Goal: Task Accomplishment & Management: Use online tool/utility

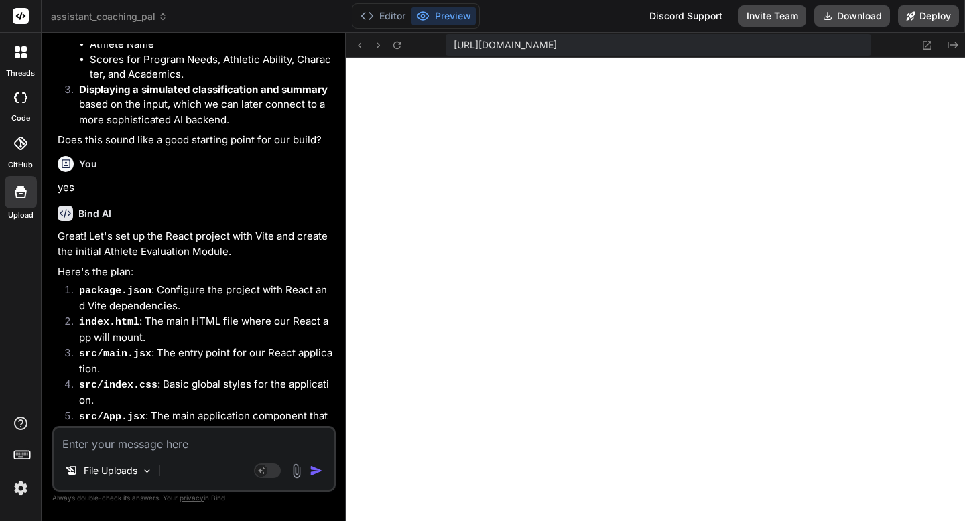
scroll to position [4066, 0]
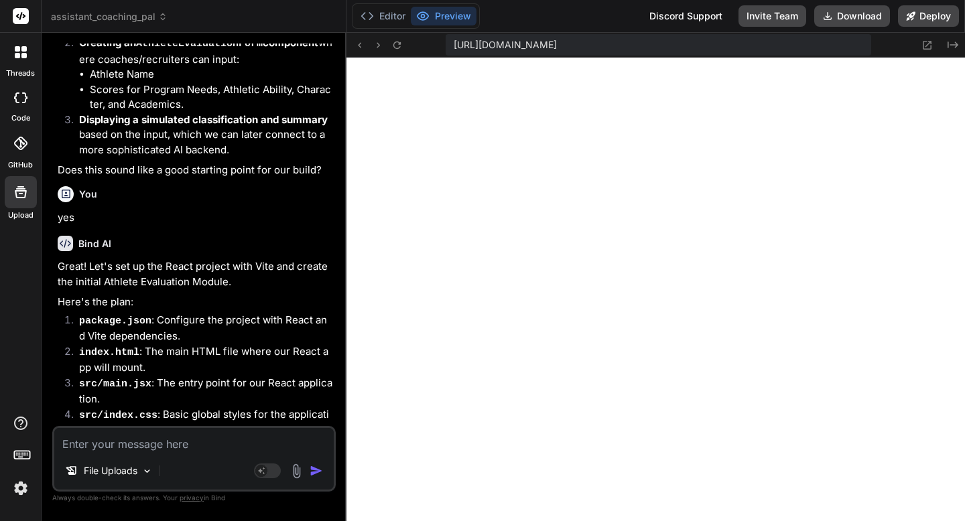
click at [17, 108] on div at bounding box center [20, 97] width 29 height 27
click at [21, 64] on div at bounding box center [21, 52] width 28 height 28
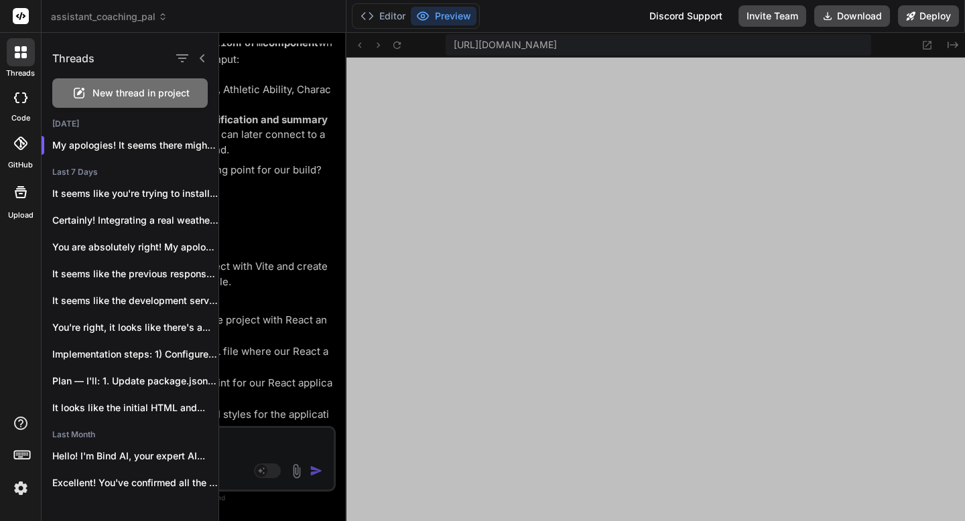
click at [21, 56] on icon at bounding box center [23, 55] width 5 height 5
click at [20, 105] on div at bounding box center [20, 97] width 29 height 27
type textarea "x"
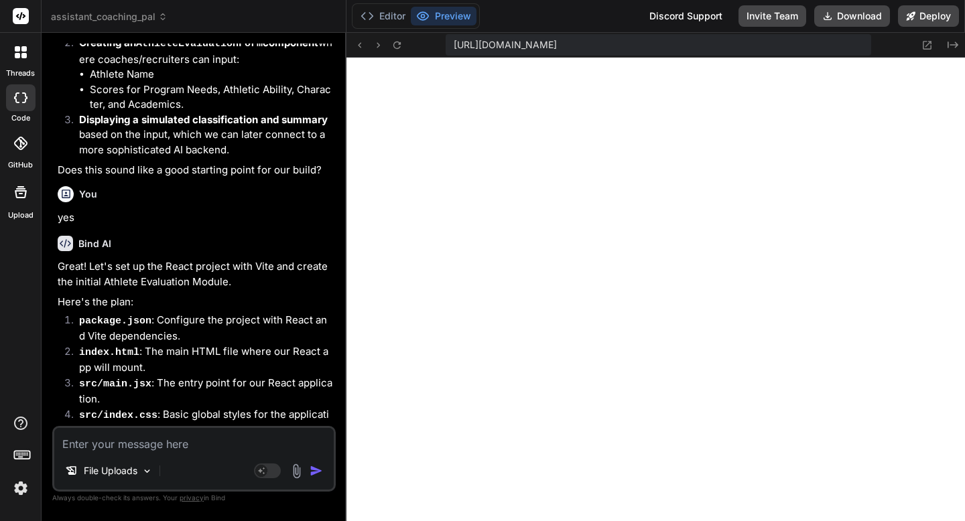
click at [17, 137] on icon at bounding box center [20, 143] width 13 height 13
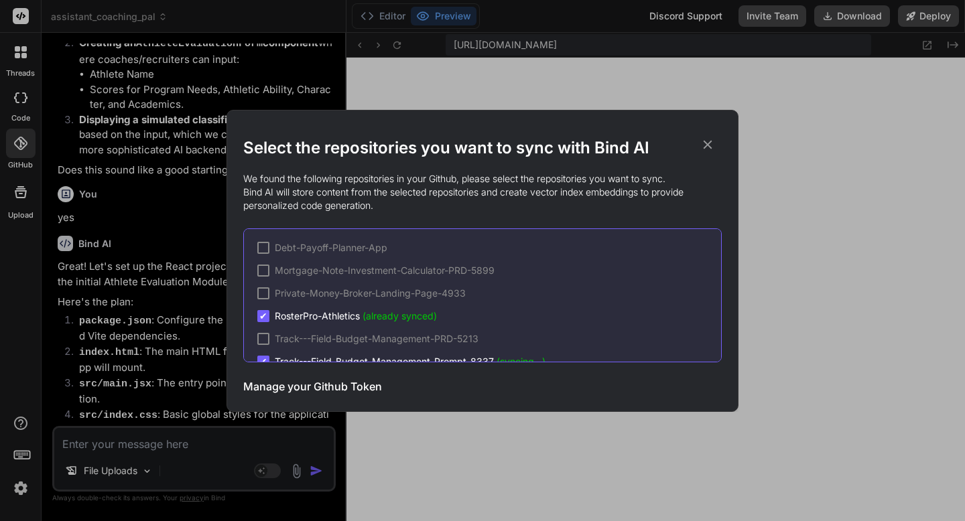
click at [17, 190] on div "Select the repositories you want to sync with Bind AI We found the following re…" at bounding box center [482, 260] width 965 height 521
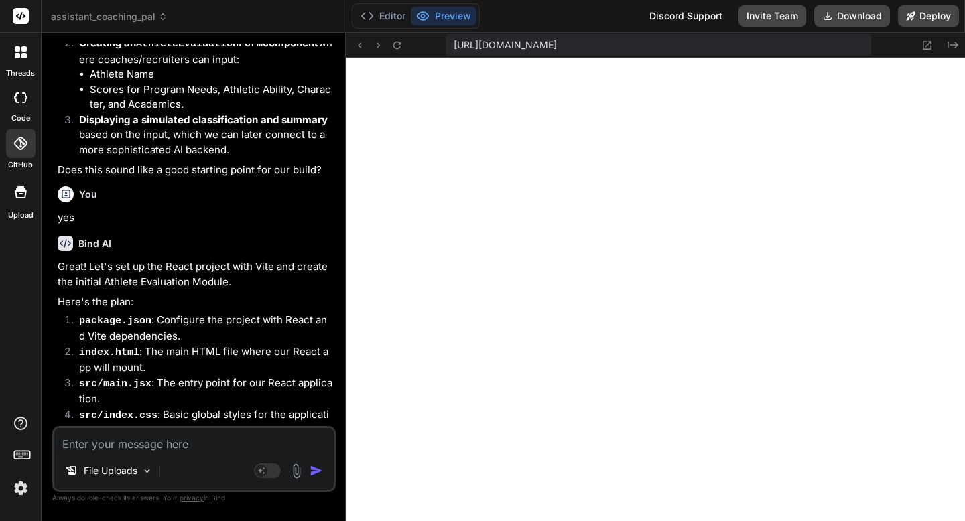
click at [25, 491] on img at bounding box center [20, 488] width 23 height 23
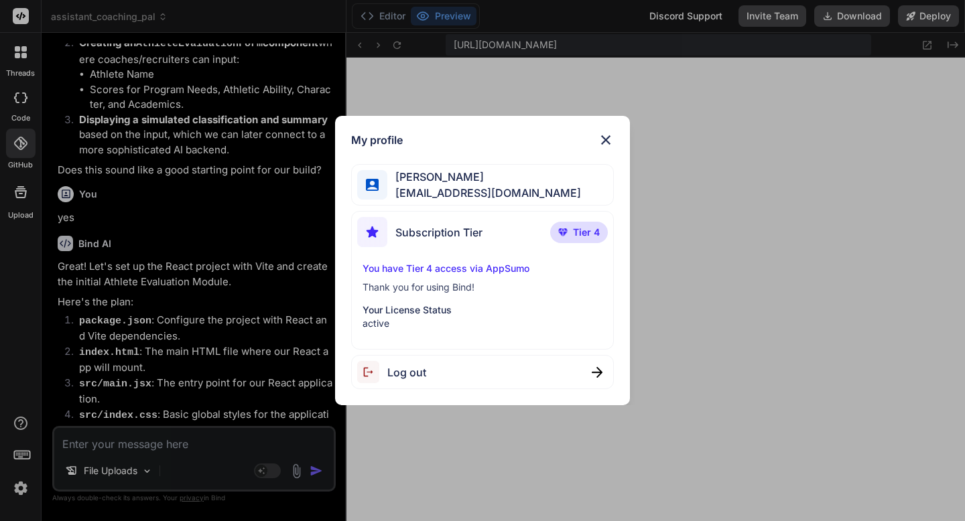
click at [31, 397] on div "My profile Adrian Wheatley amf4life@hotmail.com Subscription Tier Tier 4 You ha…" at bounding box center [482, 260] width 965 height 521
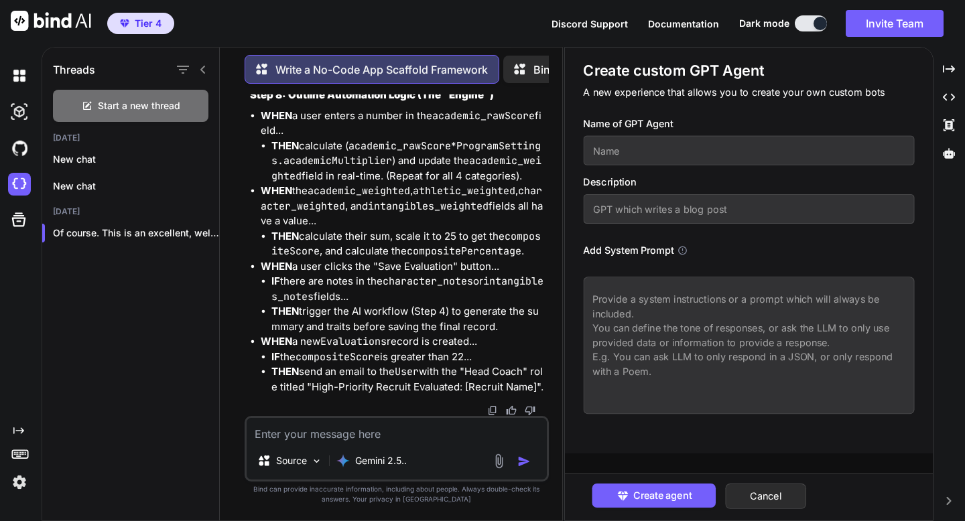
click at [670, 314] on textarea at bounding box center [748, 345] width 331 height 137
click at [649, 206] on input "text" at bounding box center [748, 208] width 331 height 29
click at [643, 292] on textarea at bounding box center [748, 345] width 331 height 137
click at [670, 322] on textarea at bounding box center [748, 345] width 331 height 137
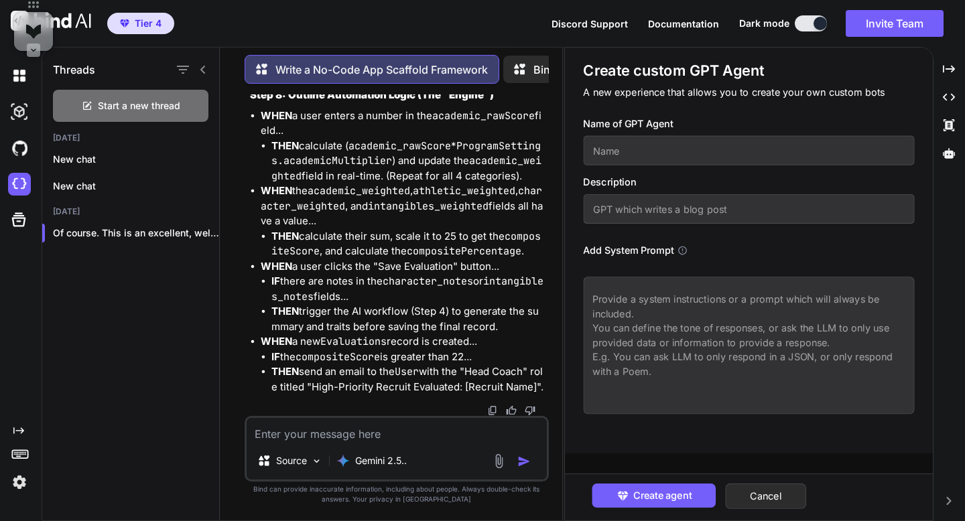
paste textarea "Loremip ✅ Dolo’s ame cons AD elitse doeiusmod te inci ut **lab etdo magnaa eni …"
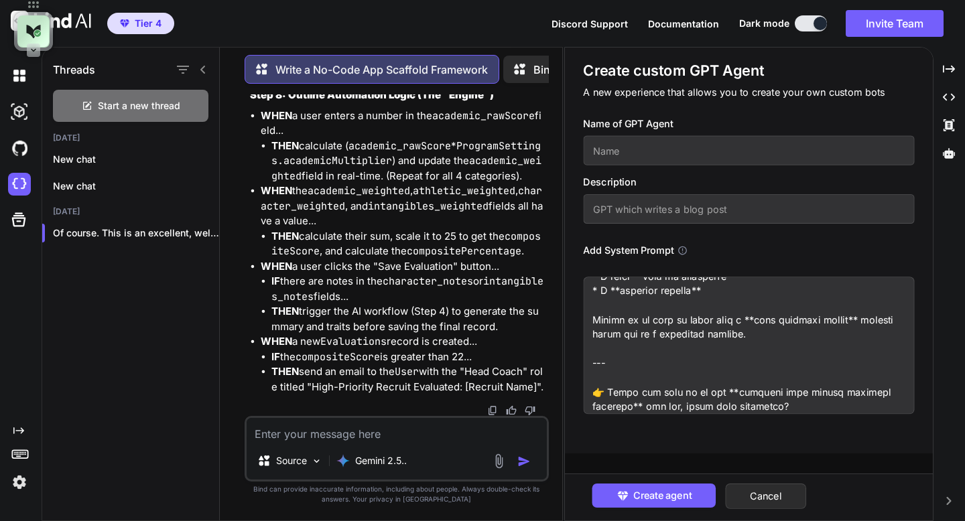
scroll to position [2229, 0]
drag, startPoint x: 589, startPoint y: 350, endPoint x: 795, endPoint y: 431, distance: 220.9
click at [795, 431] on div "Create custom GPT Agent A new experience that allows you to create your own cus…" at bounding box center [749, 251] width 368 height 406
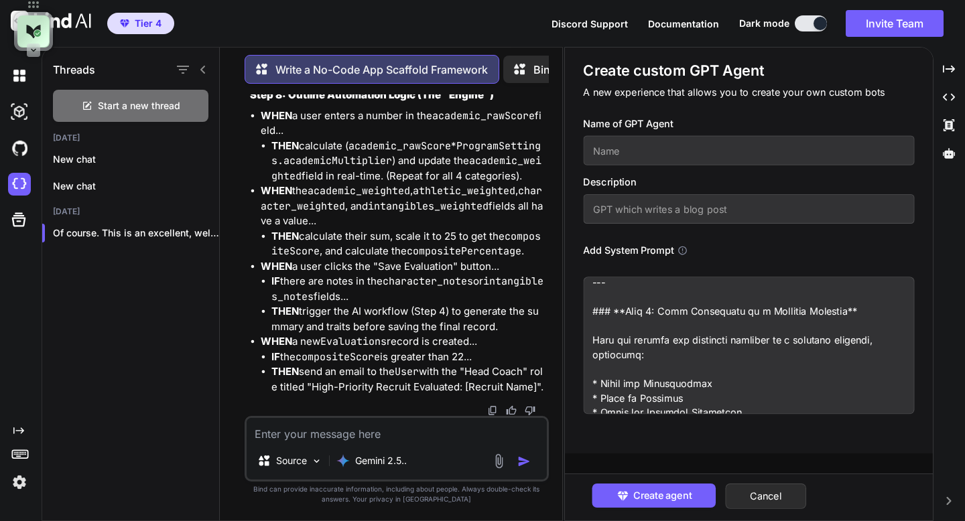
scroll to position [0, 0]
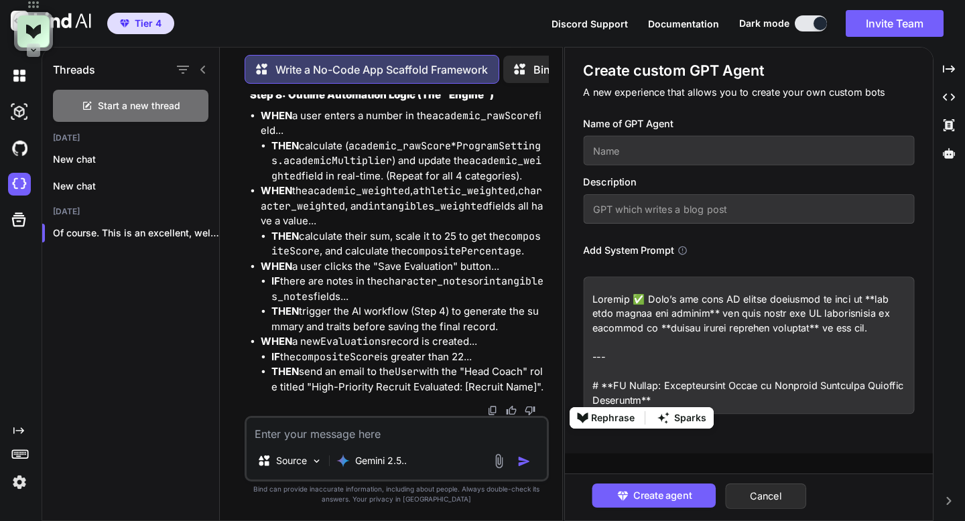
drag, startPoint x: 734, startPoint y: 385, endPoint x: 642, endPoint y: 401, distance: 94.0
click at [642, 401] on textarea at bounding box center [748, 345] width 331 height 137
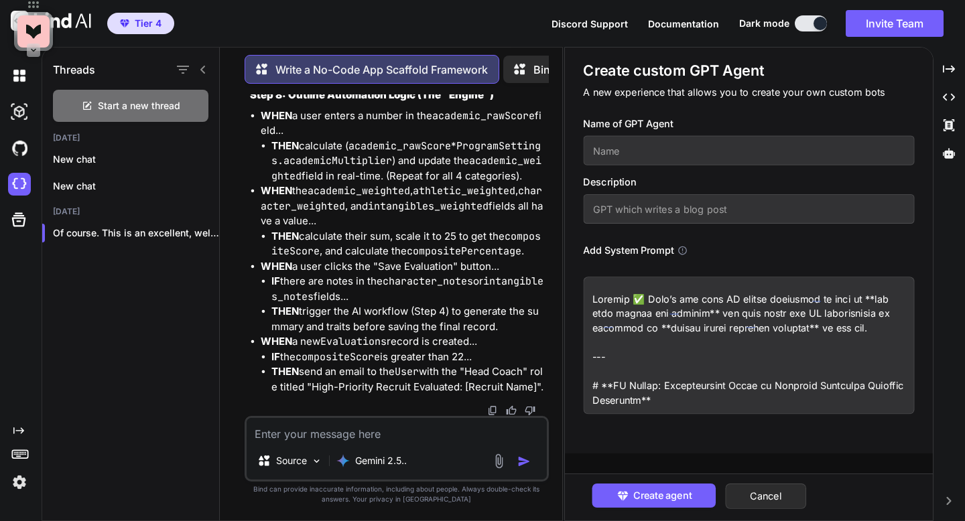
type textarea "Loremip ✅ Dolo’s ame cons AD elitse doeiusmod te inci ut **lab etdo magnaa eni …"
click at [643, 145] on input "text" at bounding box center [748, 150] width 331 height 29
paste input "Guide to Creating Effective Training Documents"
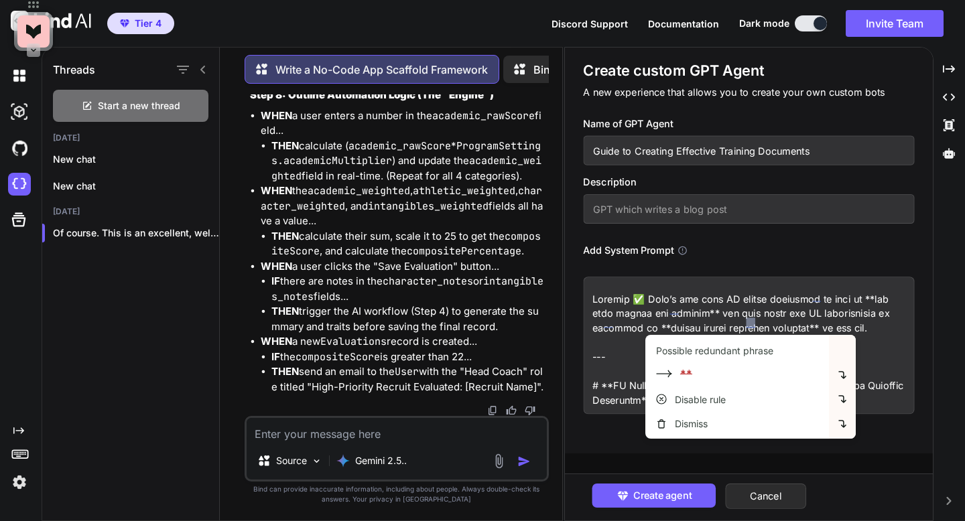
type input "Guide to Creating Effective Training Documents"
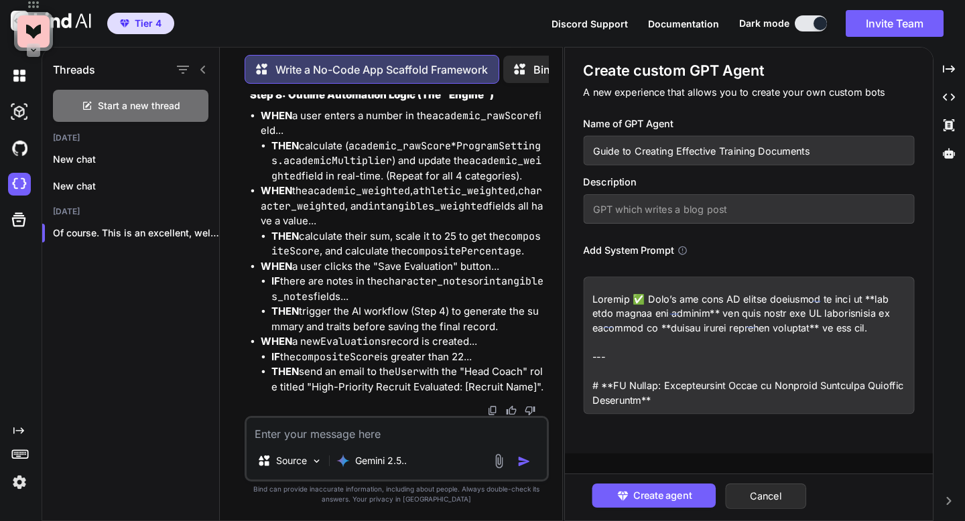
drag, startPoint x: 775, startPoint y: 313, endPoint x: 895, endPoint y: 310, distance: 120.0
click at [895, 310] on textarea at bounding box center [748, 345] width 331 height 137
click at [663, 206] on input "text" at bounding box center [748, 208] width 331 height 29
paste input "AI instructions to generate"
type input "AI instructions to generate"
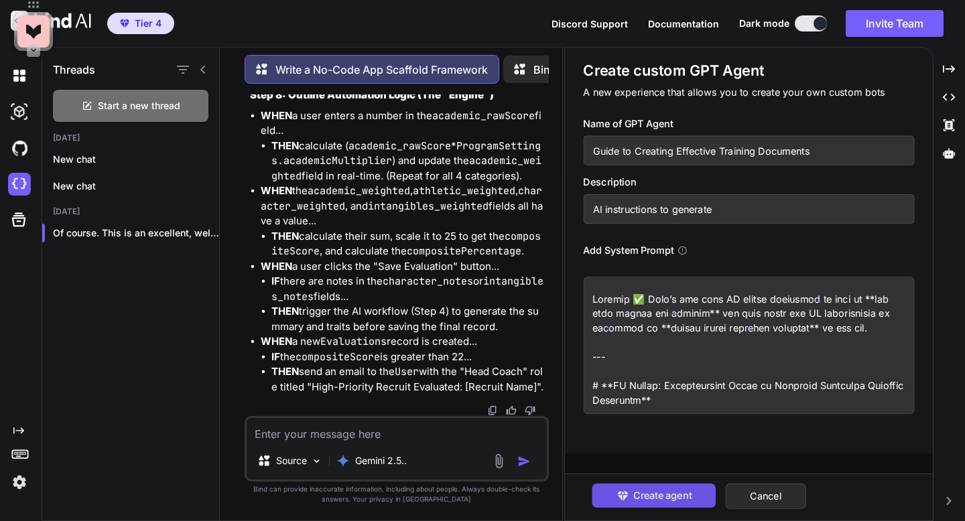
click at [635, 491] on span "Create agent" at bounding box center [662, 496] width 58 height 15
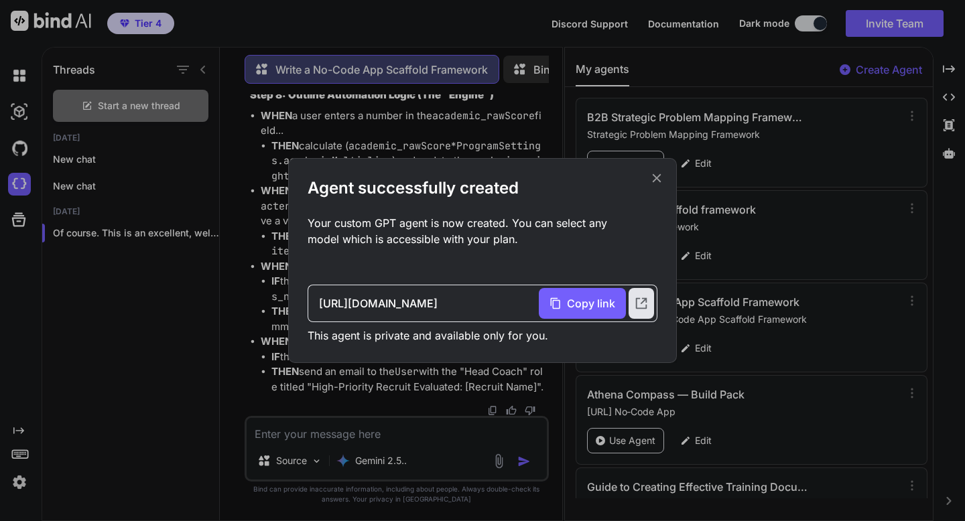
click at [654, 184] on icon at bounding box center [656, 178] width 15 height 15
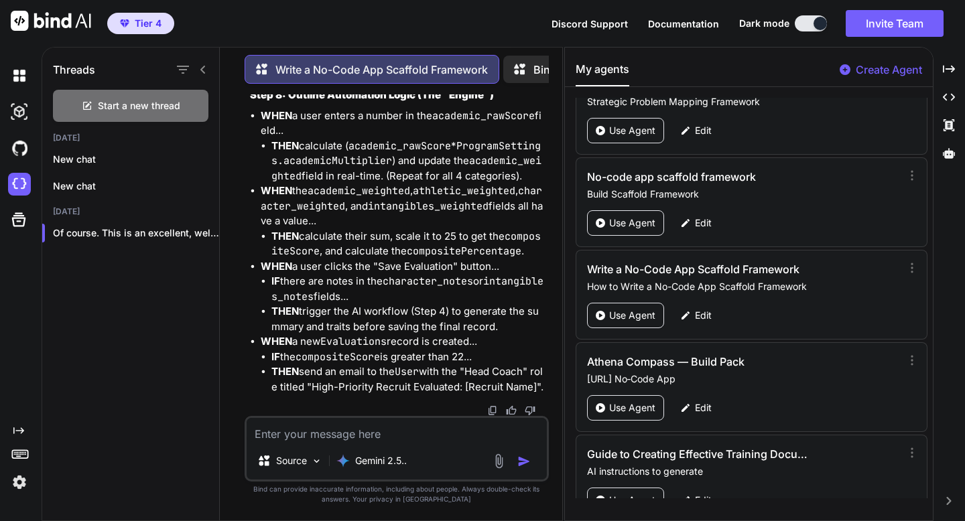
scroll to position [62, 0]
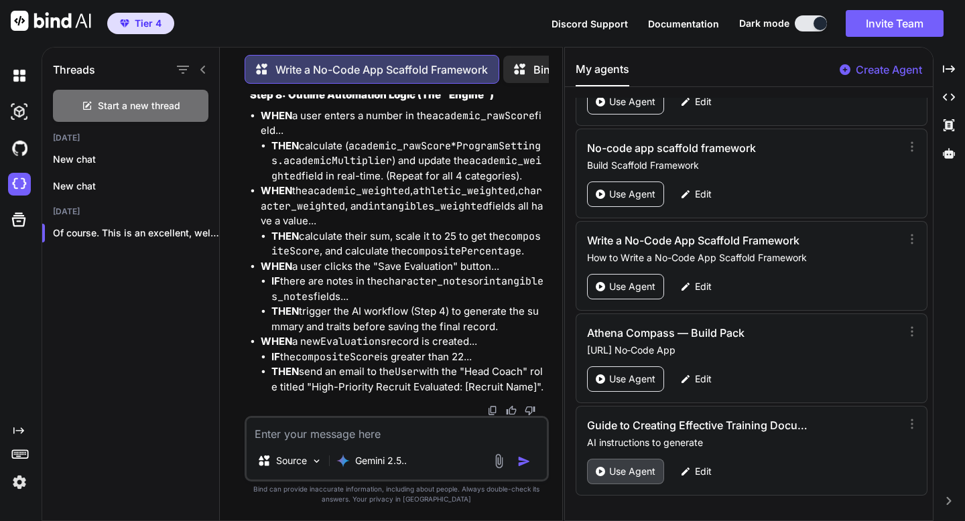
click at [625, 470] on p "Use Agent" at bounding box center [632, 471] width 46 height 13
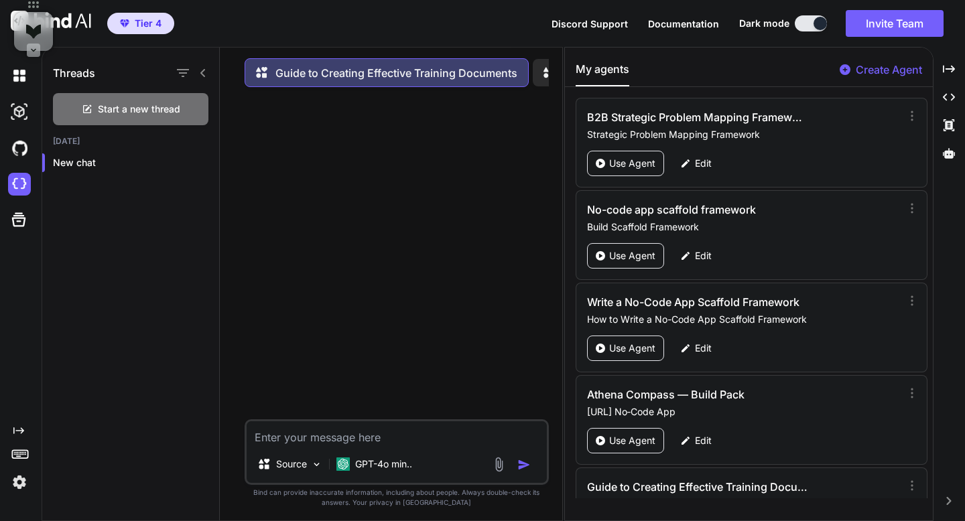
click at [408, 446] on textarea at bounding box center [397, 434] width 300 height 24
type textarea "HTML (Structure)"
click at [403, 464] on p "GPT-4o min.." at bounding box center [383, 464] width 57 height 13
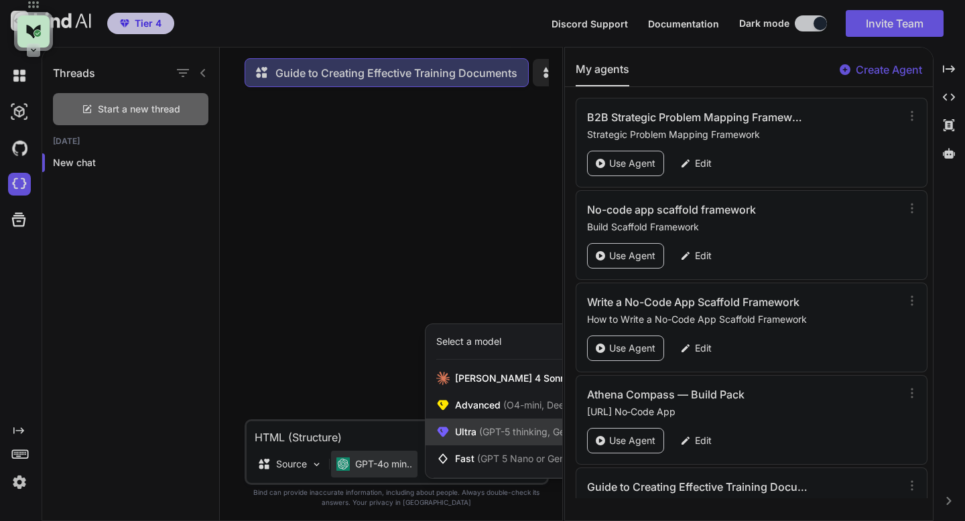
click at [459, 436] on span "Ultra (GPT-5 thinking, Gemini 2.5 Pro)" at bounding box center [537, 432] width 165 height 13
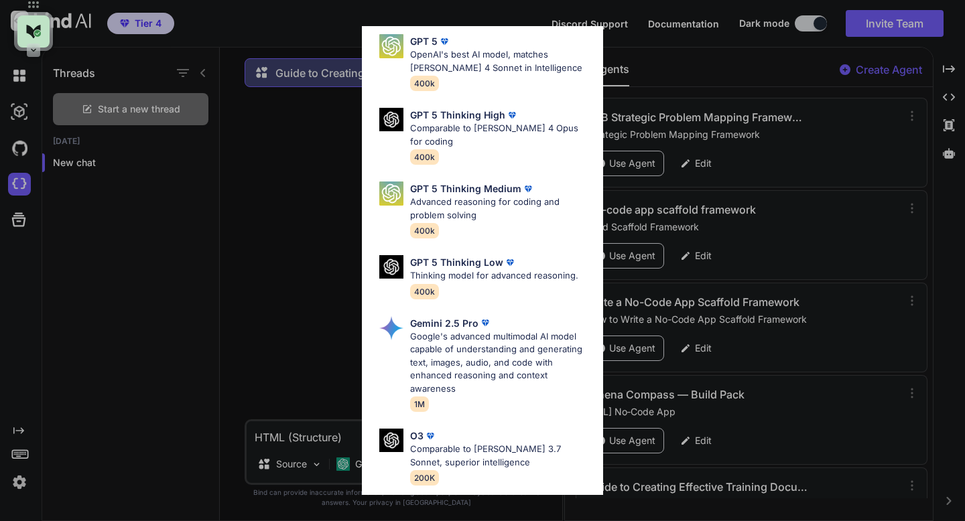
scroll to position [138, 0]
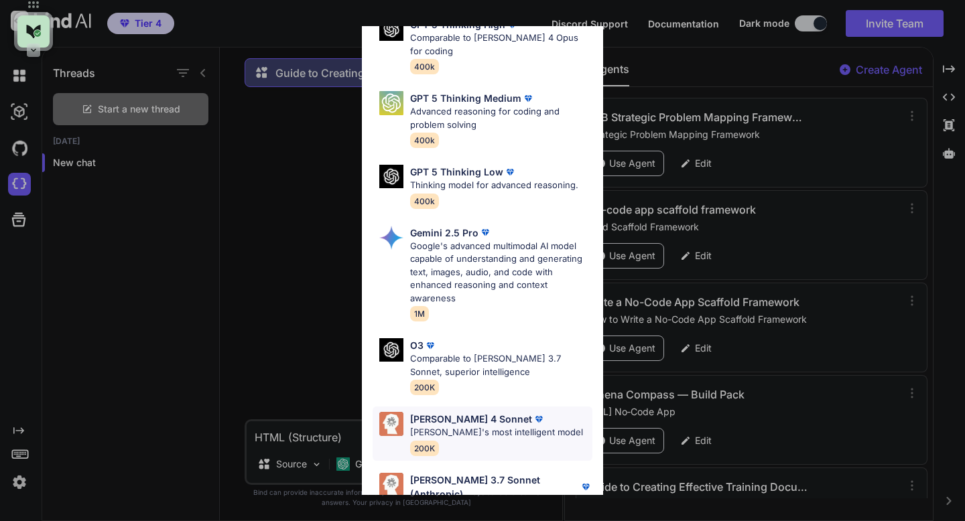
click at [489, 414] on div "[PERSON_NAME] 4 Sonnet [PERSON_NAME]'s most intelligent model 200K" at bounding box center [496, 434] width 173 height 44
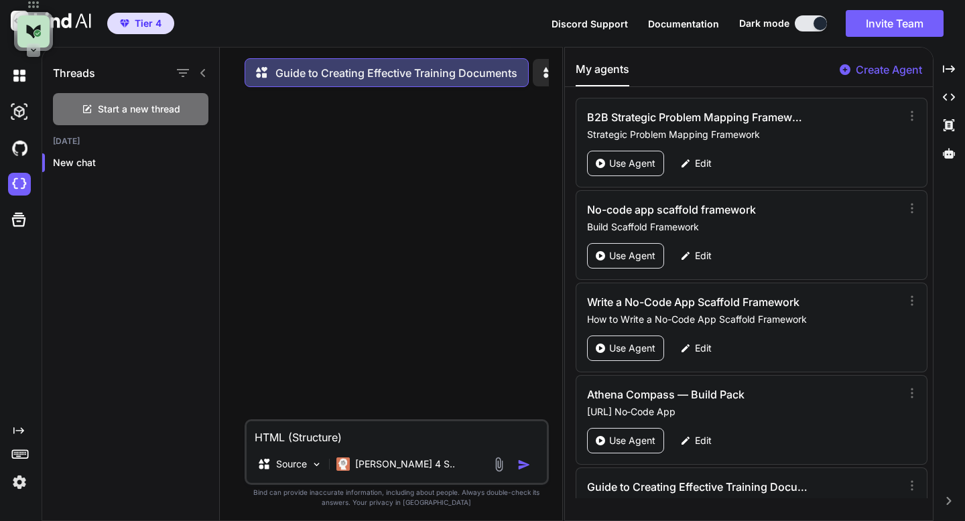
click at [523, 466] on img "button" at bounding box center [523, 464] width 13 height 13
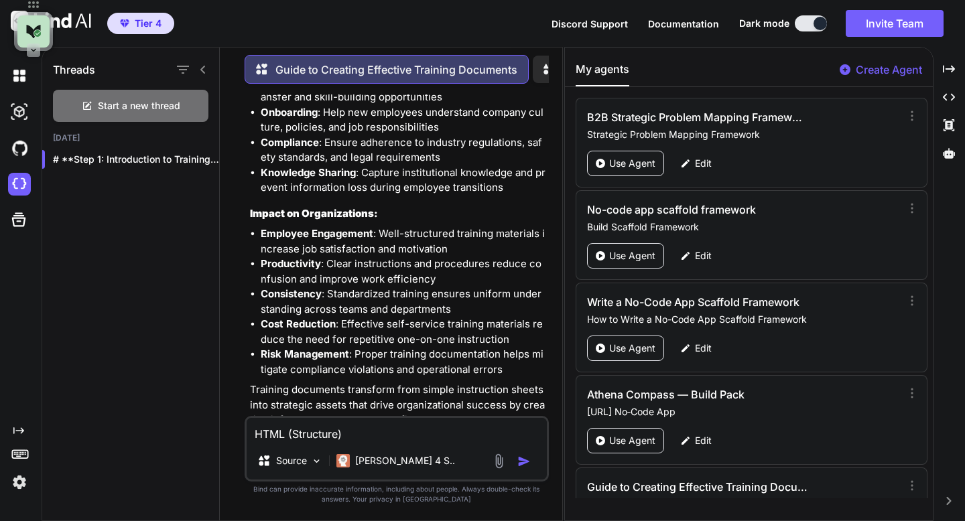
scroll to position [411, 0]
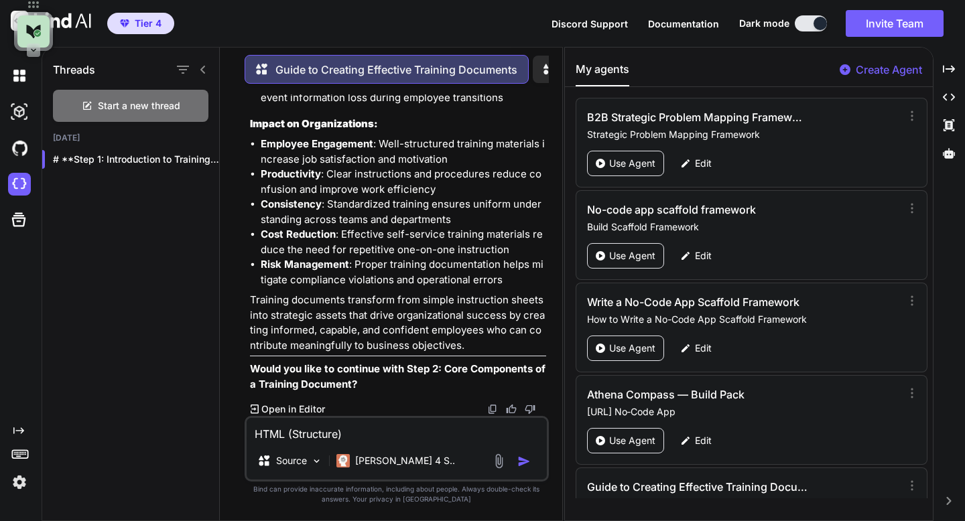
click at [376, 438] on textarea "HTML (Structure)" at bounding box center [397, 430] width 300 height 24
type textarea "yes"
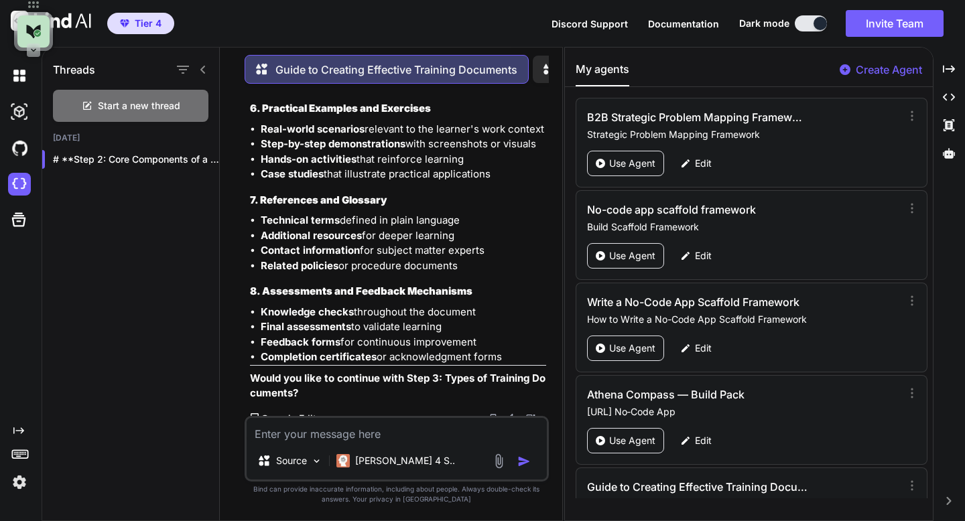
scroll to position [1407, 0]
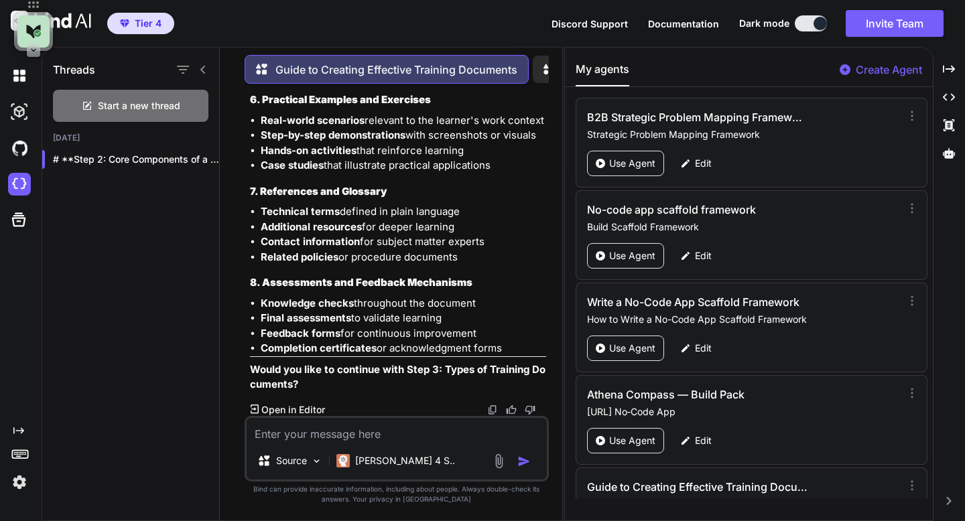
click at [320, 436] on textarea at bounding box center [397, 430] width 300 height 24
type textarea "yes"
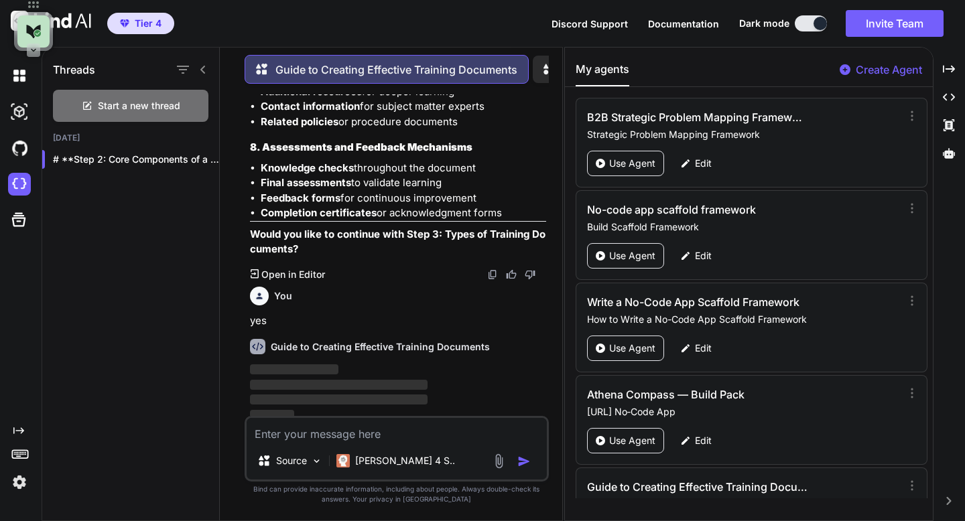
scroll to position [1549, 0]
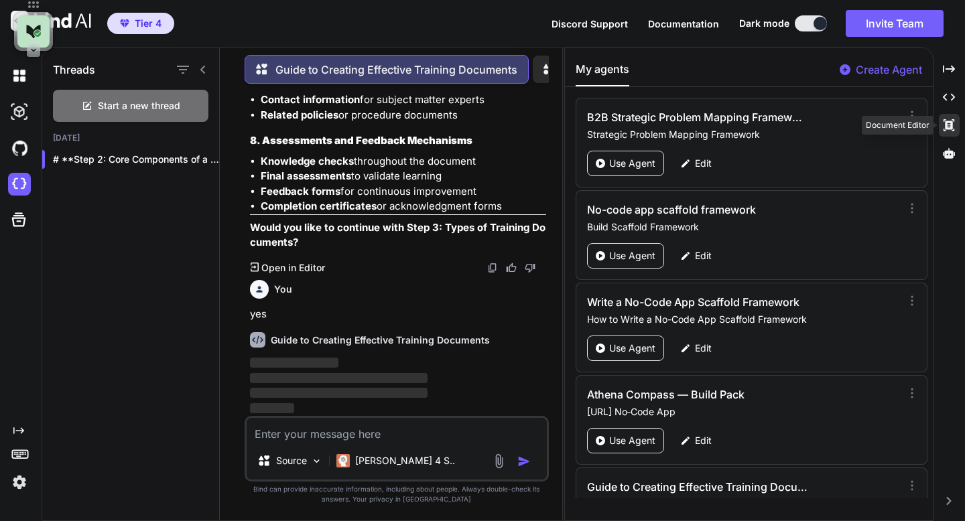
click at [951, 126] on icon at bounding box center [949, 125] width 11 height 12
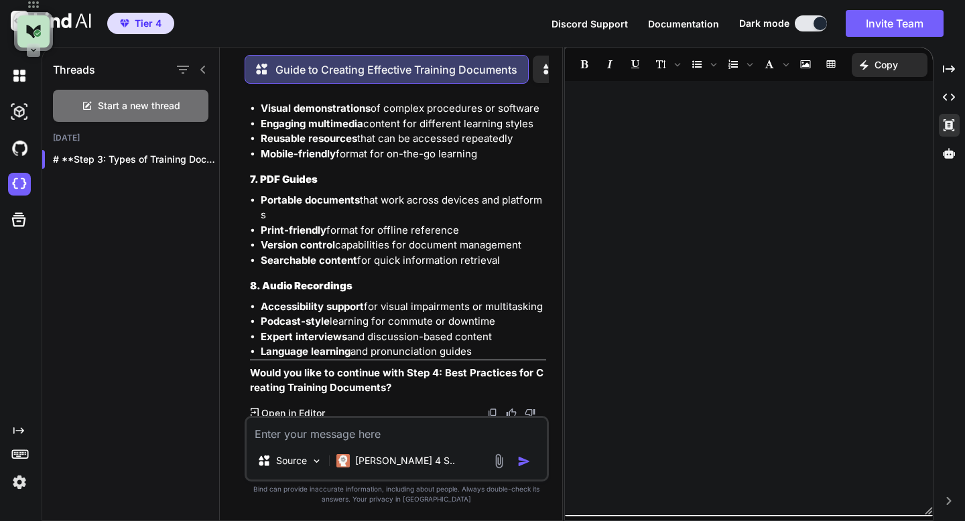
scroll to position [2569, 0]
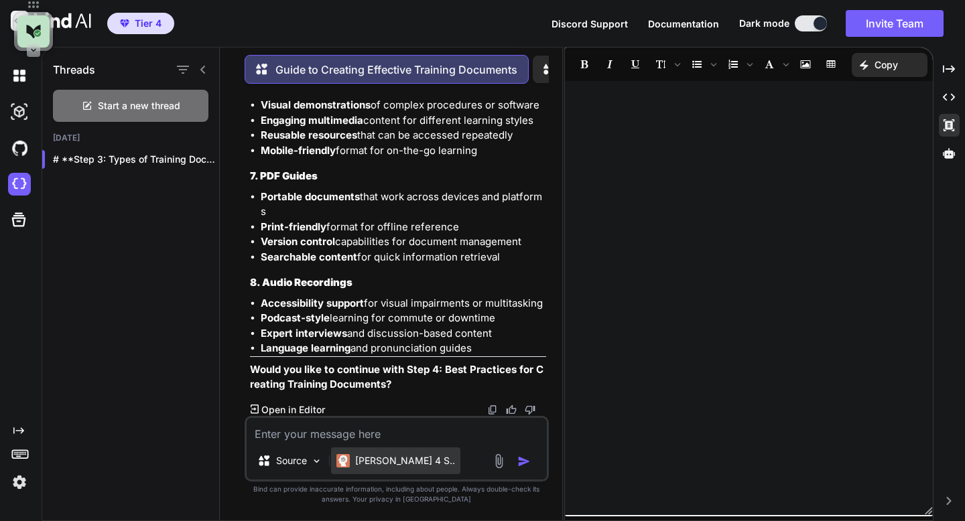
click at [348, 468] on div "[PERSON_NAME] 4 S.." at bounding box center [395, 461] width 129 height 27
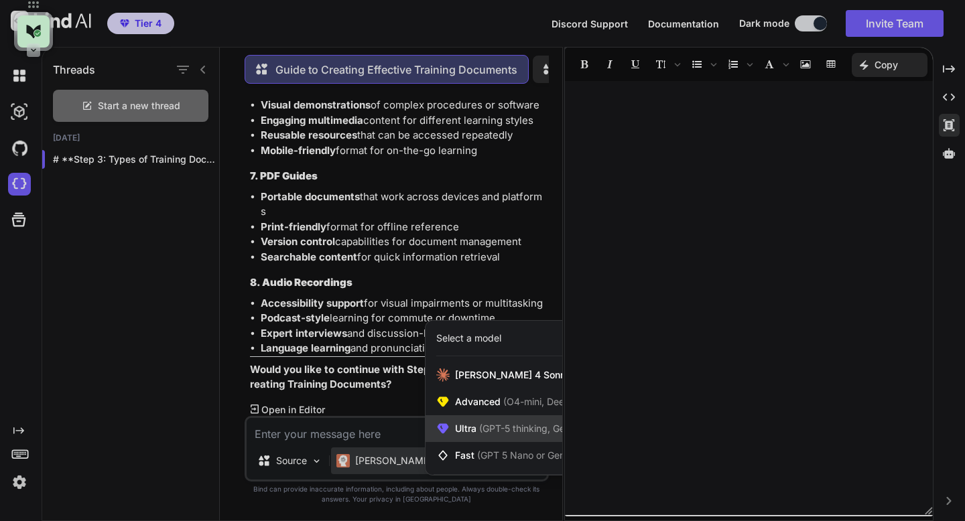
click at [466, 429] on span "Ultra (GPT-5 thinking, Gemini 2.5 Pro)" at bounding box center [537, 428] width 165 height 13
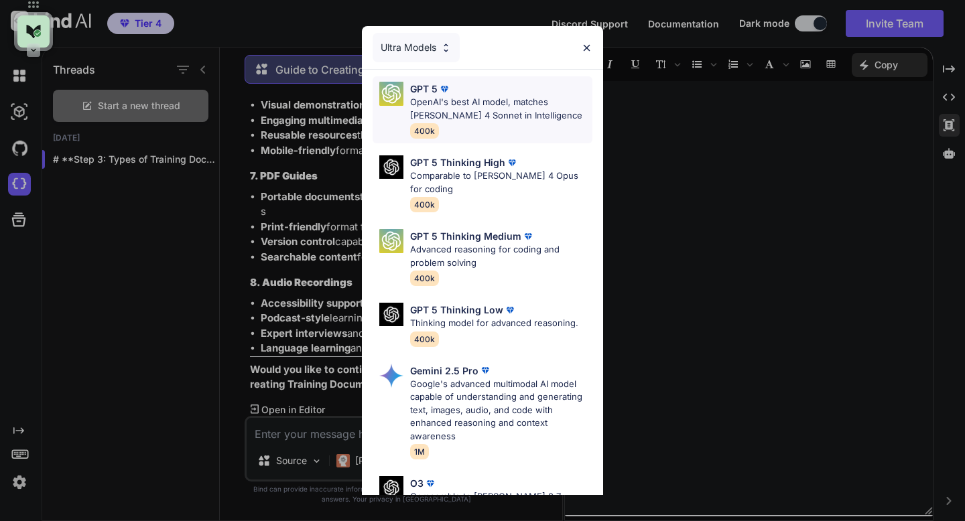
click at [454, 94] on div "GPT 5" at bounding box center [501, 89] width 182 height 14
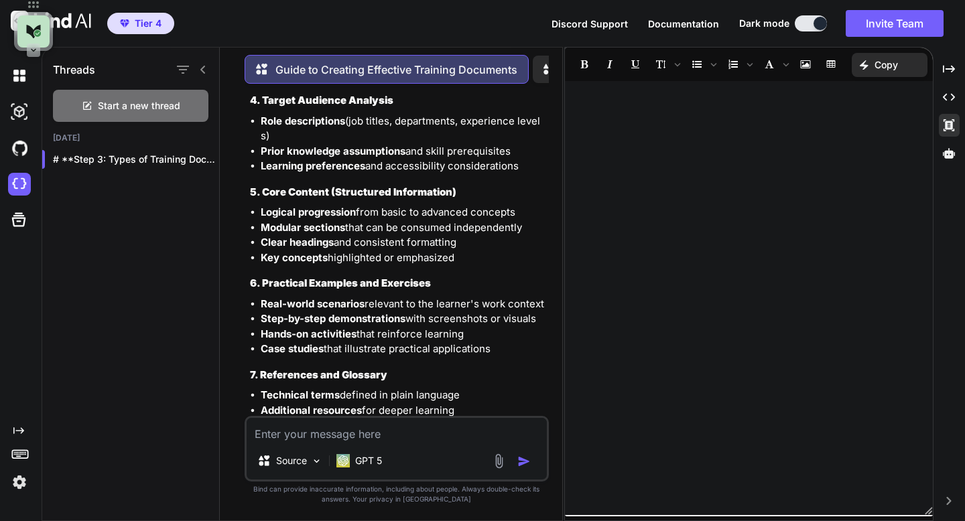
scroll to position [0, 0]
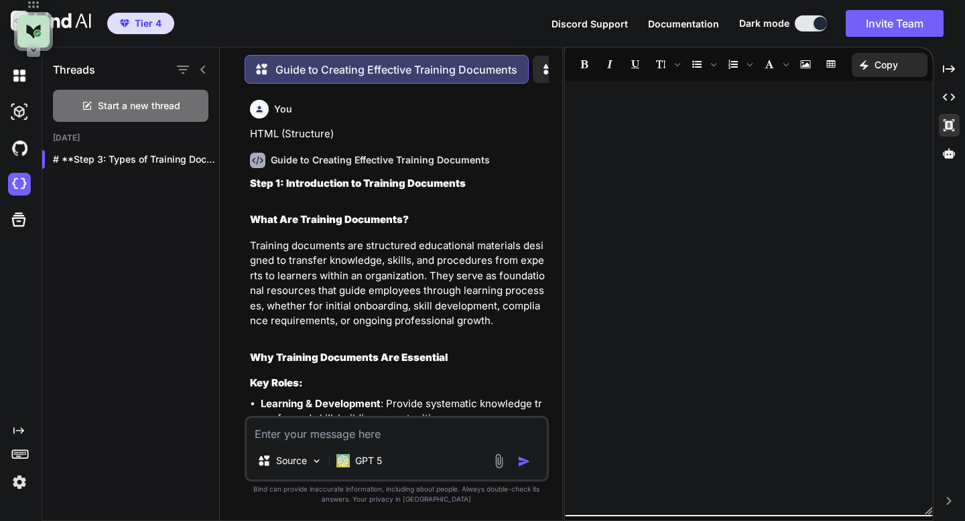
click at [299, 137] on p "HTML (Structure)" at bounding box center [398, 134] width 296 height 15
copy p "HTML (Structure)"
click at [90, 101] on icon at bounding box center [87, 106] width 11 height 11
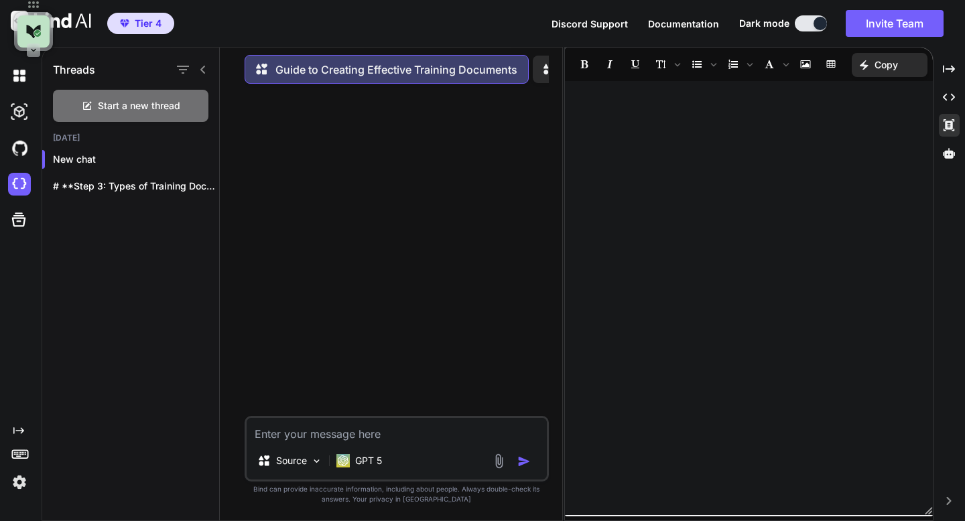
click at [332, 432] on textarea at bounding box center [397, 430] width 300 height 24
paste textarea "HTML (Structure)"
type textarea "HTML (Structure)"
click at [523, 462] on img "button" at bounding box center [523, 461] width 13 height 13
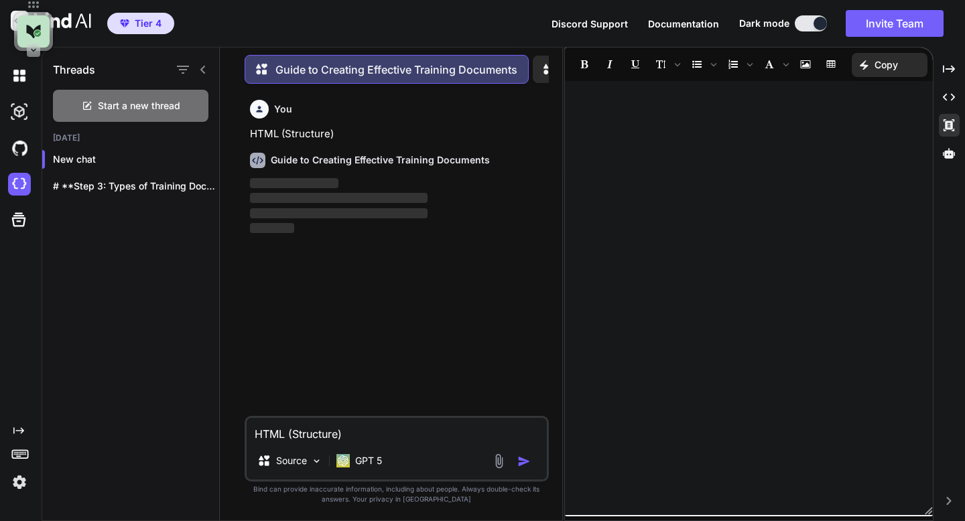
click at [803, 29] on button at bounding box center [811, 23] width 32 height 16
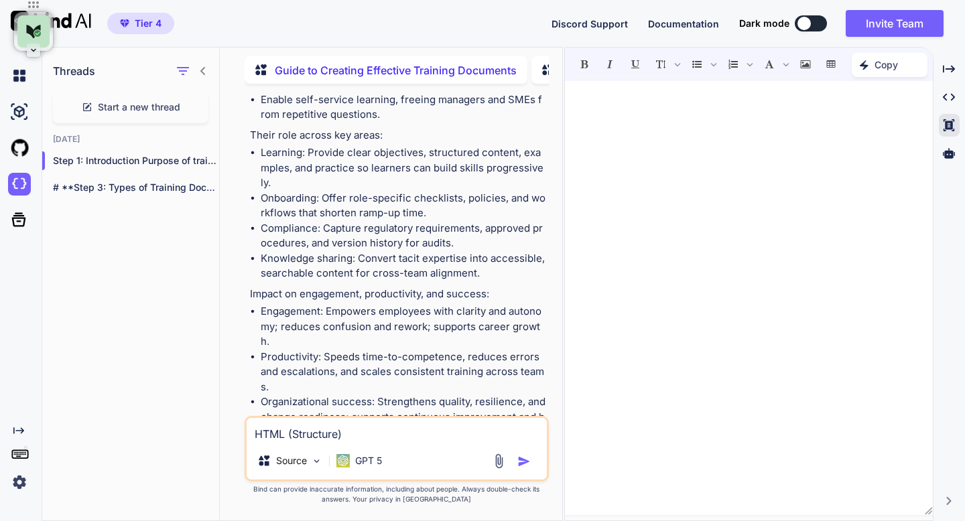
scroll to position [341, 0]
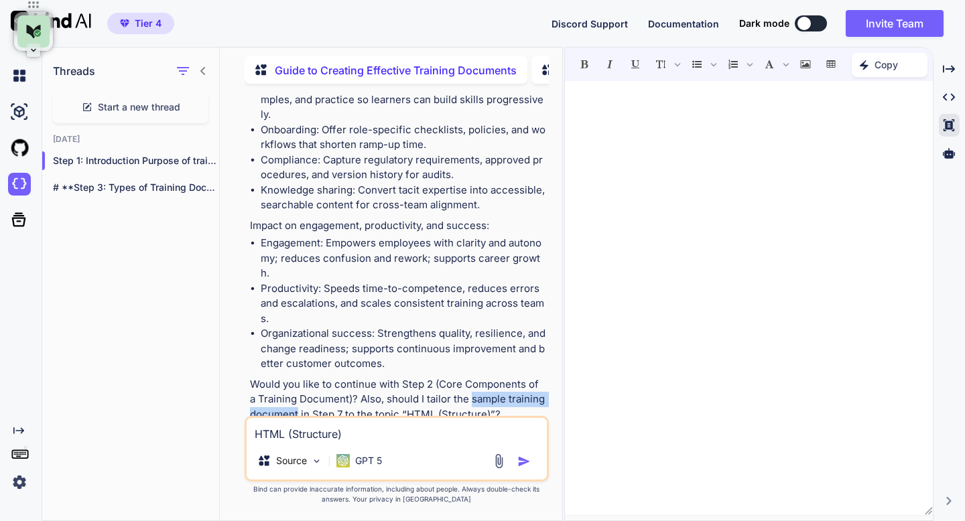
drag, startPoint x: 463, startPoint y: 370, endPoint x: 292, endPoint y: 385, distance: 172.2
click at [292, 385] on p "Would you like to continue with Step 2 (Core Components of a Training Document)…" at bounding box center [398, 400] width 296 height 46
copy p "sample training document"
click at [293, 438] on textarea "HTML (Structure)" at bounding box center [397, 430] width 300 height 24
paste textarea "sample training document"
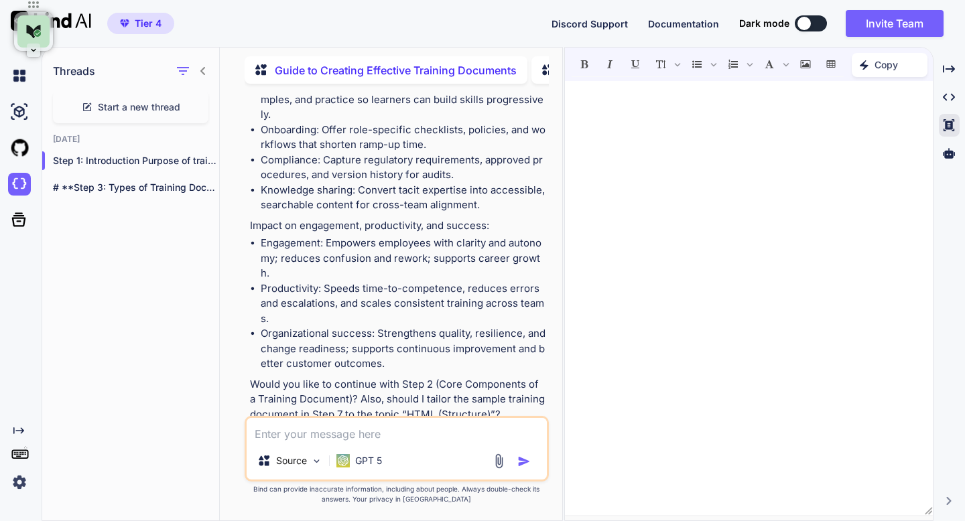
type textarea "sample training document"
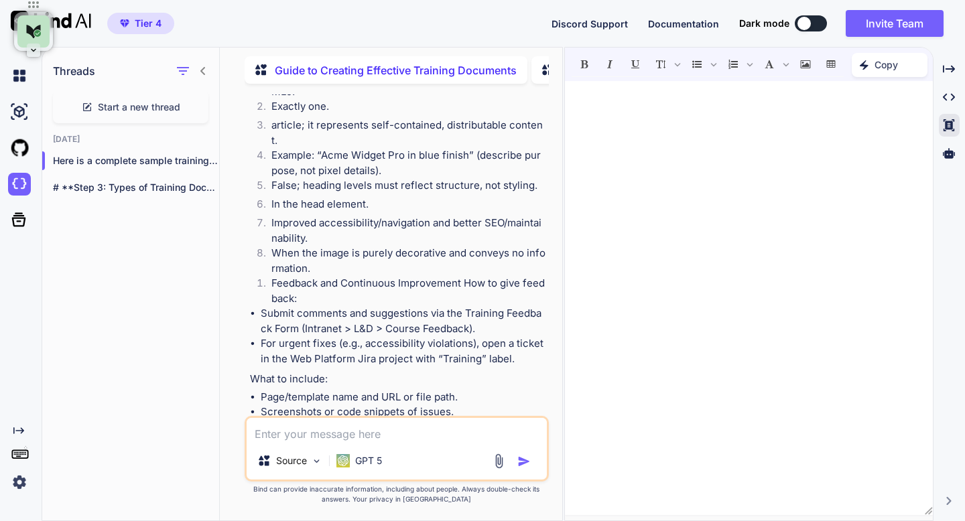
scroll to position [4595, 0]
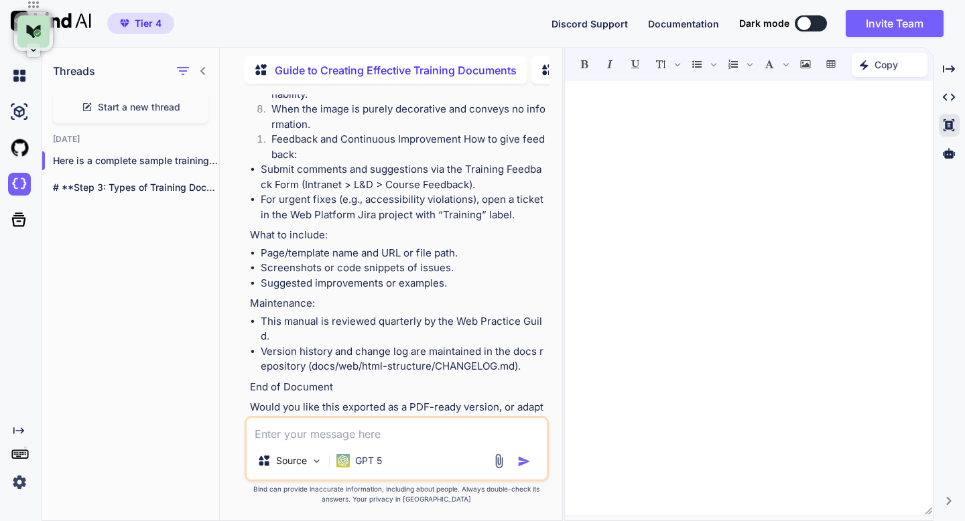
click at [308, 441] on p "Open in Editor" at bounding box center [293, 447] width 64 height 13
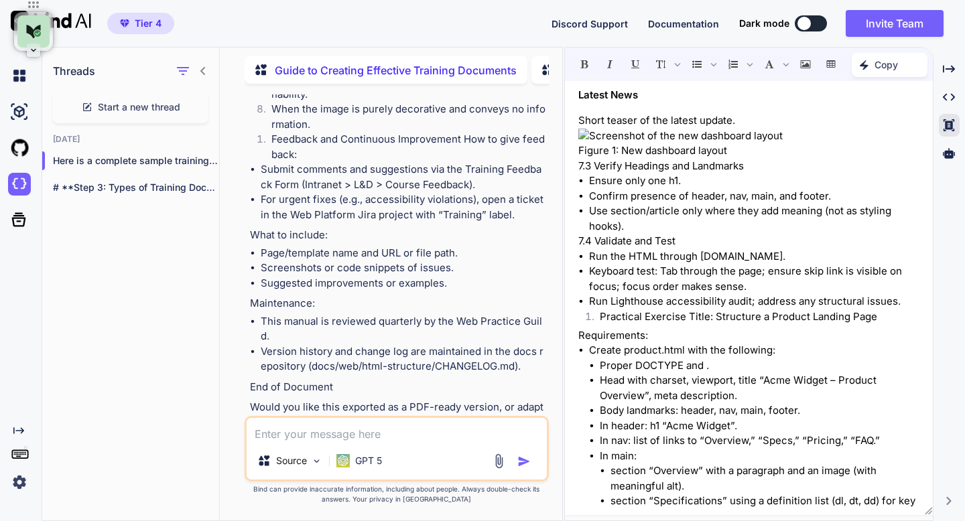
scroll to position [2071, 0]
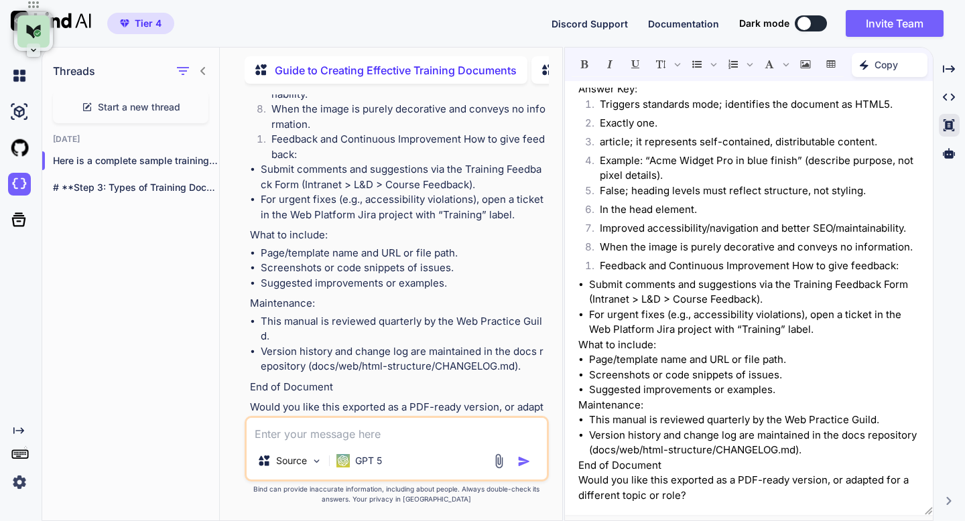
click at [386, 432] on textarea at bounding box center [397, 430] width 300 height 24
type textarea "PDF"
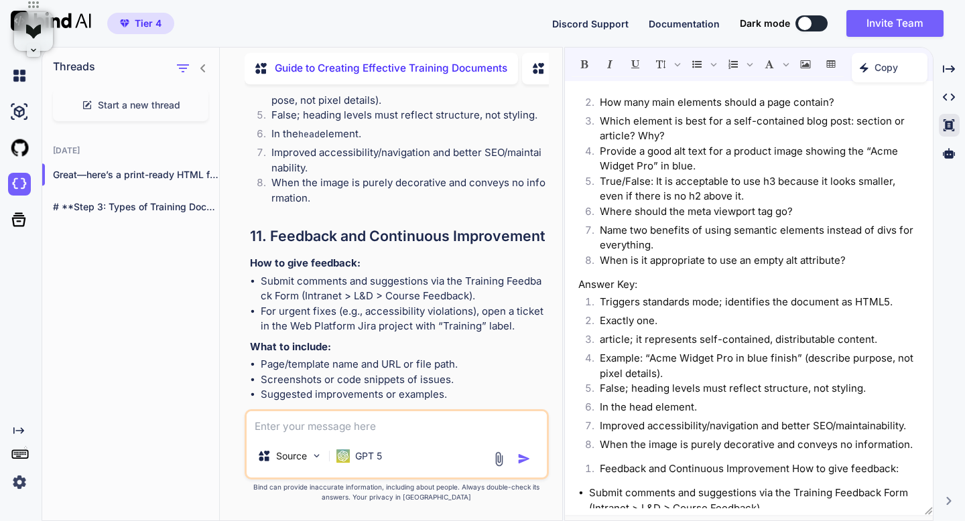
scroll to position [10854, 0]
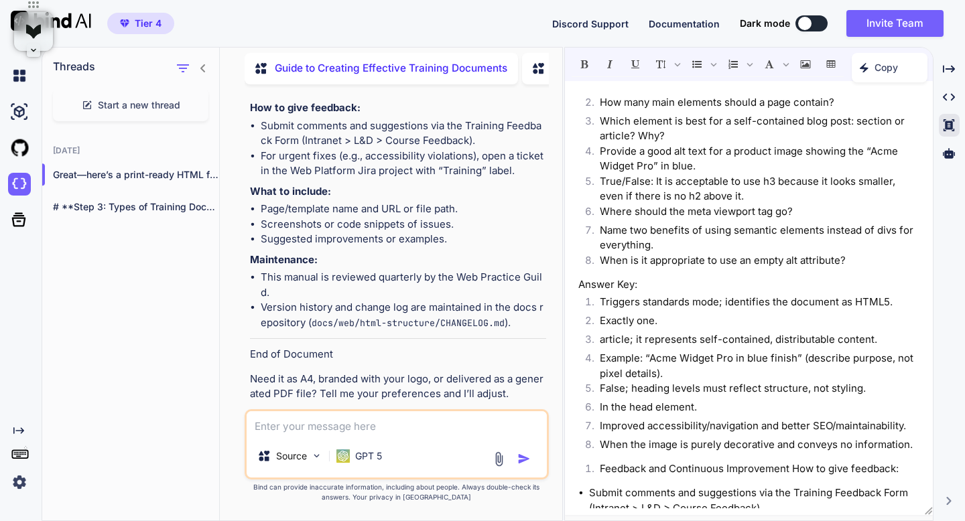
click at [688, 71] on li "Assessment (Quiz) Instructions: Answer briefly or choose the best option." at bounding box center [754, 56] width 330 height 30
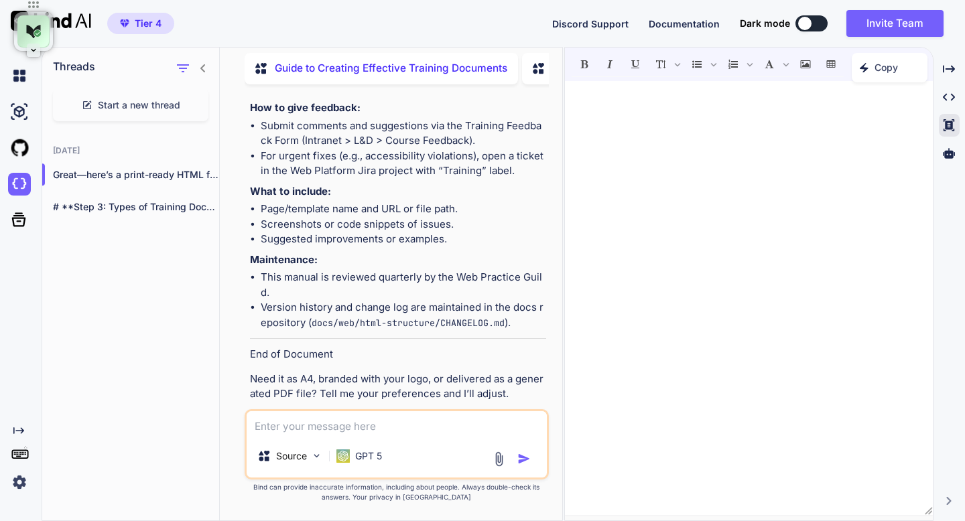
click at [278, 415] on p "Open in Editor" at bounding box center [293, 421] width 64 height 13
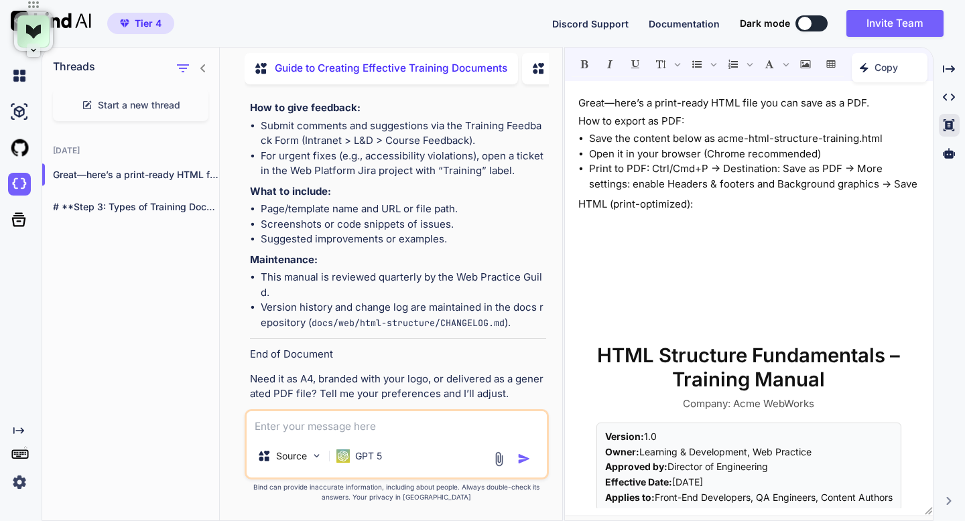
click at [696, 260] on section "HTML Structure Fundamentals – Training Manual Company: Acme WebWorks Version: 1…" at bounding box center [748, 363] width 341 height 297
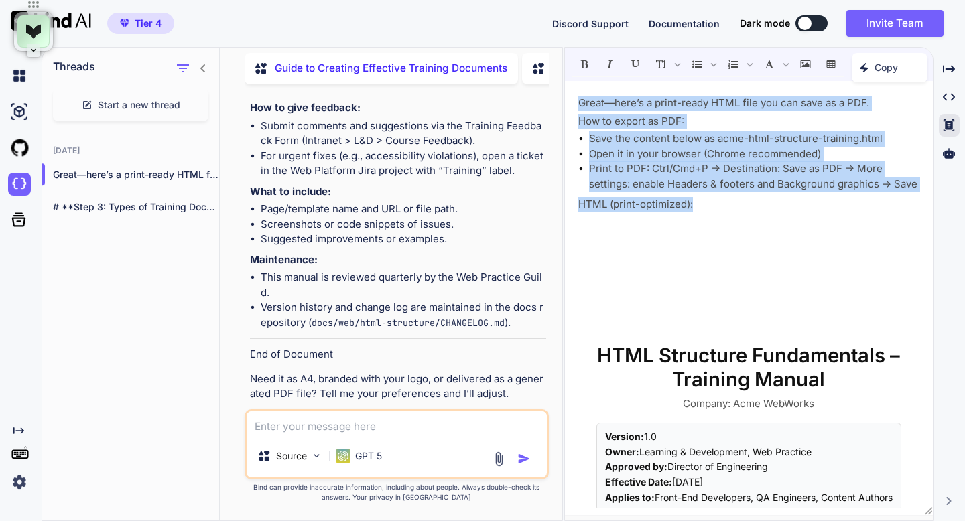
drag, startPoint x: 694, startPoint y: 221, endPoint x: 572, endPoint y: 107, distance: 166.9
click at [572, 107] on div "Great—here’s a print-ready HTML file you can save as a PDF. How to export as PD…" at bounding box center [749, 298] width 368 height 421
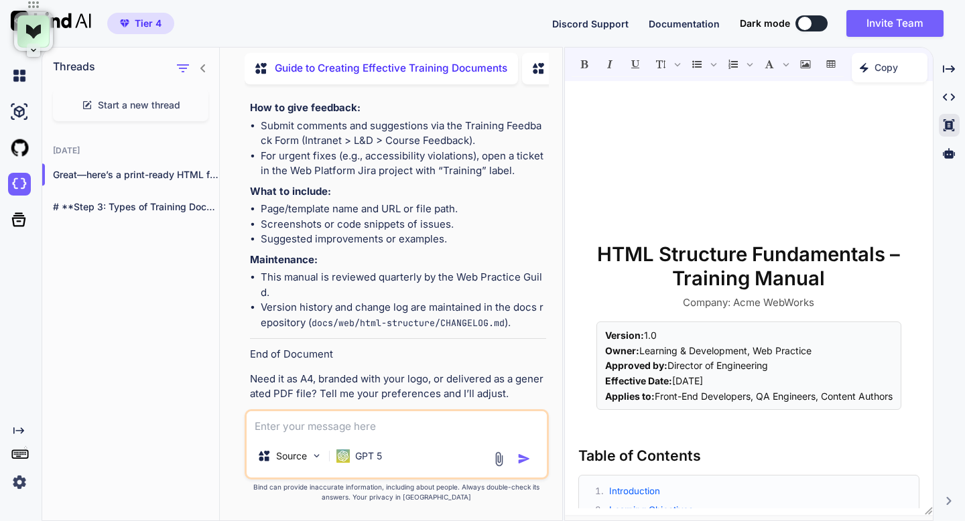
click at [594, 192] on section "HTML Structure Fundamentals – Training Manual Company: Acme WebWorks Version: 1…" at bounding box center [748, 262] width 341 height 297
click at [602, 153] on section "HTML Structure Fundamentals – Training Manual Company: Acme WebWorks Version: 1…" at bounding box center [748, 262] width 341 height 297
click at [603, 138] on section "HTML Structure Fundamentals – Training Manual Company: Acme WebWorks Version: 1…" at bounding box center [748, 262] width 341 height 297
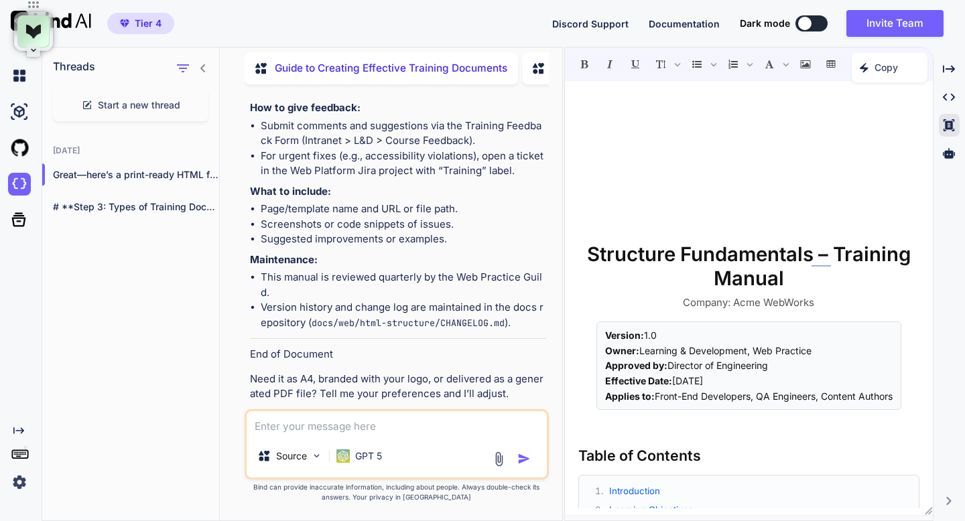
click at [305, 415] on p "Open in Editor" at bounding box center [293, 421] width 64 height 13
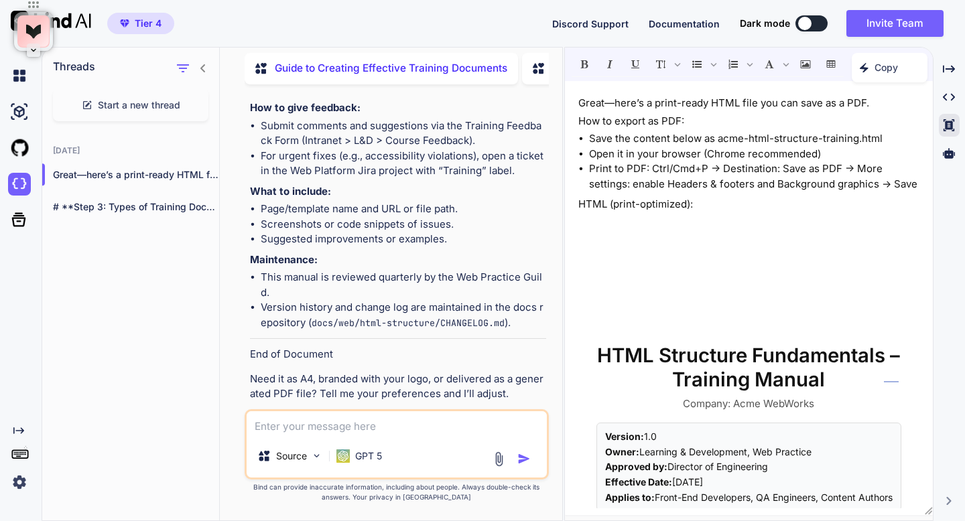
click at [493, 417] on img at bounding box center [492, 422] width 11 height 11
click at [872, 64] on icon "Created with Pixso." at bounding box center [867, 67] width 15 height 9
click at [863, 95] on h1 "Recommended actions" at bounding box center [863, 97] width 129 height 24
click at [870, 74] on div "Created with Pixso. Copy" at bounding box center [890, 67] width 76 height 29
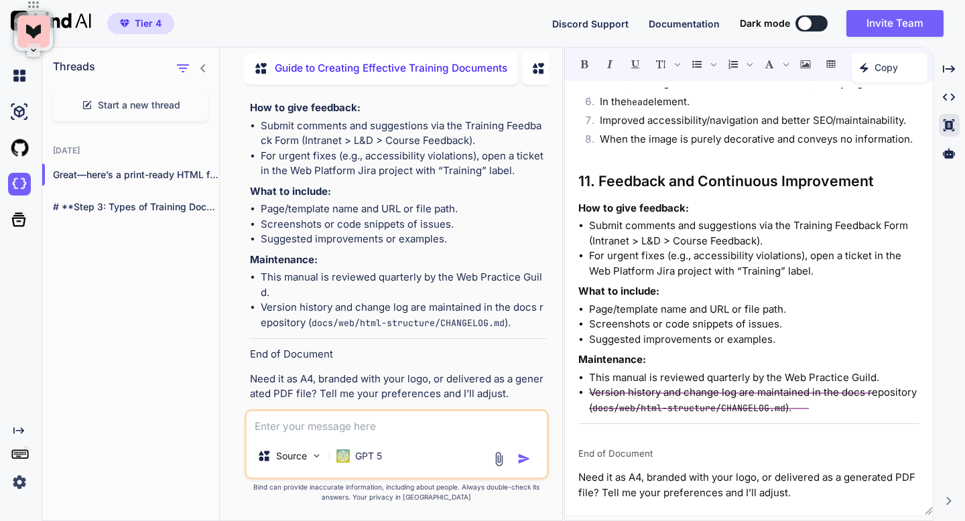
scroll to position [4797, 0]
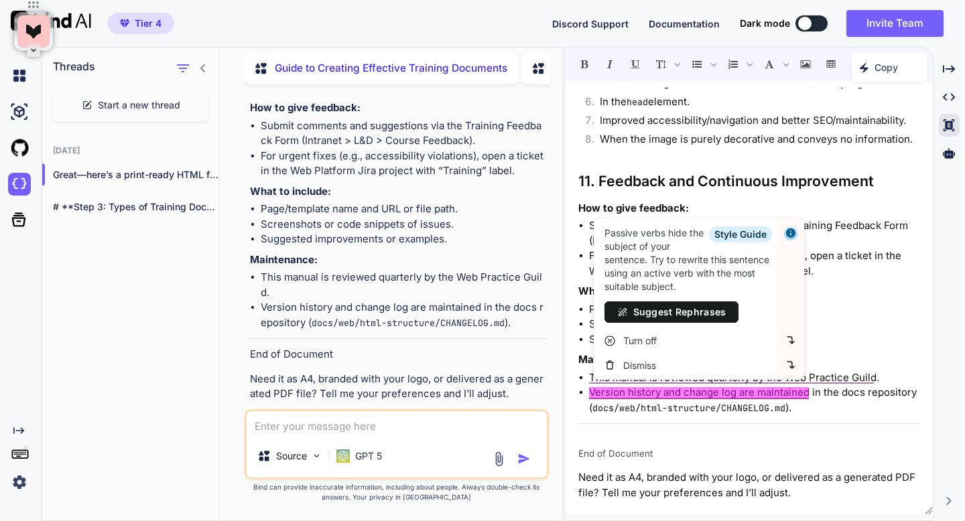
click at [179, 314] on div "Threads Start a new thread [DATE] Great—here’s a print-ready HTML file you... #…" at bounding box center [131, 281] width 178 height 479
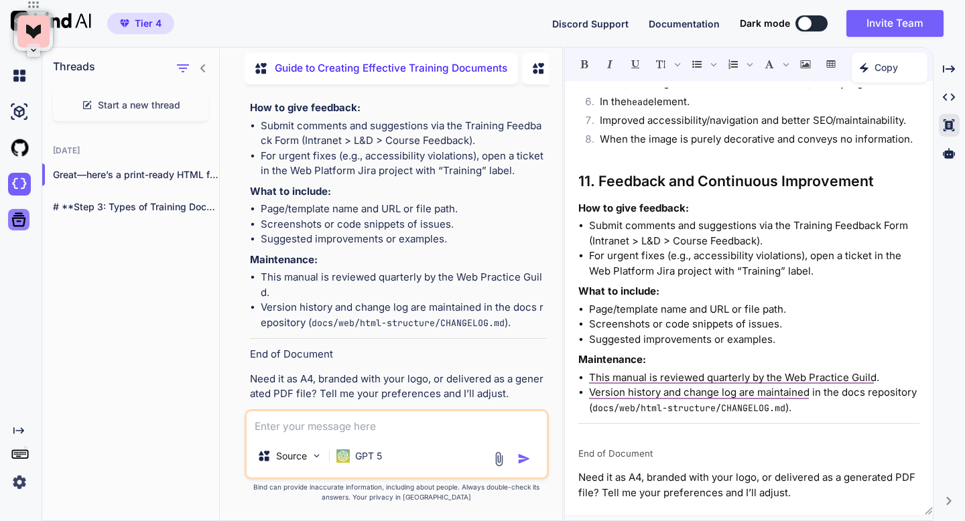
click at [17, 225] on icon at bounding box center [19, 220] width 14 height 14
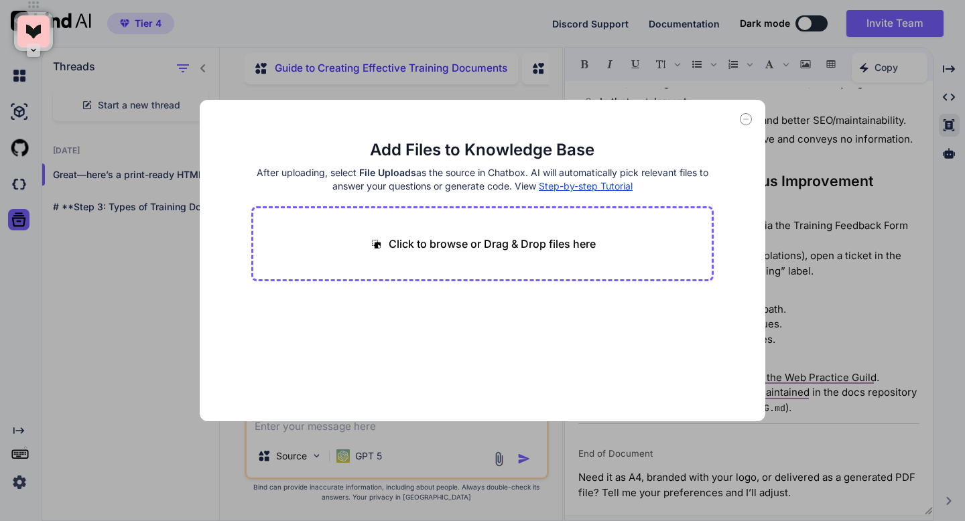
click at [502, 245] on p "Click to browse or Drag & Drop files here" at bounding box center [492, 244] width 207 height 16
click at [749, 120] on icon at bounding box center [746, 119] width 12 height 12
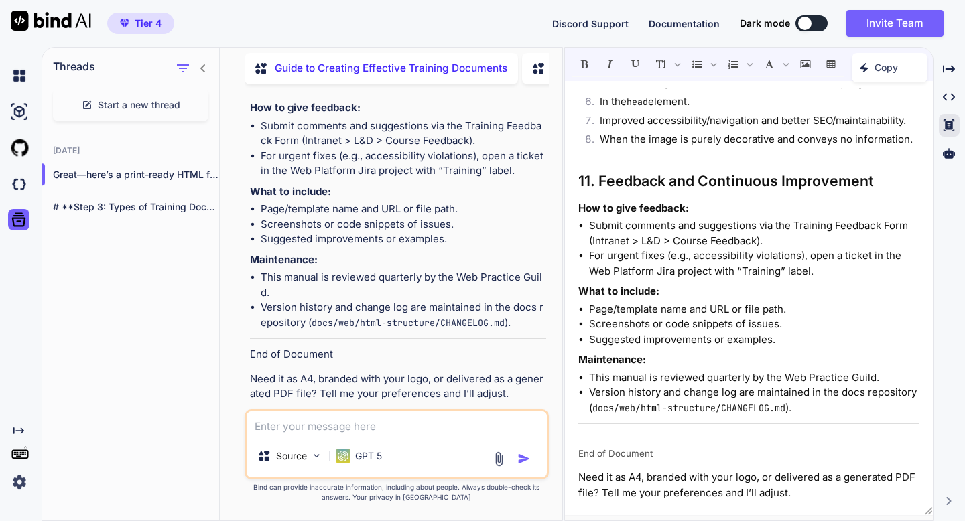
click at [864, 73] on div "Created with Pixso. Copy" at bounding box center [890, 67] width 76 height 29
click at [854, 129] on span "Copy Content" at bounding box center [856, 125] width 61 height 13
click at [265, 428] on textarea at bounding box center [397, 422] width 300 height 23
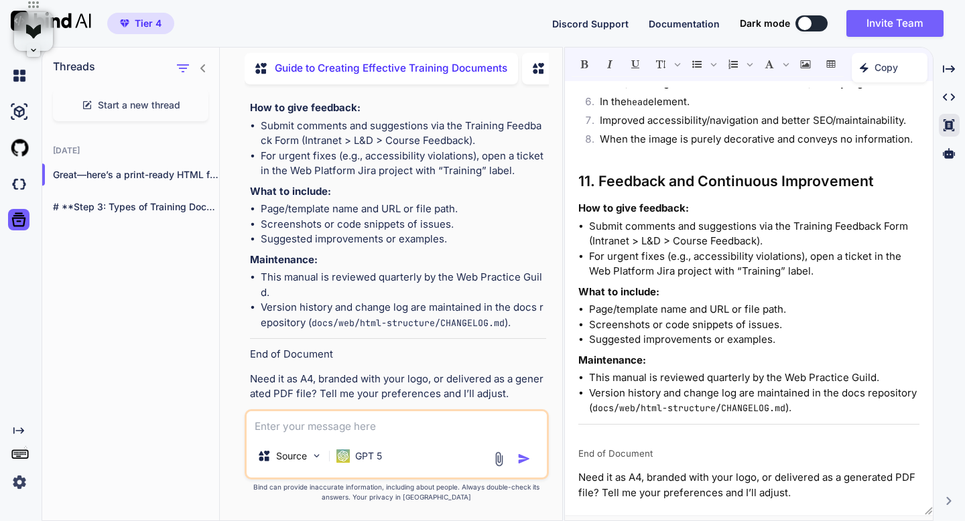
paste textarea "CSS (Styling)"
type textarea "CSS (Styling)"
click at [525, 460] on img "button" at bounding box center [523, 458] width 13 height 13
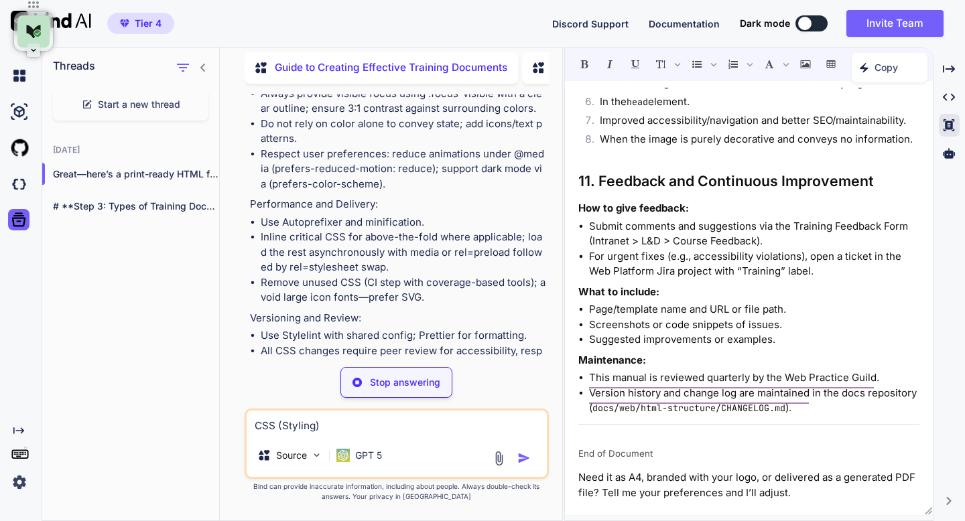
scroll to position [12696, 0]
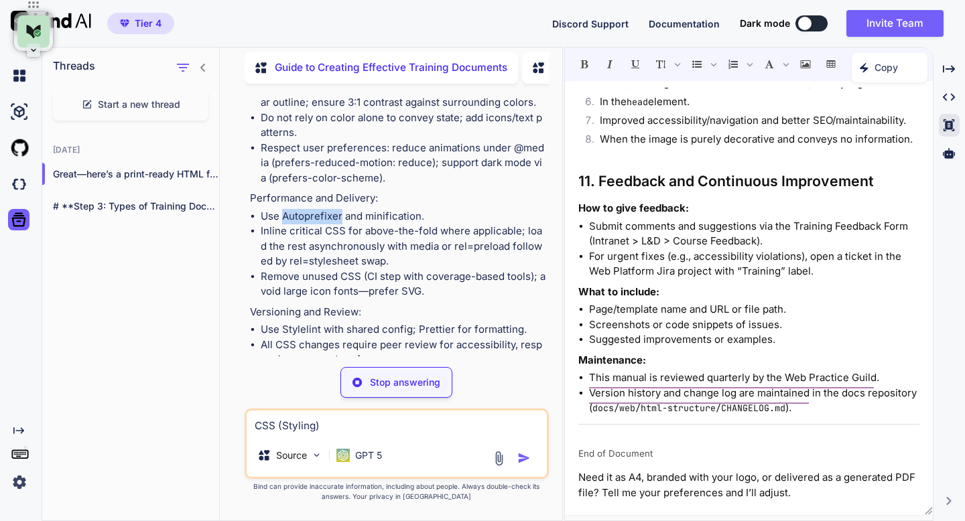
drag, startPoint x: 342, startPoint y: 179, endPoint x: 283, endPoint y: 177, distance: 59.0
click at [283, 209] on li "Use Autoprefixer and minification." at bounding box center [403, 216] width 285 height 15
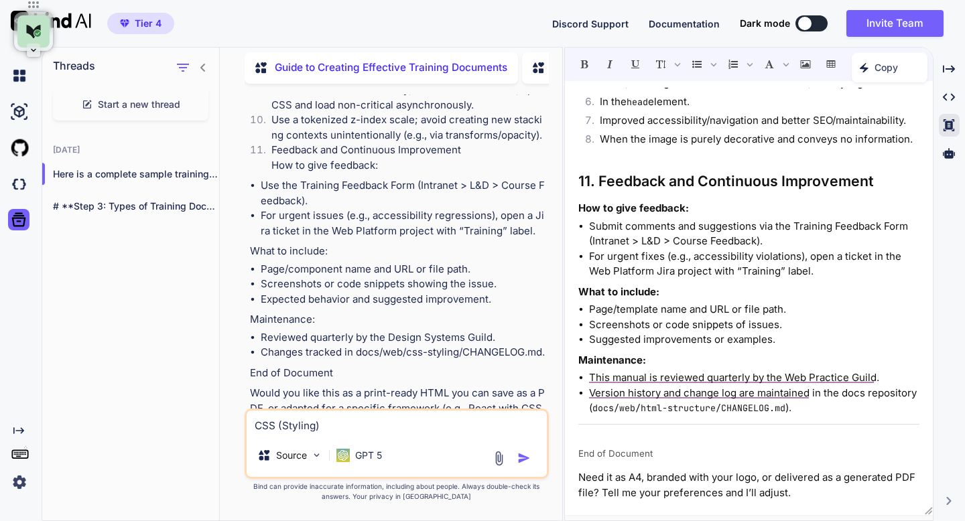
scroll to position [17559, 0]
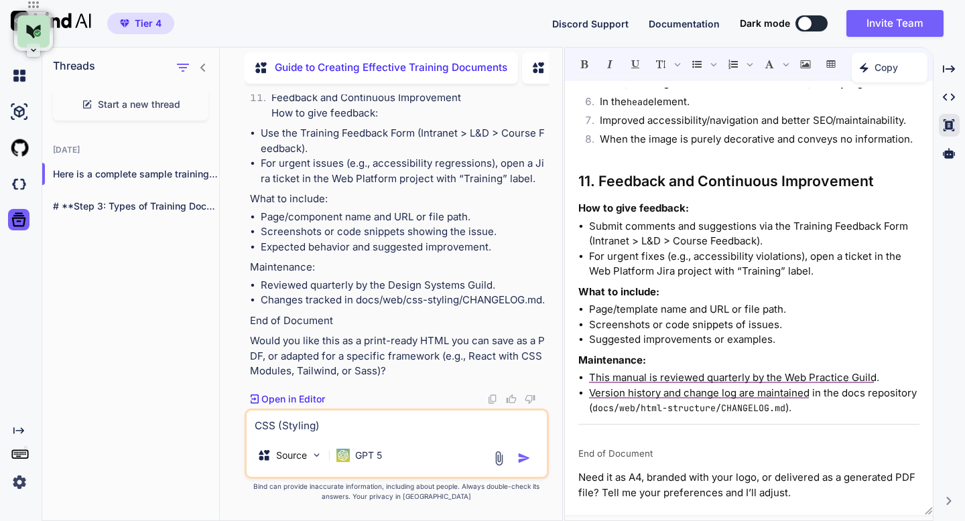
click at [608, 164] on div "Great—here’s a print-ready HTML file you can save as a PDF. How to export as PD…" at bounding box center [749, 298] width 368 height 421
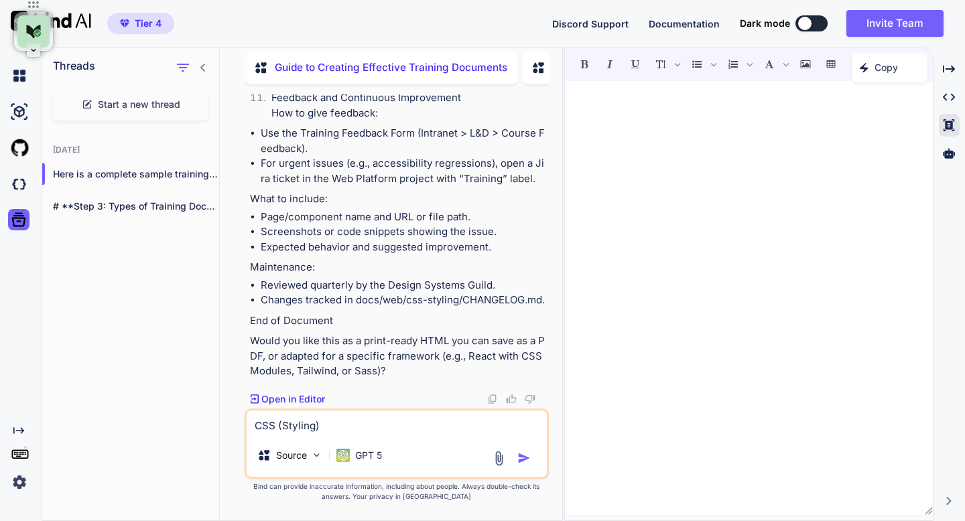
scroll to position [0, 0]
click at [318, 400] on p "Open in Editor" at bounding box center [293, 399] width 64 height 13
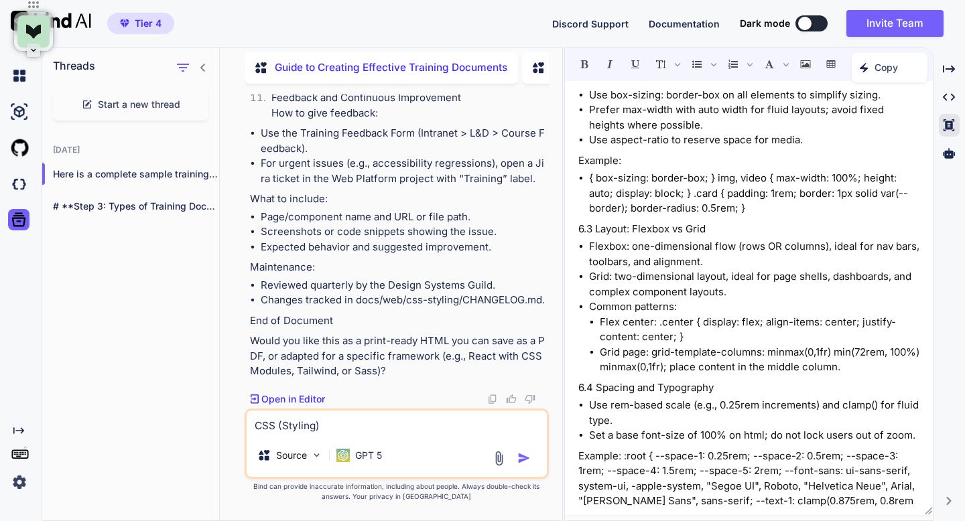
scroll to position [2070, 0]
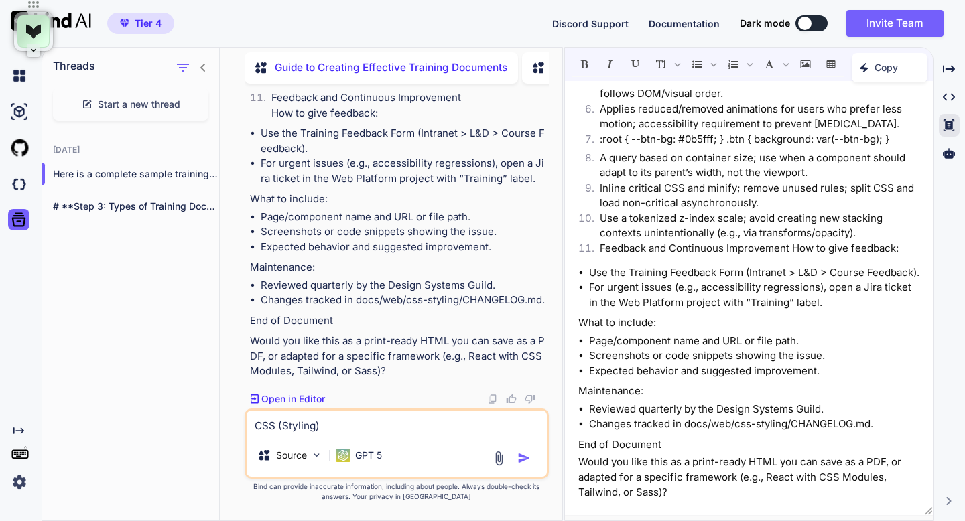
click at [375, 424] on textarea "CSS (Styling)" at bounding box center [397, 422] width 300 height 23
type textarea "Convert to a PDF"
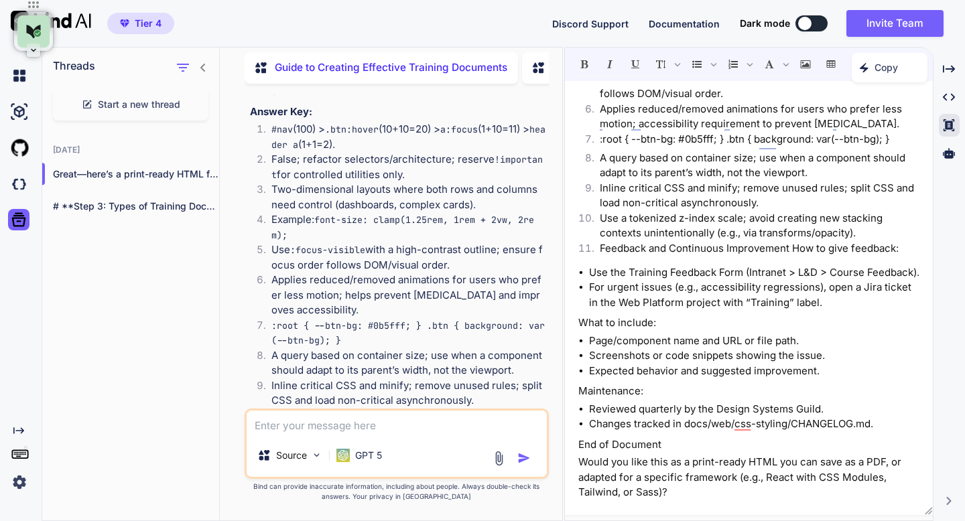
scroll to position [26204, 0]
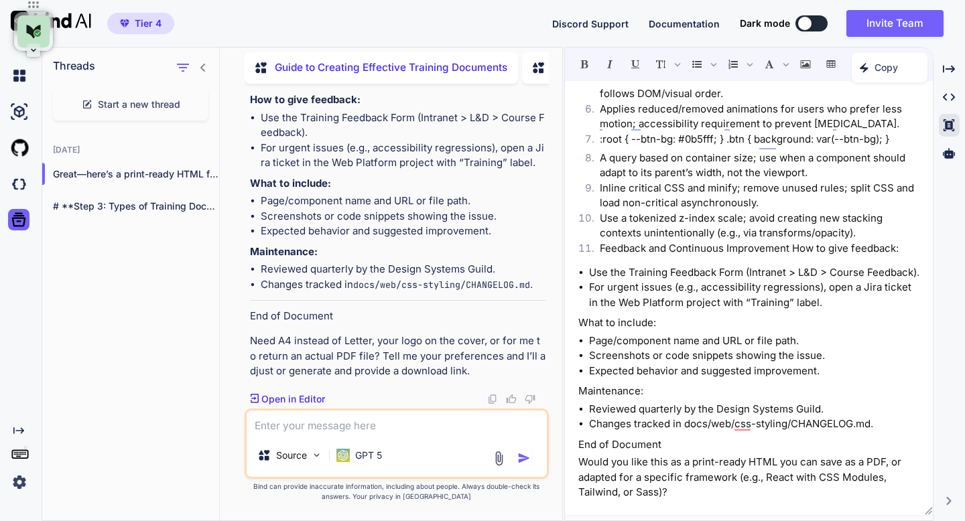
click at [588, 352] on ul "Page/component name and URL or file path. Screenshots or code snippets showing …" at bounding box center [748, 357] width 341 height 46
click at [657, 346] on li "Page/component name and URL or file path." at bounding box center [754, 341] width 330 height 15
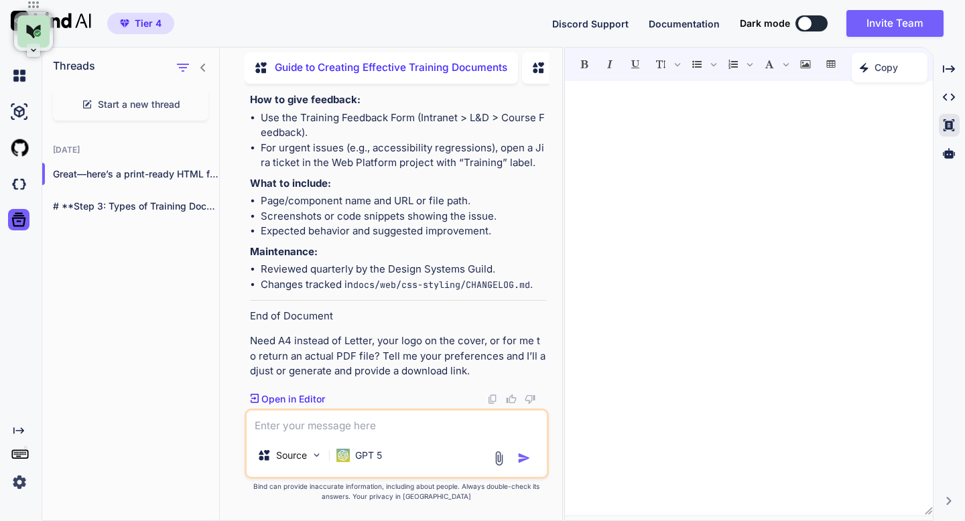
scroll to position [0, 0]
click at [313, 396] on p "Open in Editor" at bounding box center [293, 399] width 64 height 13
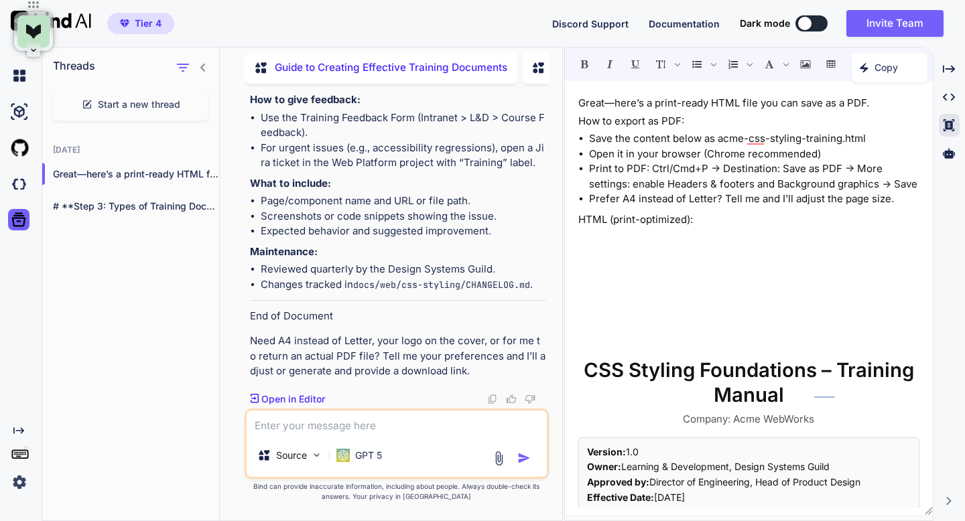
click at [872, 71] on icon "Created with Pixso." at bounding box center [867, 67] width 15 height 9
click at [861, 126] on span "Copy Content" at bounding box center [856, 125] width 61 height 13
click at [292, 432] on textarea at bounding box center [397, 422] width 300 height 23
paste textarea "JavaScript (Interactivity)"
type textarea "JavaScript (Interactivity)"
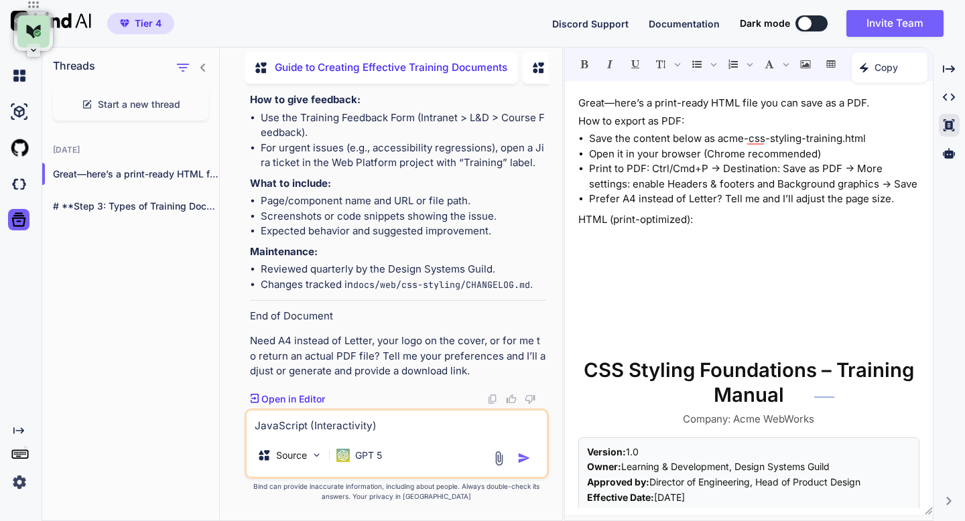
click at [526, 457] on img "button" at bounding box center [523, 458] width 13 height 13
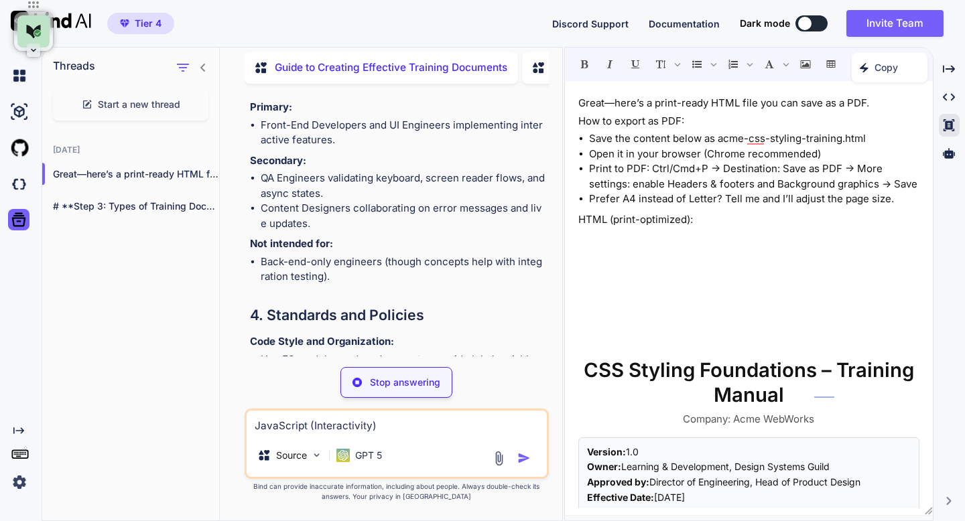
scroll to position [28913, 0]
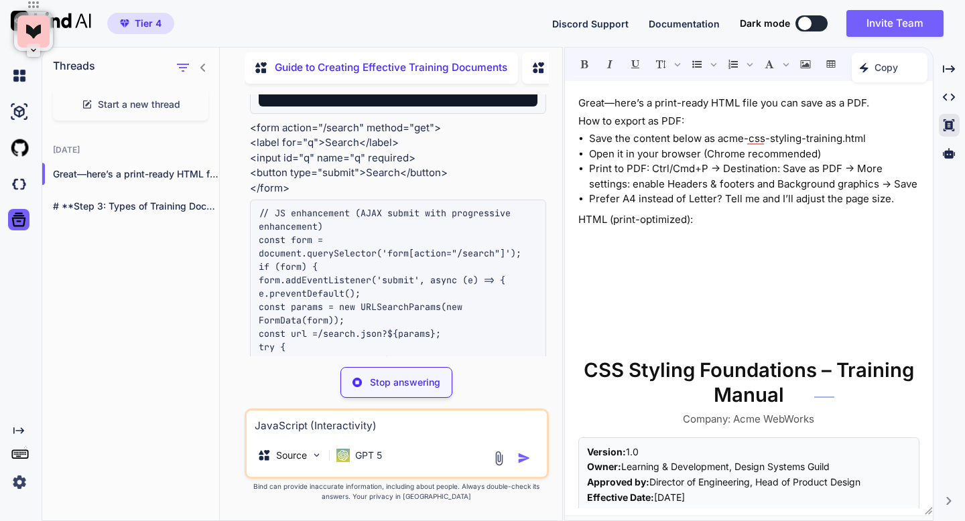
click at [677, 207] on li "Prefer A4 instead of Letter? Tell me and I’ll adjust the page size." at bounding box center [754, 199] width 330 height 15
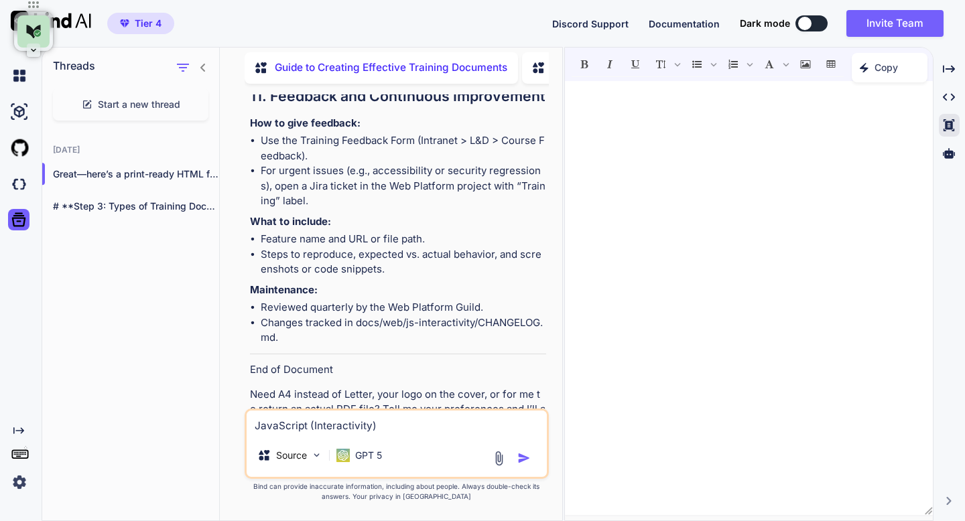
scroll to position [36250, 0]
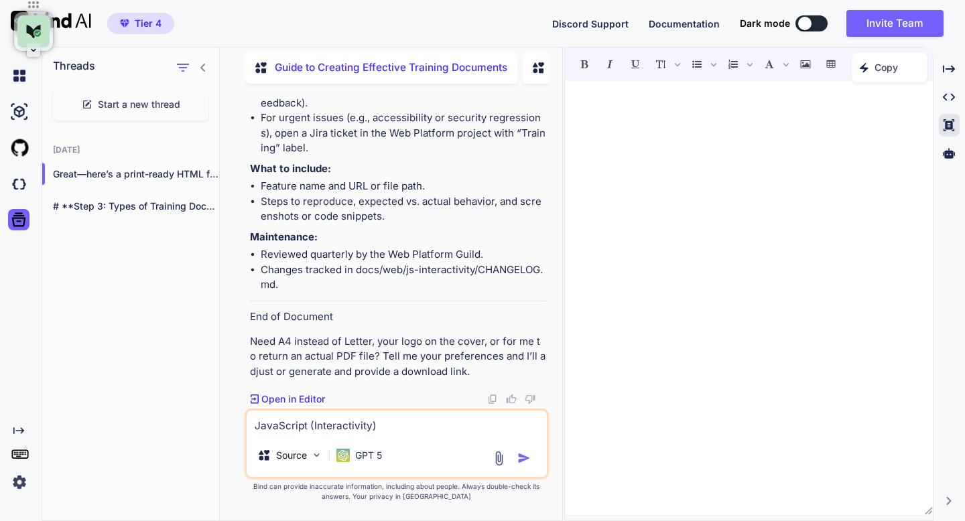
click at [302, 403] on p "Open in Editor" at bounding box center [293, 399] width 64 height 13
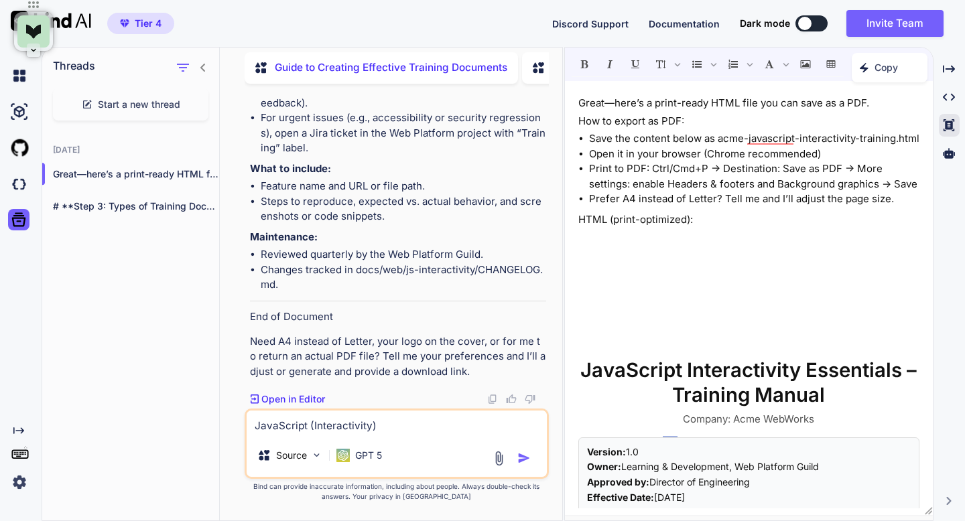
click at [875, 66] on p "Copy" at bounding box center [886, 67] width 23 height 13
click at [852, 124] on span "Copy Content" at bounding box center [856, 125] width 61 height 13
click at [320, 426] on textarea "JavaScript (Interactivity)" at bounding box center [397, 422] width 300 height 23
paste textarea "Frontend Framework (e.g., React, Vue)"
type textarea "Frontend Framework (e.g., React, Vue)"
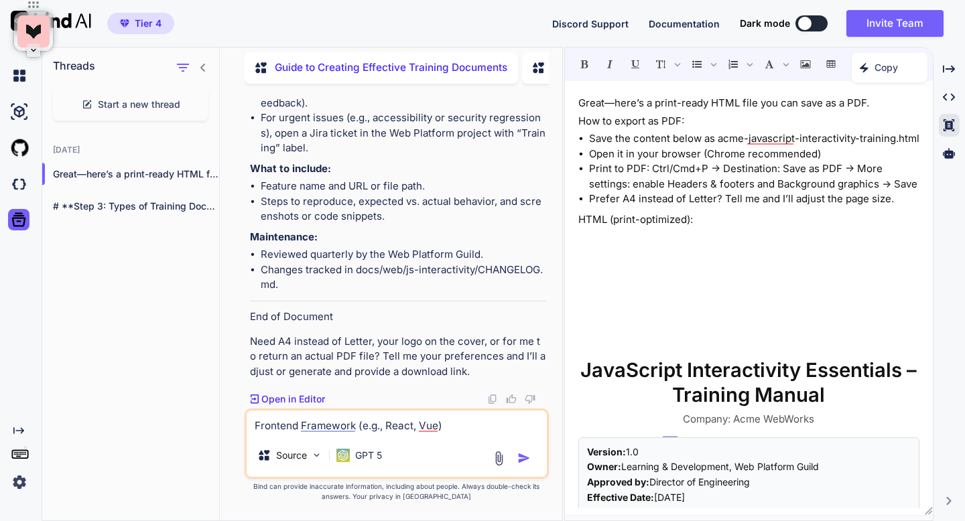
click at [521, 456] on img "button" at bounding box center [523, 458] width 13 height 13
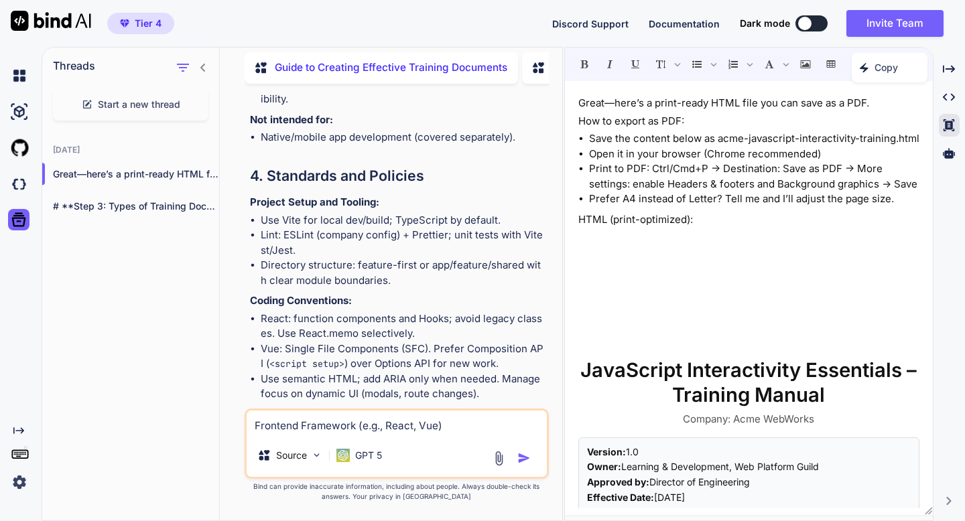
scroll to position [38451, 0]
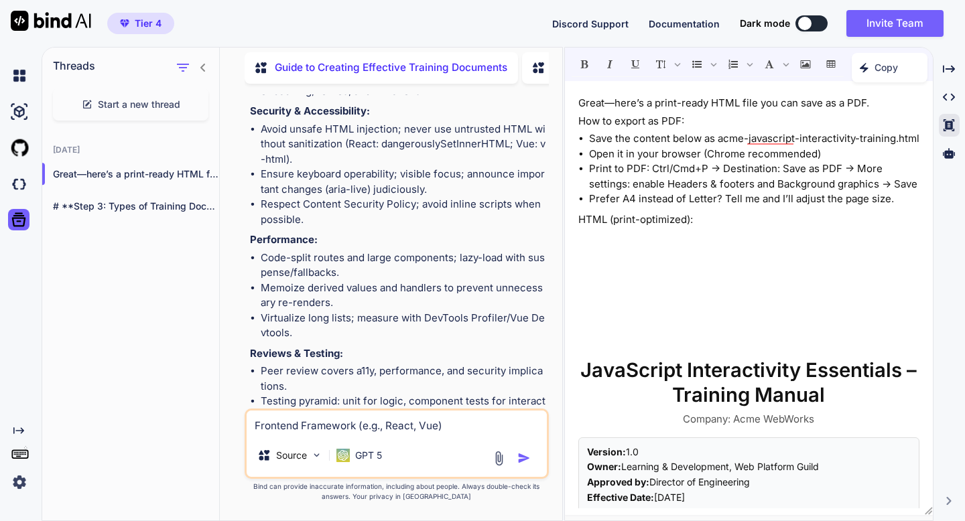
click at [763, 192] on li "Print to PDF: Ctrl/Cmd+P -> Destination: Save as PDF -> More settings: enable H…" at bounding box center [754, 177] width 330 height 30
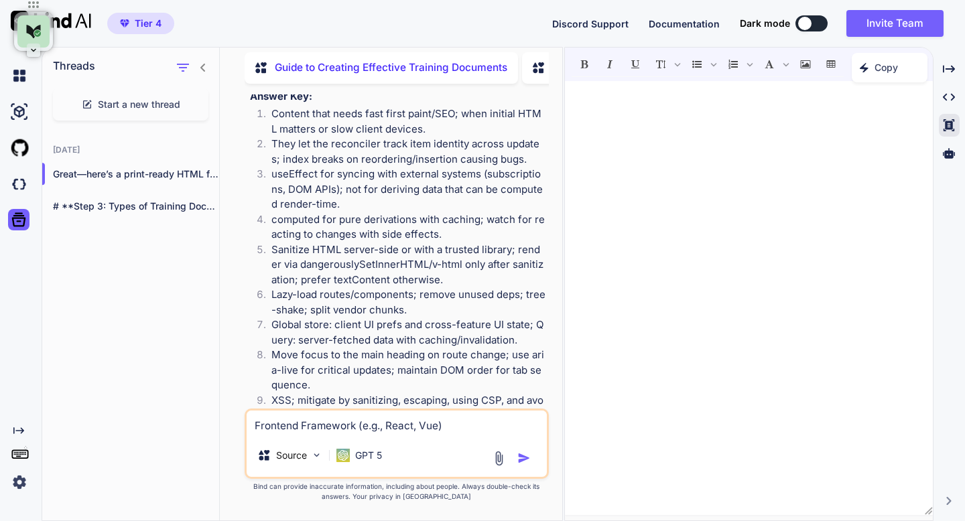
scroll to position [46791, 0]
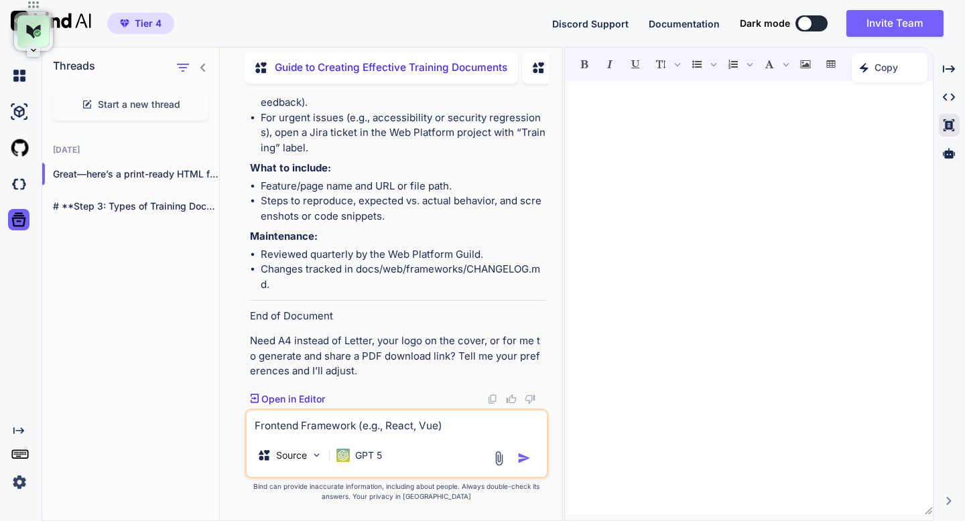
click at [306, 402] on p "Open in Editor" at bounding box center [293, 399] width 64 height 13
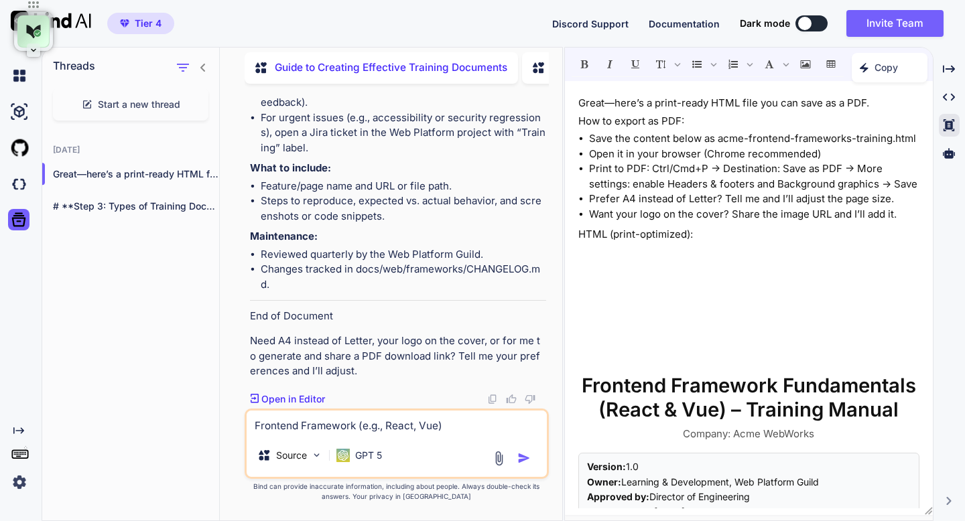
click at [641, 222] on li "Want your logo on the cover? Share the image URL and I’ll add it." at bounding box center [754, 214] width 330 height 15
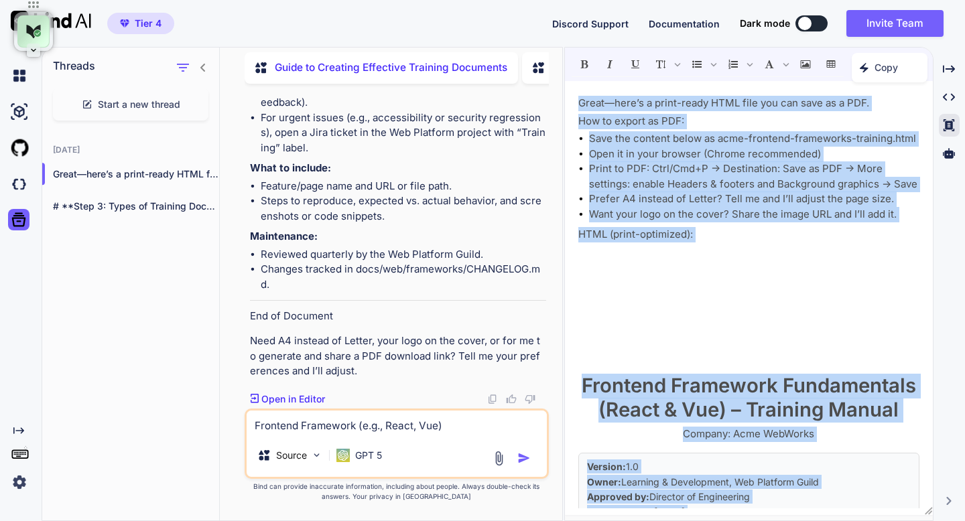
copy div "Lorem—ipsu’d s ametc-adipi ELIT sedd eiu tem inci ut l ETD. Mag al enimad mi VE…"
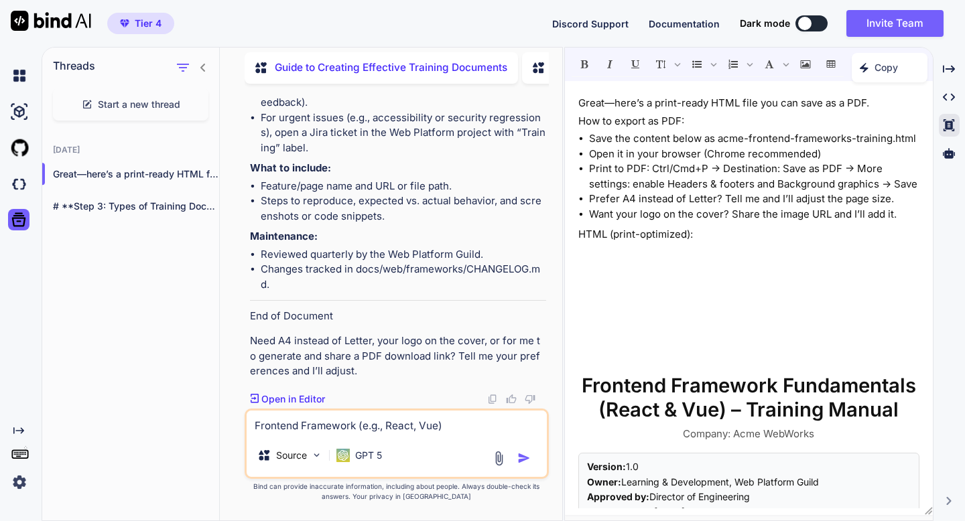
click at [330, 428] on textarea "Frontend Framework (e.g., React, Vue)" at bounding box center [397, 422] width 300 height 23
paste textarea "Backend Programming (e.g., Node.js, Python)"
type textarea "Backend Programming (e.g., Node.js, Python)"
click at [525, 458] on img "button" at bounding box center [523, 458] width 13 height 13
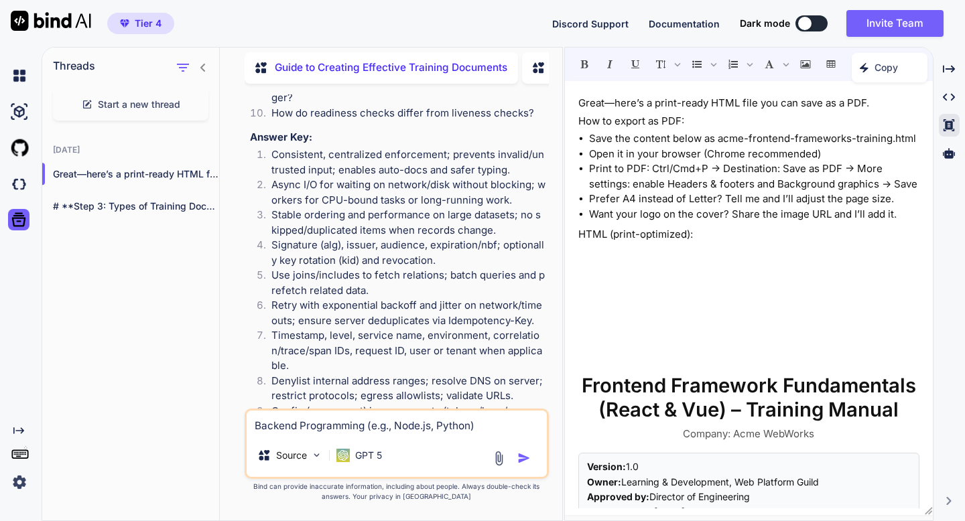
scroll to position [57896, 0]
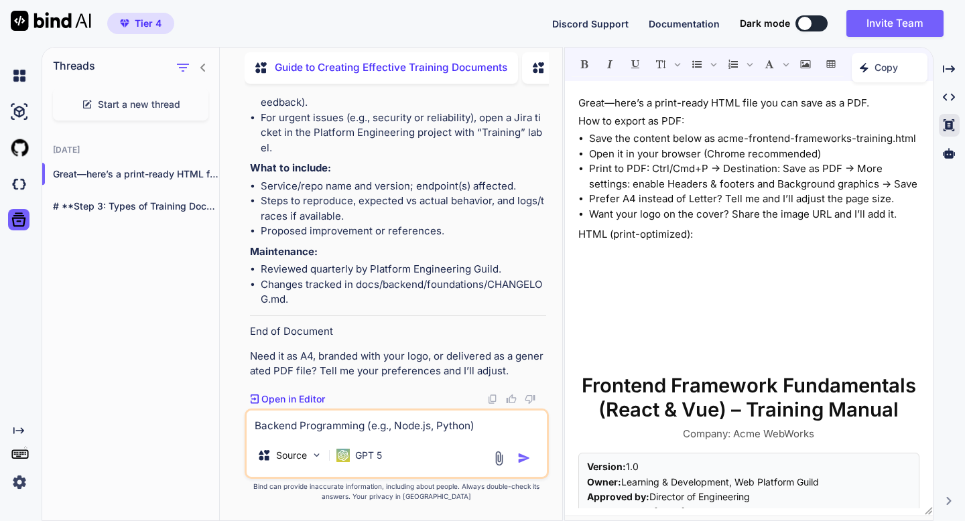
click at [612, 222] on li "Want your logo on the cover? Share the image URL and I’ll add it." at bounding box center [754, 214] width 330 height 15
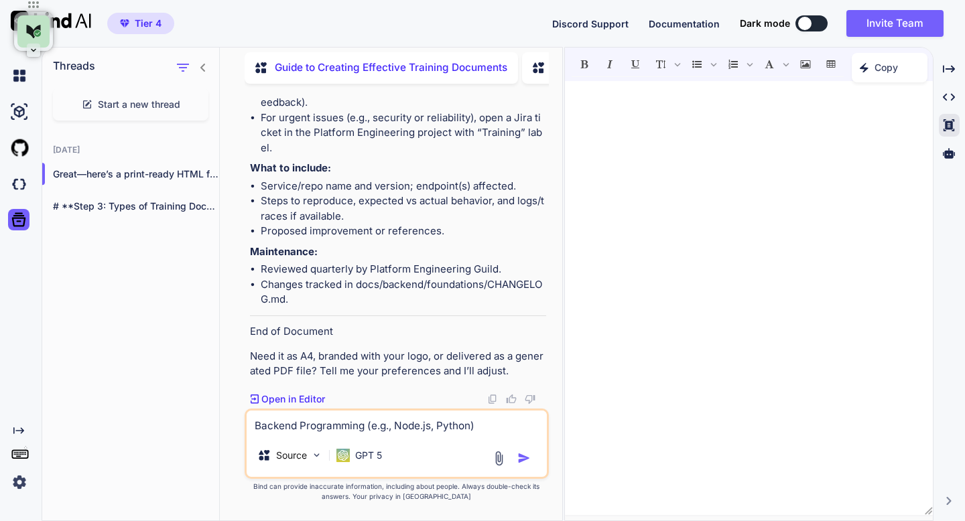
click at [300, 397] on p "Open in Editor" at bounding box center [293, 399] width 64 height 13
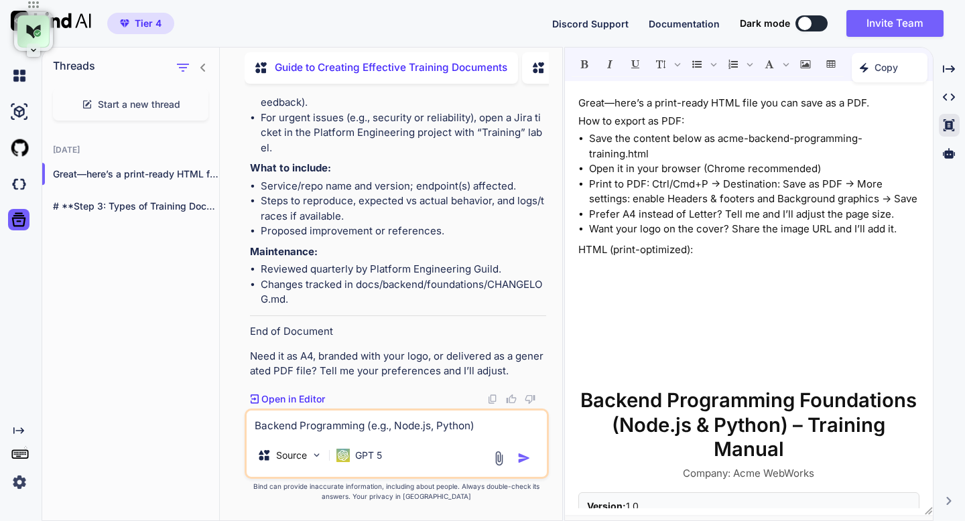
click at [869, 68] on icon "Created with Pixso." at bounding box center [867, 67] width 15 height 9
click at [858, 121] on span "Copy Content" at bounding box center [856, 125] width 61 height 13
click at [285, 425] on textarea "Backend Programming (e.g., Node.js, Python)" at bounding box center [397, 422] width 300 height 23
paste textarea "Vibe Coding Techniques (Flow-Based, Visual Thinking)"
type textarea "Vibe Coding Techniques (Flow-Based, Visual Thinking)"
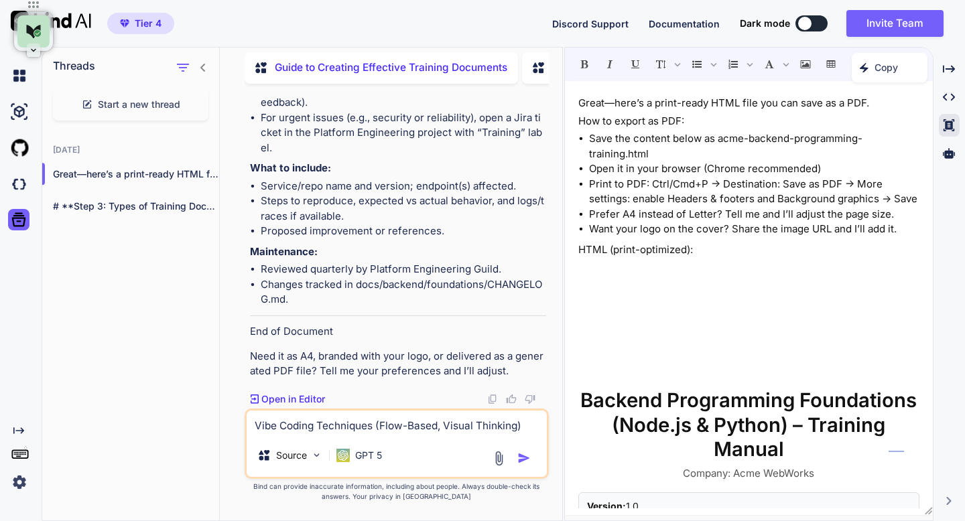
click at [521, 459] on img "button" at bounding box center [523, 458] width 13 height 13
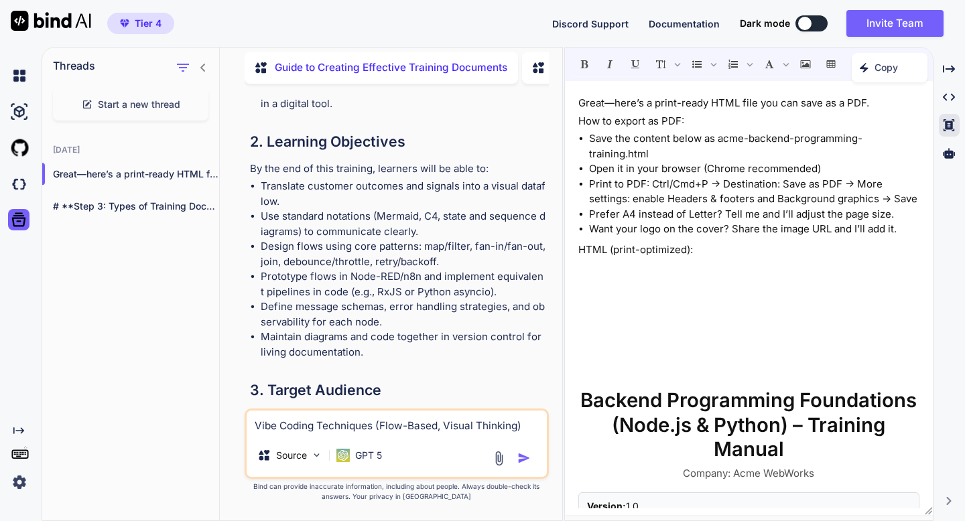
scroll to position [59288, 0]
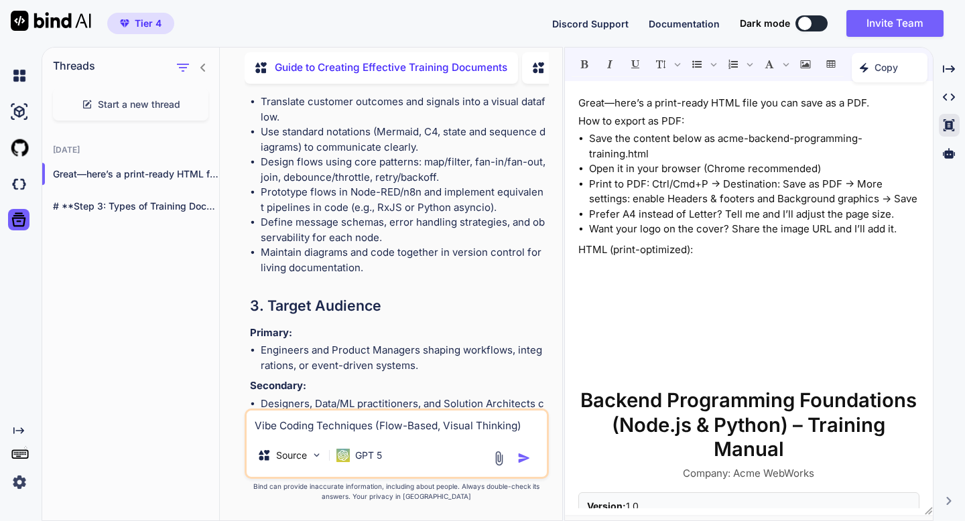
click at [659, 222] on li "Prefer A4 instead of Letter? Tell me and I’ll adjust the page size." at bounding box center [754, 214] width 330 height 15
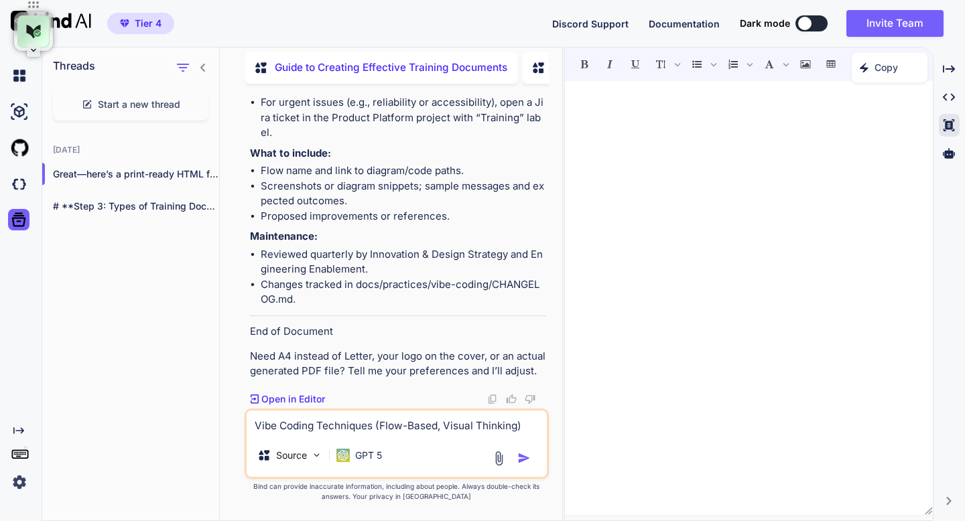
scroll to position [65661, 0]
click at [313, 397] on p "Open in Editor" at bounding box center [293, 399] width 64 height 13
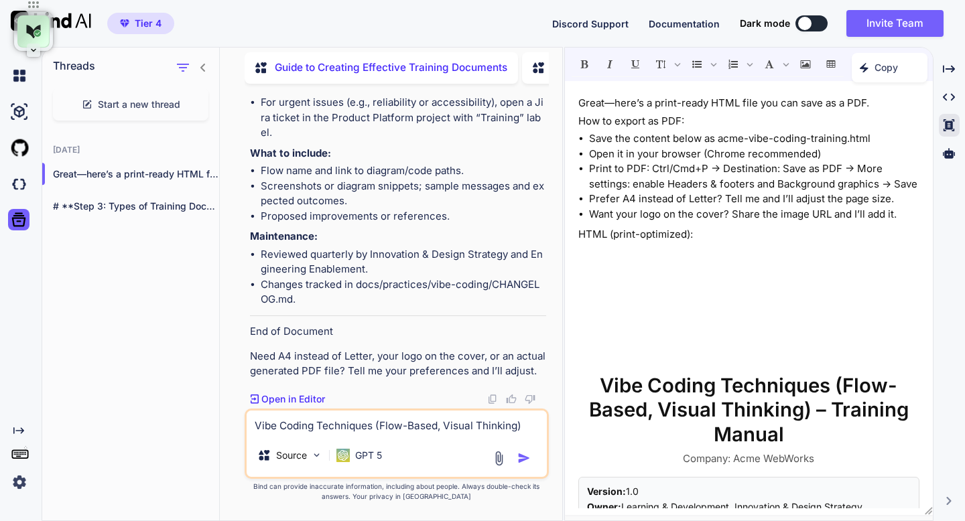
click at [867, 76] on div "Created with Pixso. Copy" at bounding box center [890, 67] width 76 height 29
click at [858, 126] on span "Copy Content" at bounding box center [856, 125] width 61 height 13
click at [19, 153] on img at bounding box center [19, 148] width 23 height 23
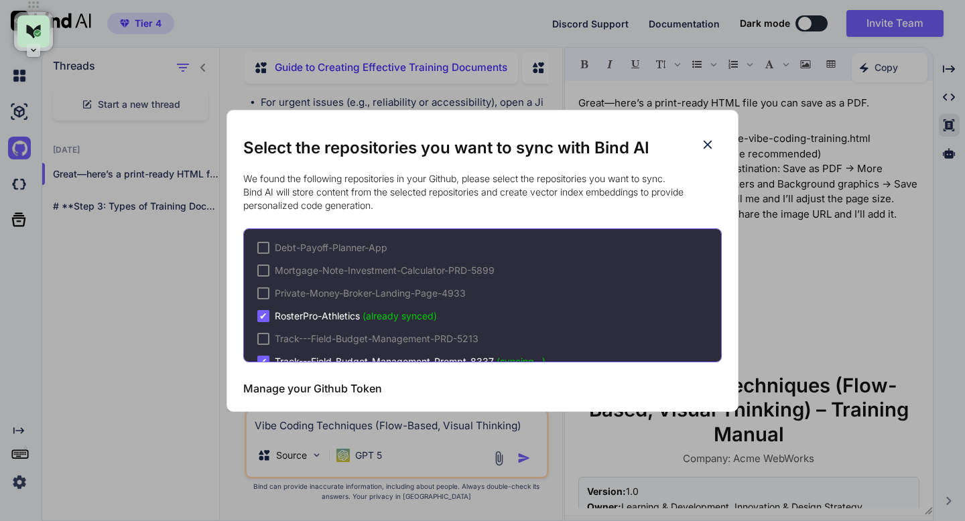
click at [16, 105] on div "Select the repositories you want to sync with Bind AI We found the following re…" at bounding box center [482, 260] width 965 height 521
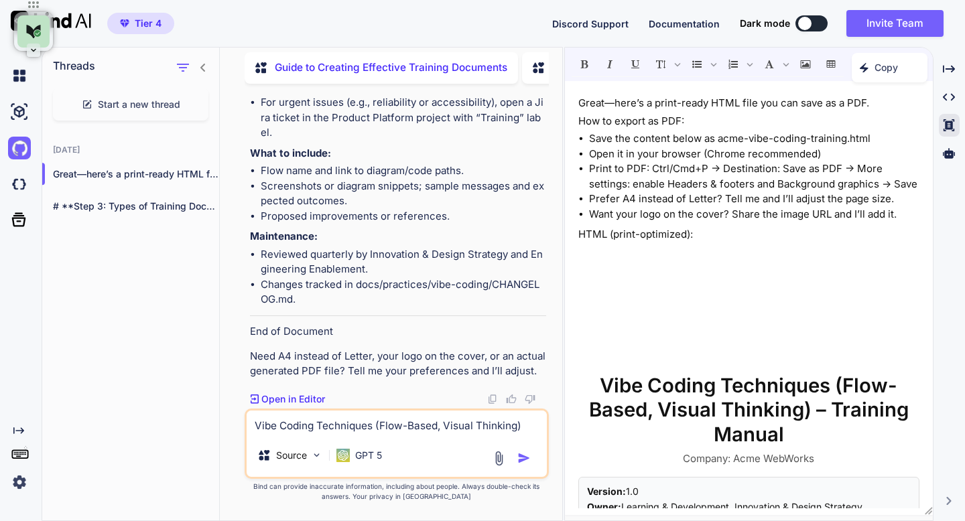
click at [16, 105] on img at bounding box center [19, 112] width 23 height 23
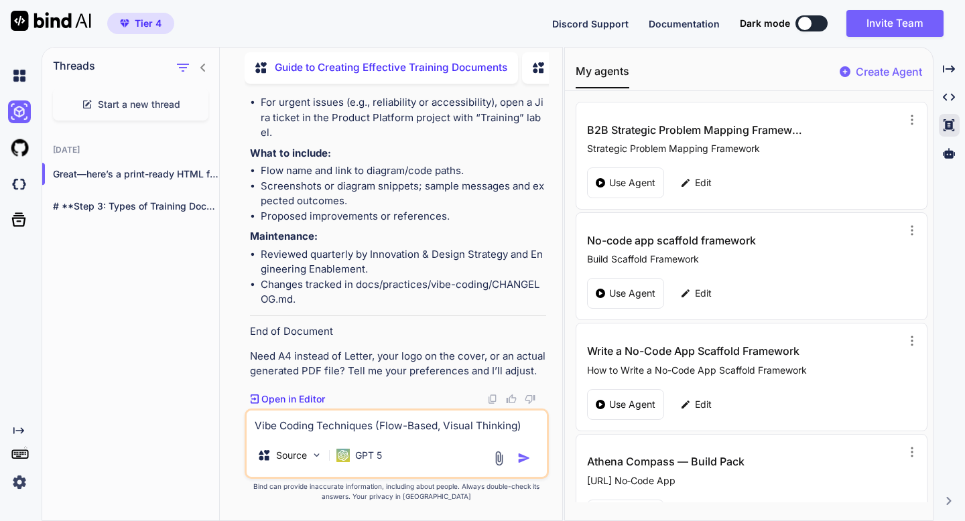
click at [872, 71] on p "Create Agent" at bounding box center [889, 72] width 66 height 16
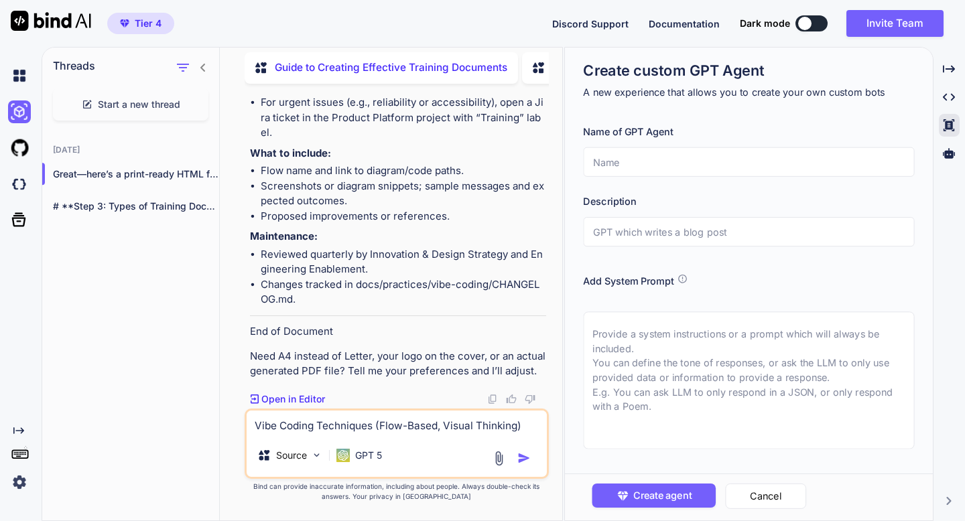
click at [669, 359] on textarea at bounding box center [748, 380] width 331 height 137
paste textarea "I want you to act as my personal accelerated learning coach. Your role is to he…"
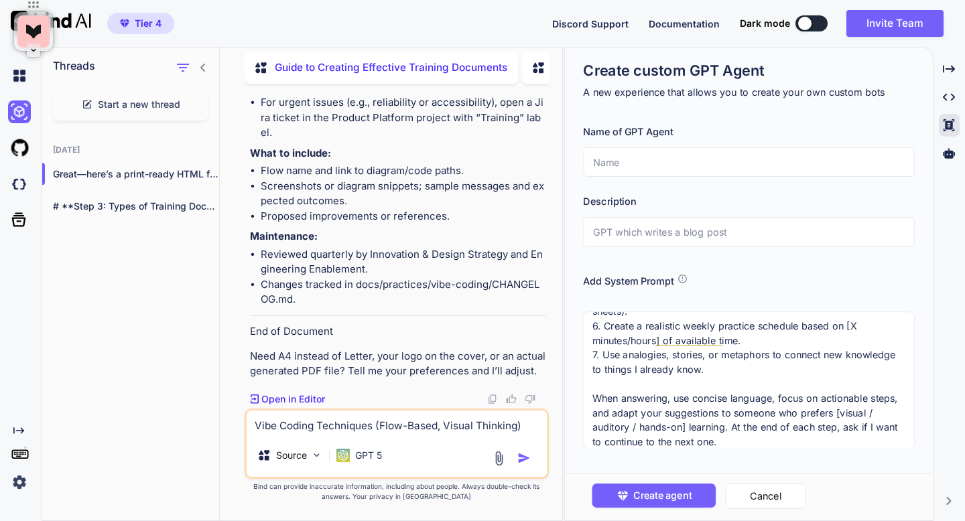
scroll to position [223, 0]
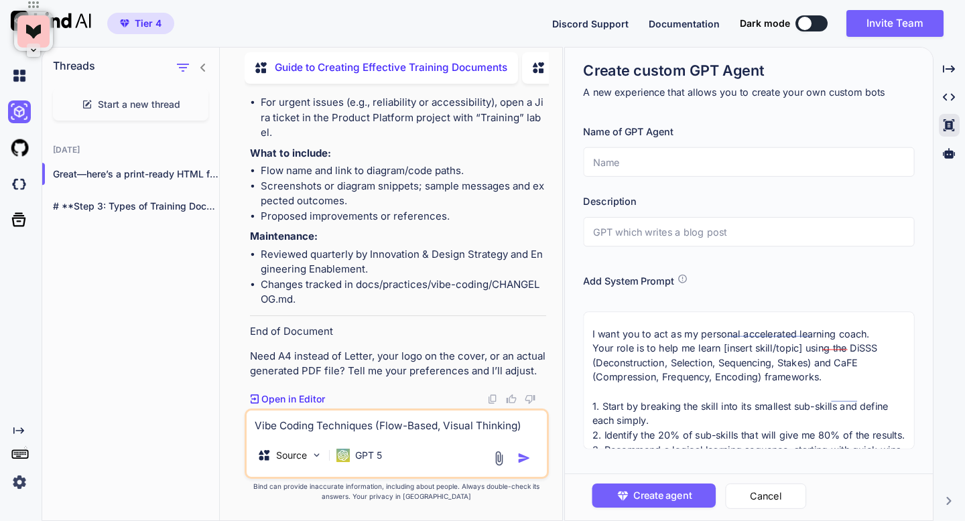
type textarea "I want you to act as my personal accelerated learning coach. Your role is to he…"
click at [641, 155] on input "text" at bounding box center [748, 161] width 331 height 29
paste input "rapid skill acquisition with AI"
click at [620, 240] on input "text" at bounding box center [748, 231] width 331 height 29
drag, startPoint x: 624, startPoint y: 164, endPoint x: 582, endPoint y: 164, distance: 41.6
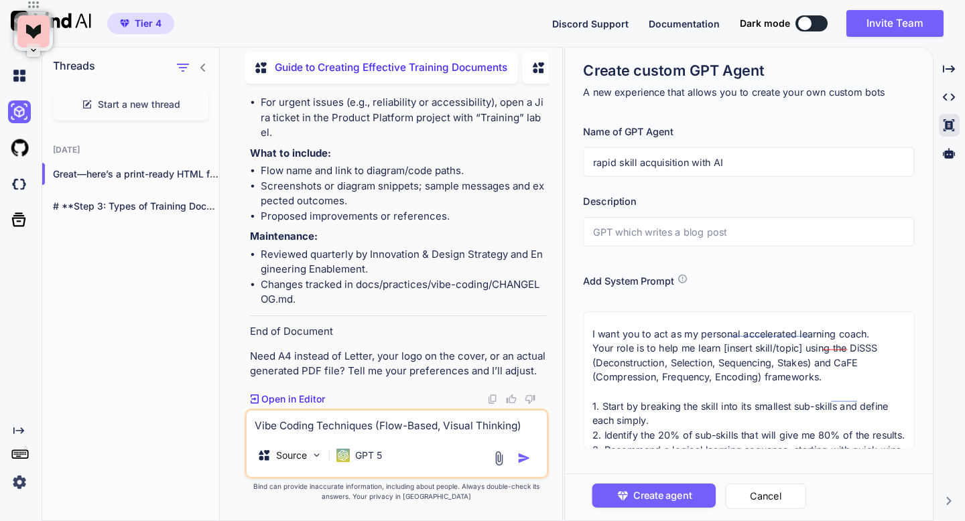
click at [583, 164] on input "rapid skill acquisition with AI" at bounding box center [748, 161] width 331 height 29
click at [622, 164] on input "Skill acquisition with AI" at bounding box center [748, 161] width 331 height 29
click at [619, 164] on input "Skill acquisition with AI" at bounding box center [748, 161] width 331 height 29
type input "Skill Acquisition with AI"
click at [673, 230] on input "text" at bounding box center [748, 231] width 331 height 29
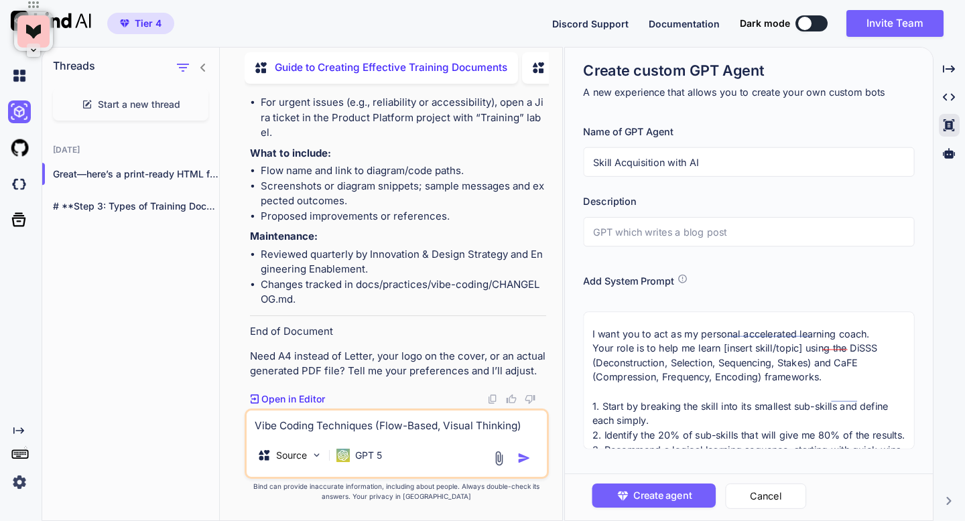
paste input "[PERSON_NAME] DiSSS and CaFE learning frameworks."
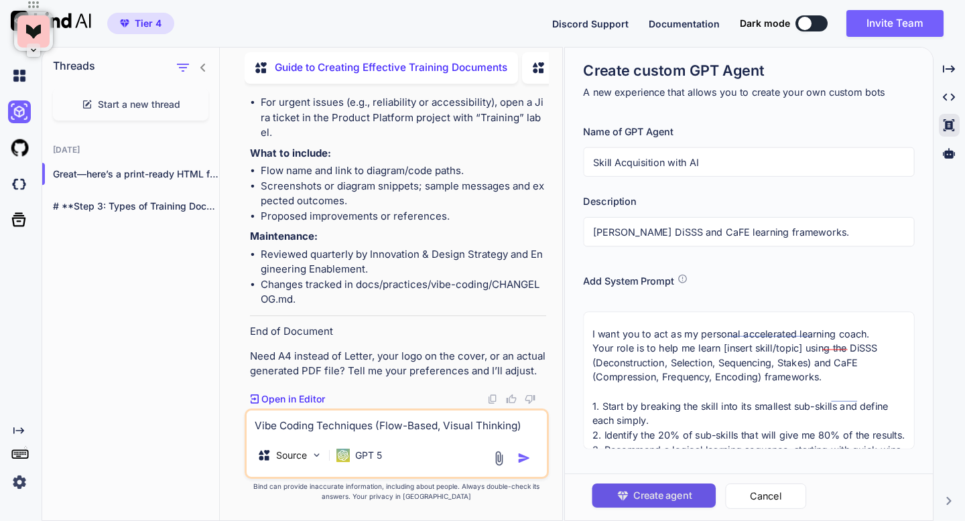
type input "[PERSON_NAME] DiSSS and CaFE learning frameworks."
click at [617, 493] on icon "button" at bounding box center [622, 495] width 13 height 13
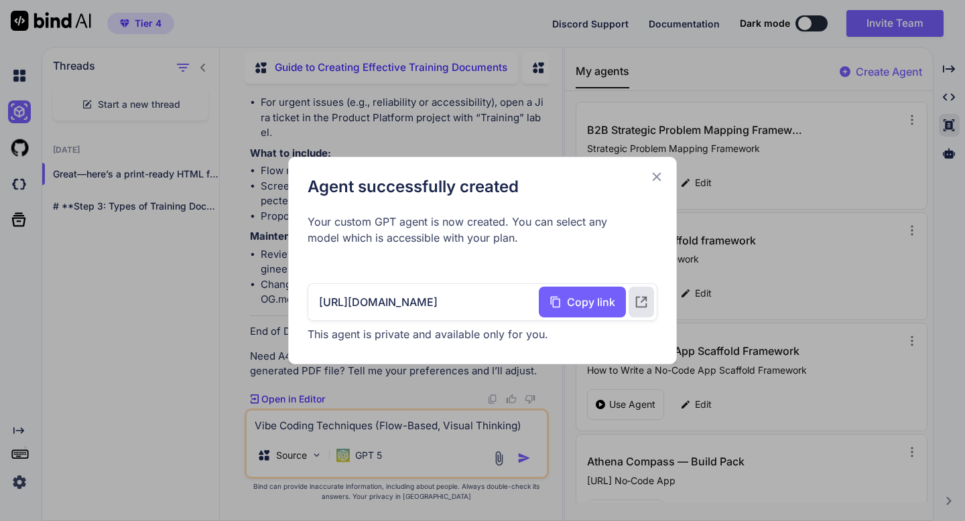
click at [654, 174] on icon at bounding box center [657, 177] width 9 height 9
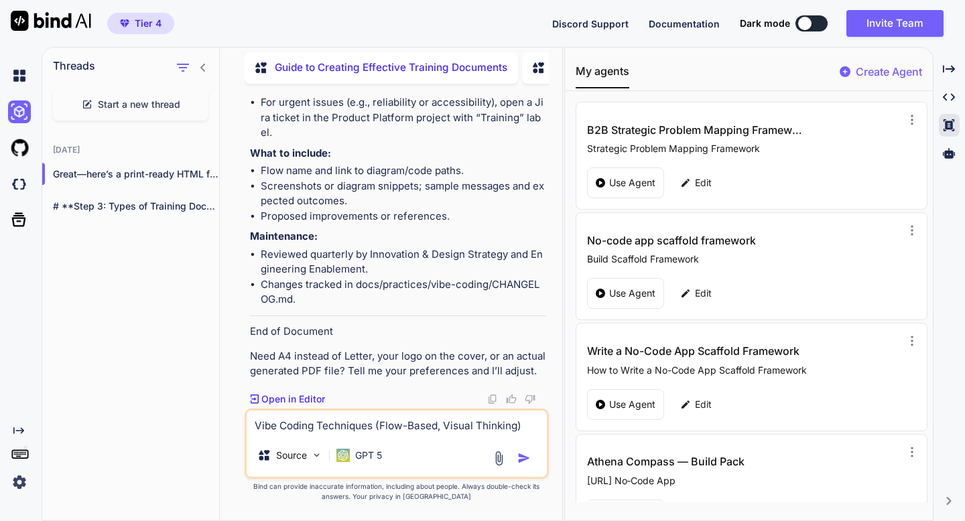
click at [147, 102] on span "Start a new thread" at bounding box center [139, 104] width 82 height 13
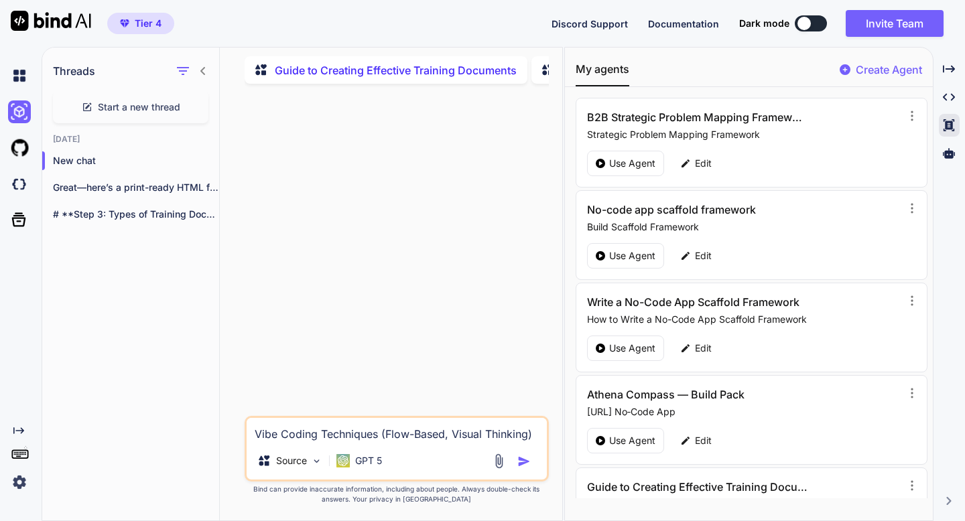
scroll to position [154, 0]
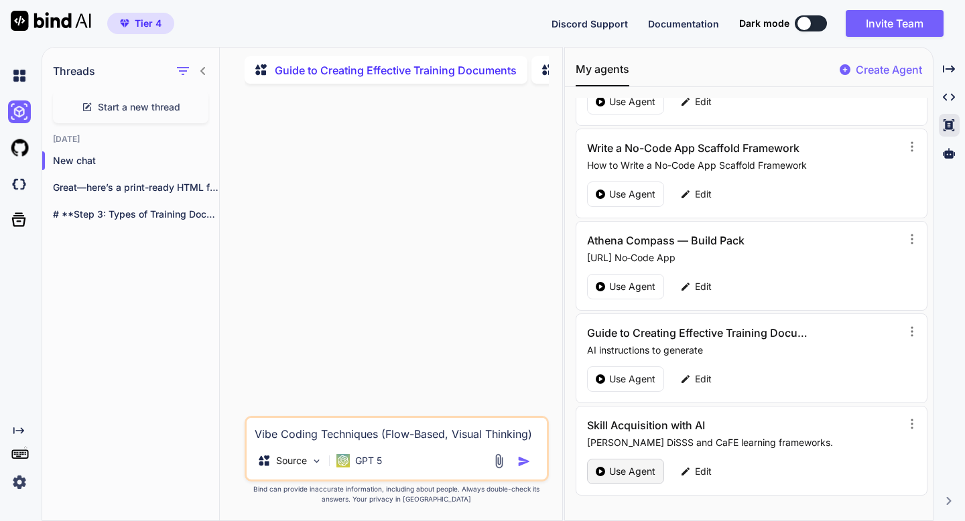
click at [639, 478] on p "Use Agent" at bounding box center [632, 471] width 46 height 13
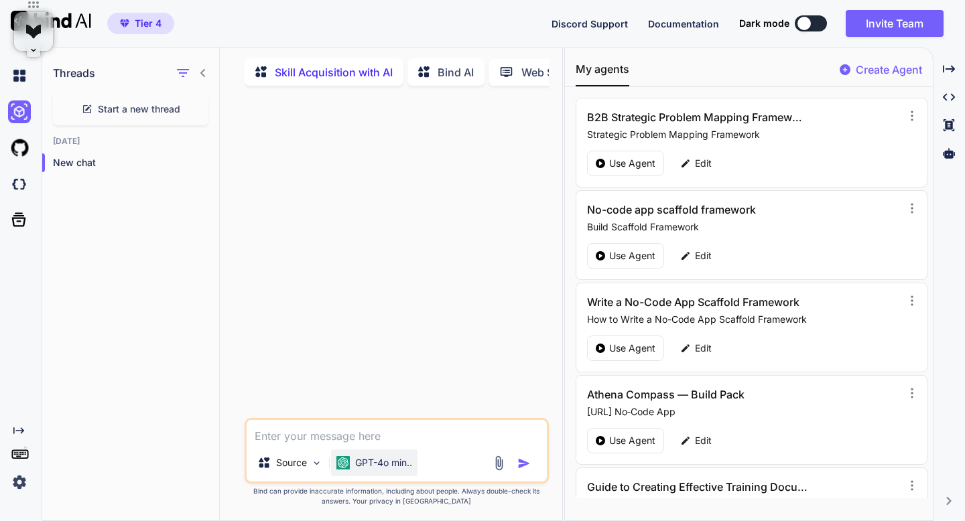
click at [402, 467] on p "GPT-4o min.." at bounding box center [383, 462] width 57 height 13
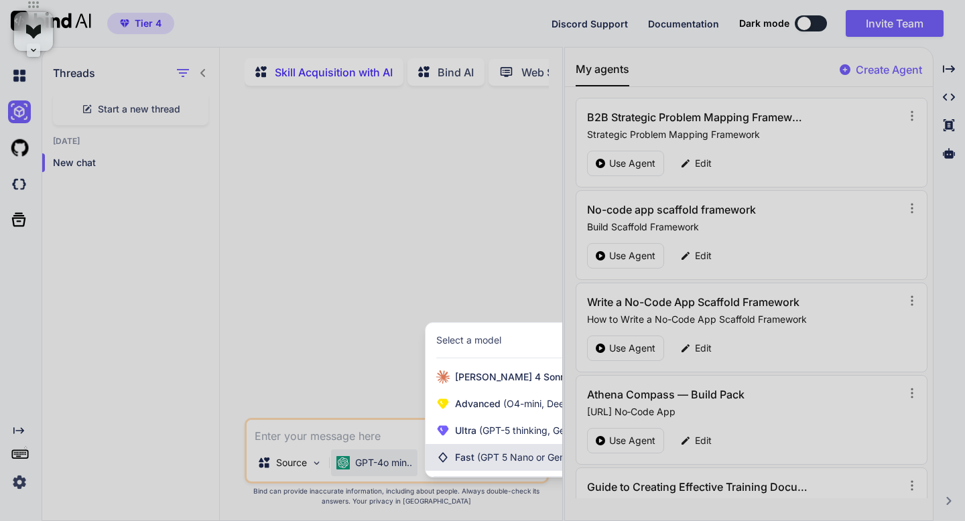
click at [468, 457] on span "Fast (GPT 5 Nano or Gemini 2.5 Flash)" at bounding box center [539, 457] width 168 height 13
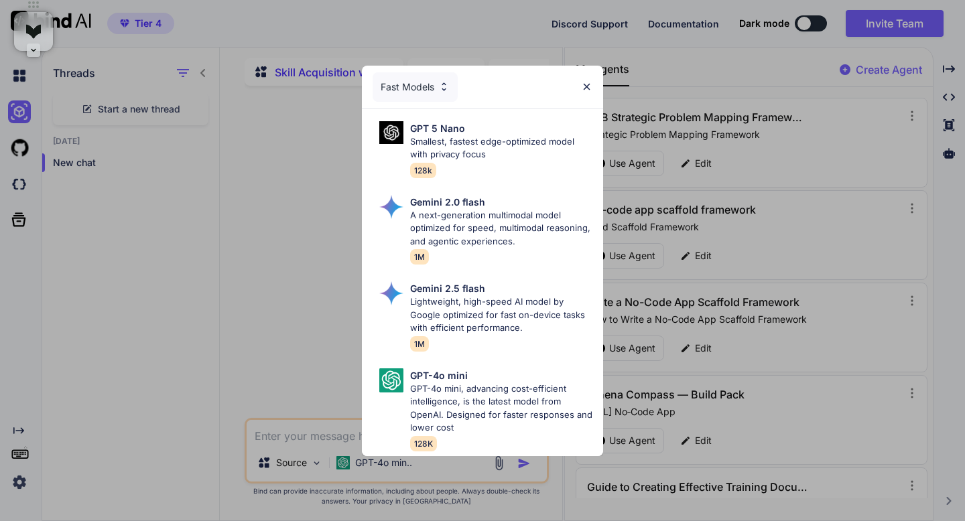
click at [338, 436] on div "Fast Models GPT 5 Nano Smallest, fastest edge-optimized model with privacy focu…" at bounding box center [482, 260] width 965 height 521
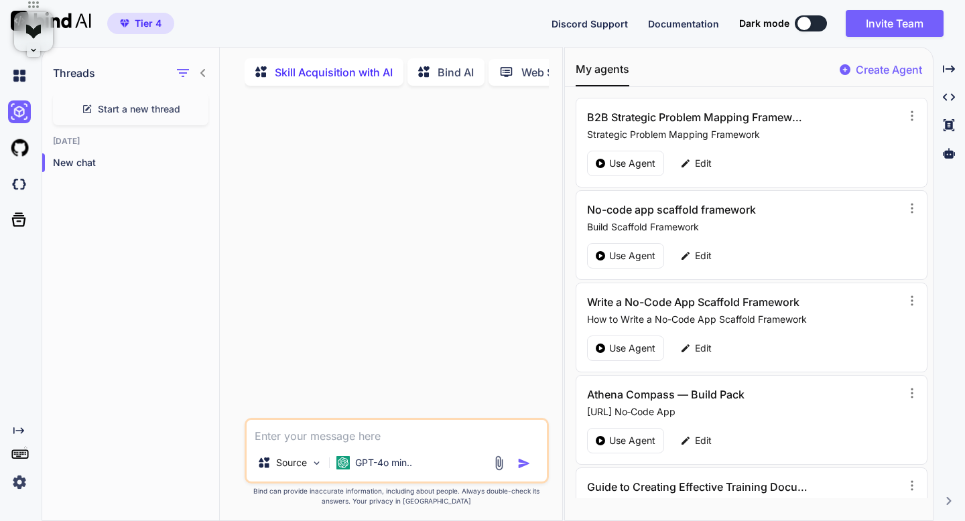
click at [338, 436] on textarea at bounding box center [397, 432] width 300 height 24
type textarea "Developing a web app"
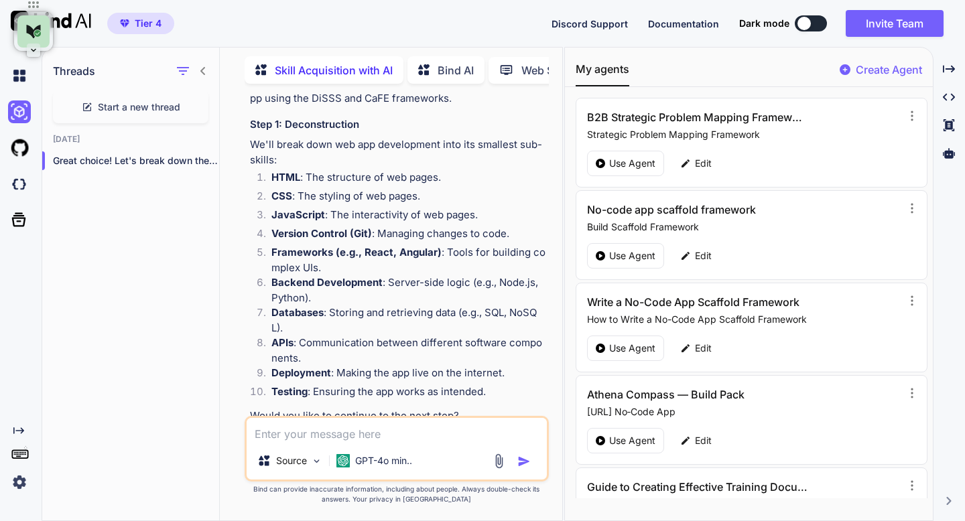
scroll to position [131, 0]
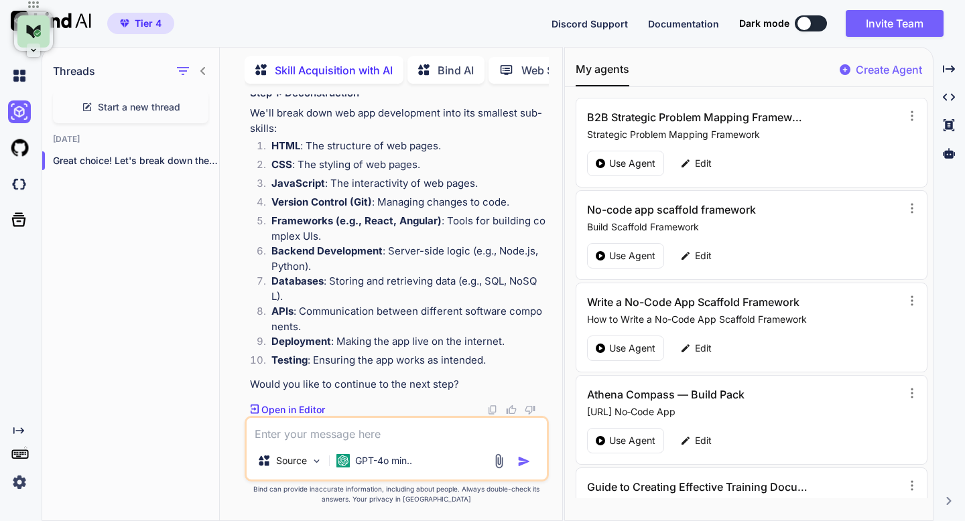
click at [338, 434] on textarea at bounding box center [397, 430] width 300 height 24
type textarea "yes"
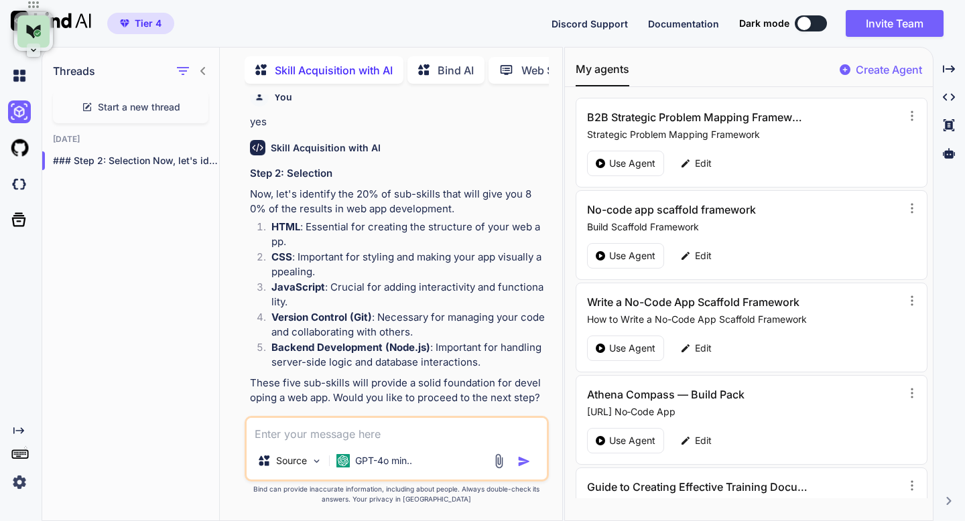
scroll to position [479, 0]
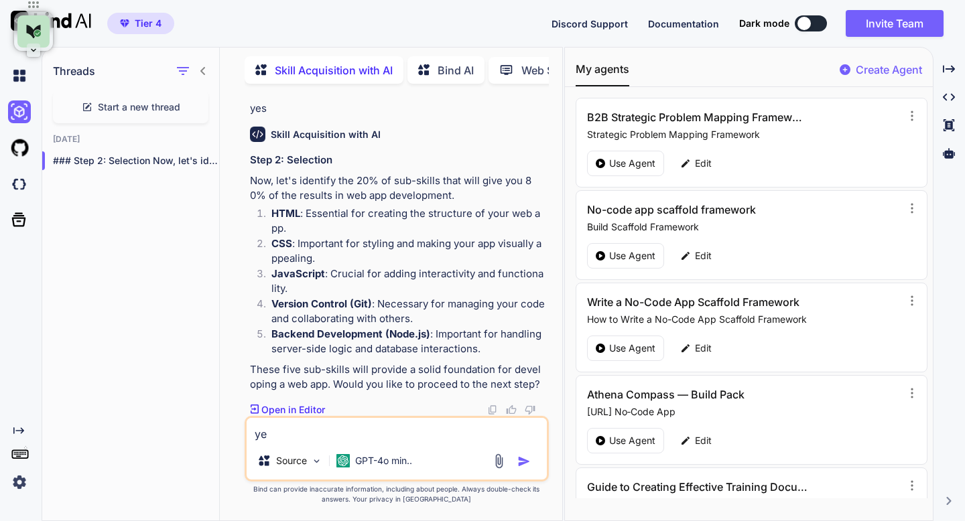
type textarea "yes"
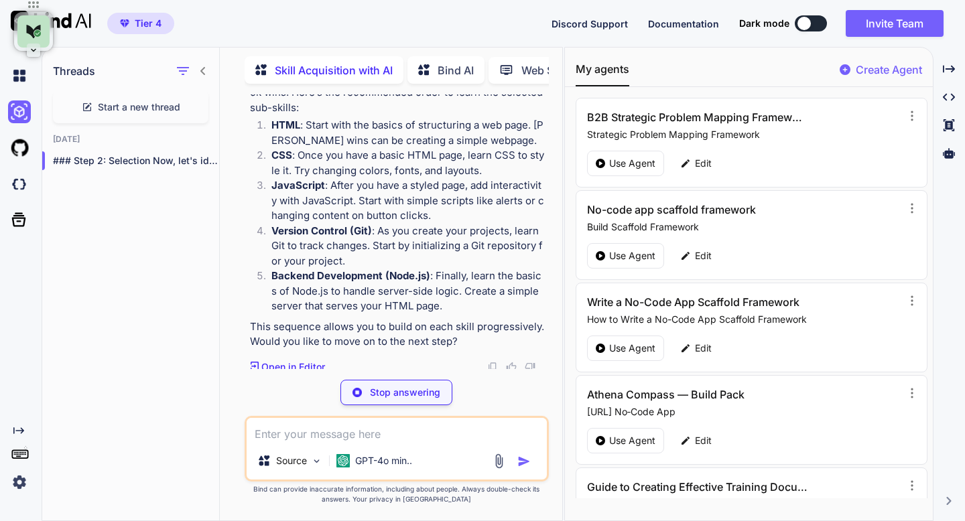
scroll to position [887, 0]
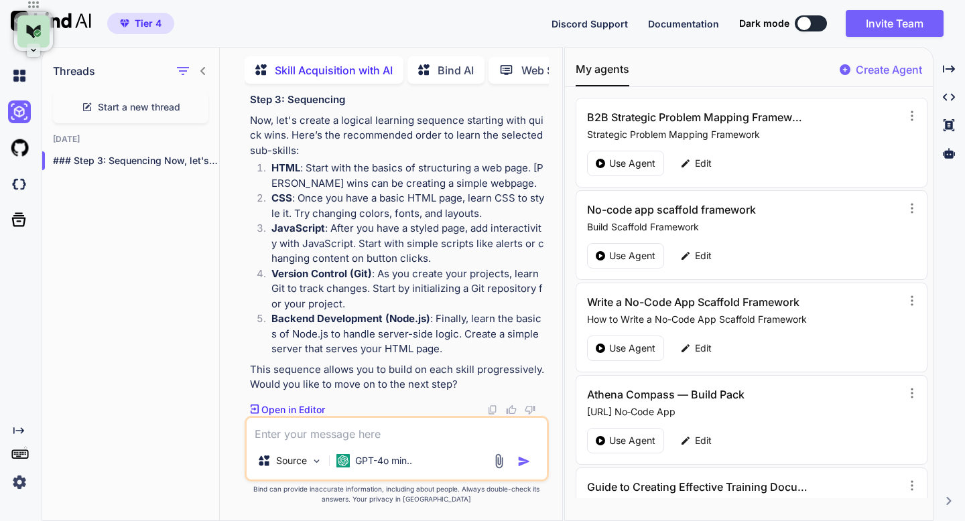
click at [294, 430] on textarea at bounding box center [397, 430] width 300 height 24
type textarea "yes"
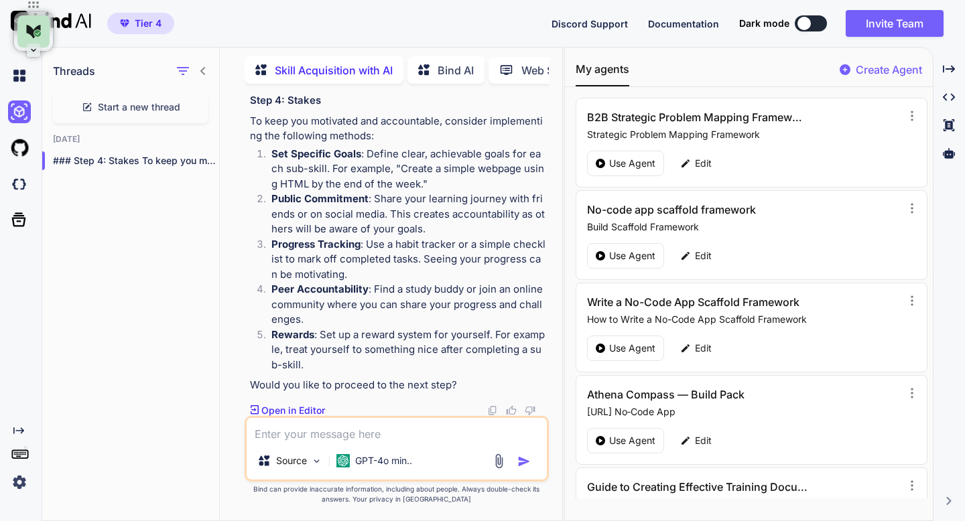
scroll to position [1295, 0]
click at [334, 431] on textarea at bounding box center [397, 430] width 300 height 24
type textarea "yes"
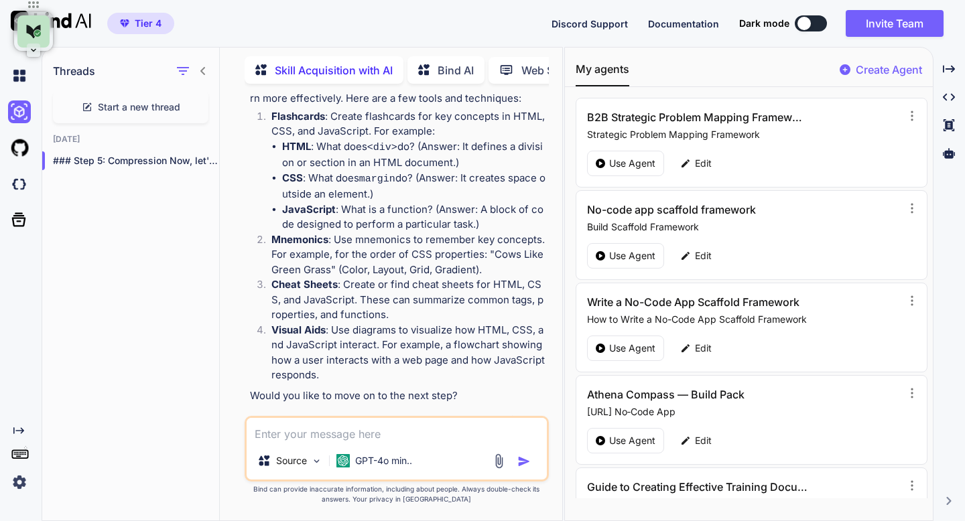
scroll to position [1749, 0]
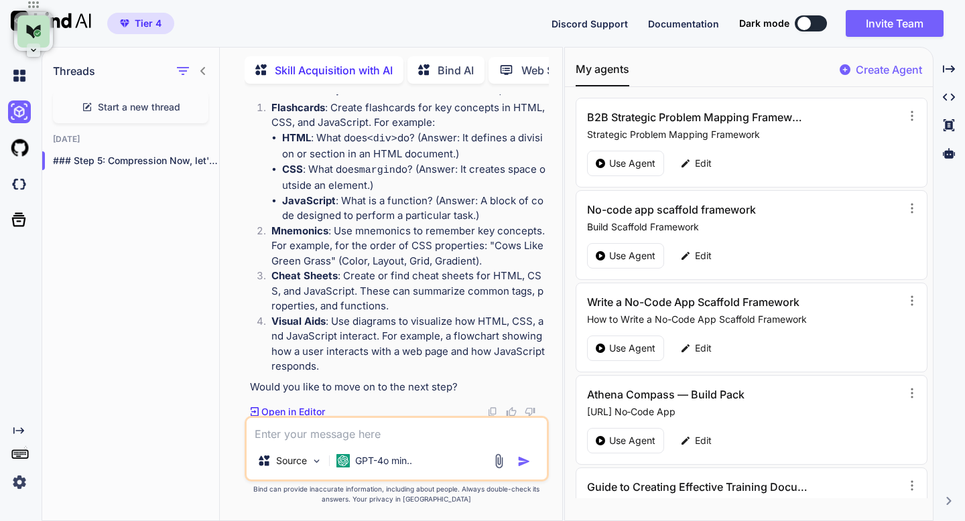
click at [338, 430] on textarea at bounding box center [397, 430] width 300 height 24
type textarea "yes"
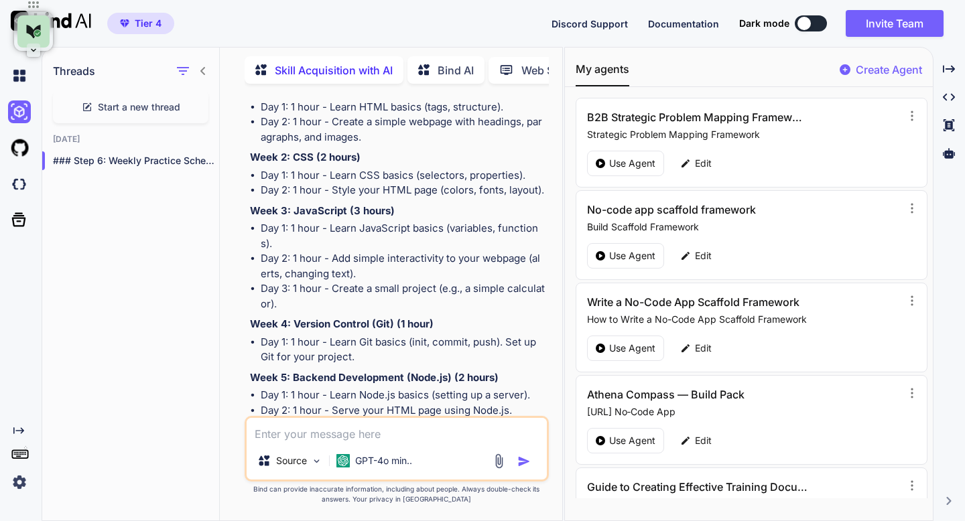
scroll to position [2330, 0]
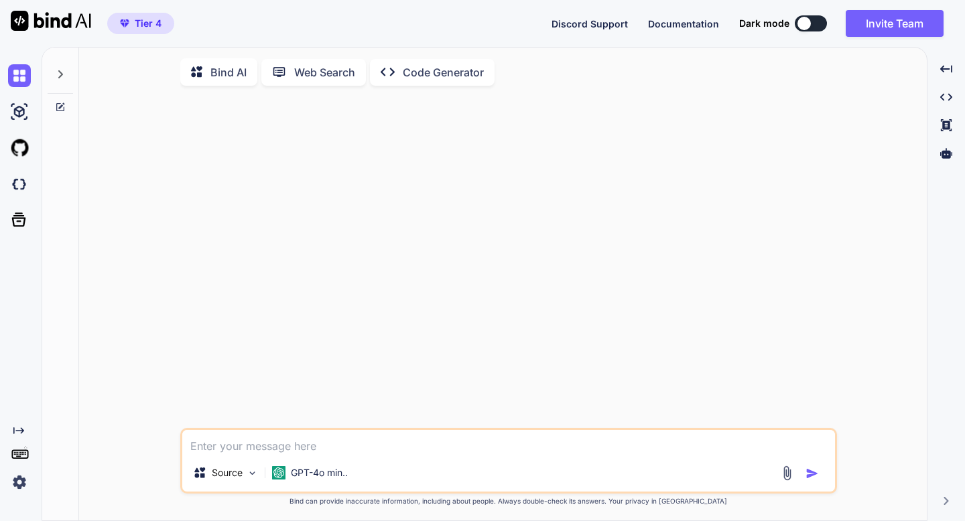
type textarea "x"
click at [62, 74] on icon at bounding box center [60, 74] width 5 height 8
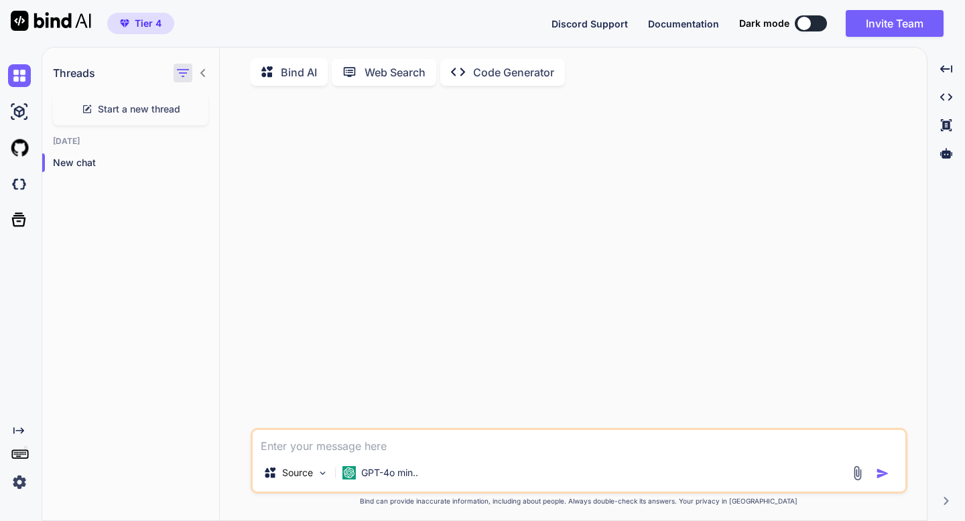
click at [188, 70] on icon "button" at bounding box center [183, 73] width 16 height 16
click at [203, 72] on icon at bounding box center [203, 73] width 11 height 11
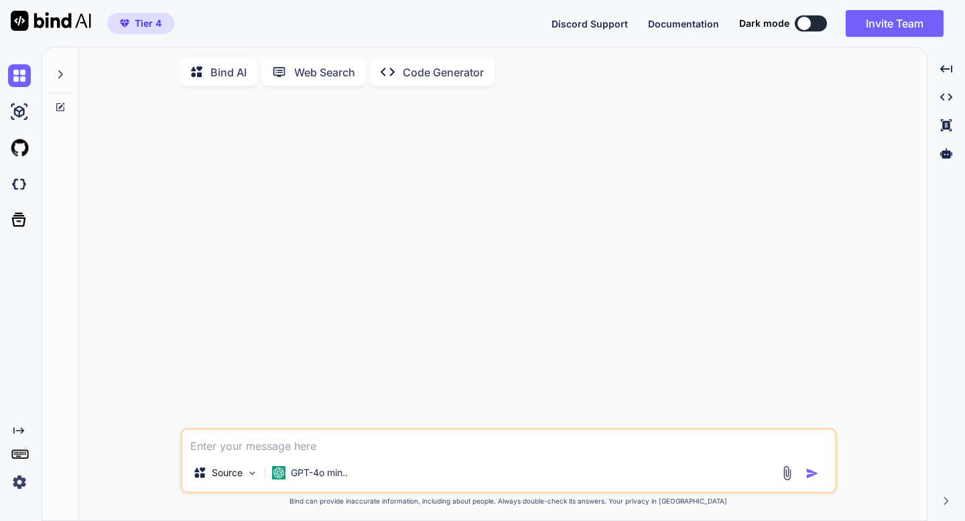
click at [17, 485] on img at bounding box center [19, 482] width 23 height 23
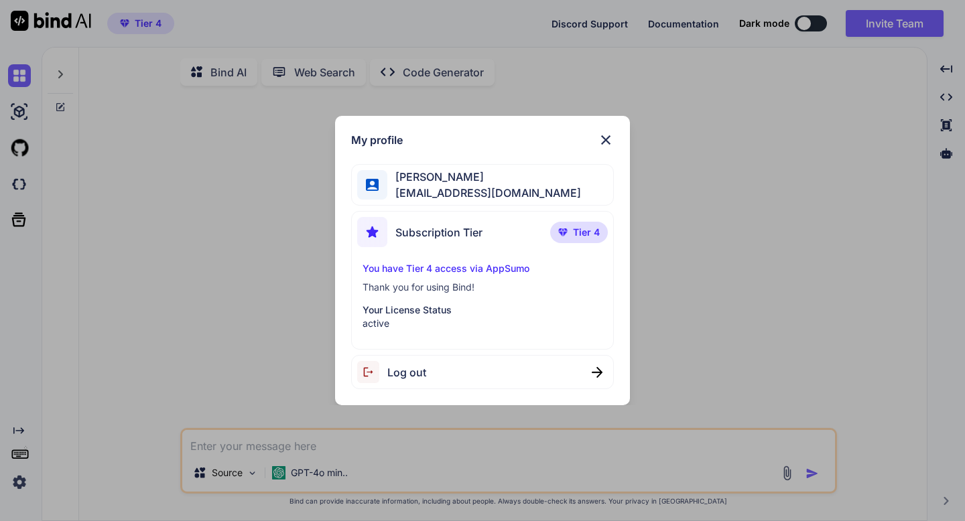
click at [17, 485] on div "My profile Adrian Wheatley amf4life@hotmail.com Subscription Tier Tier 4 You ha…" at bounding box center [482, 260] width 965 height 521
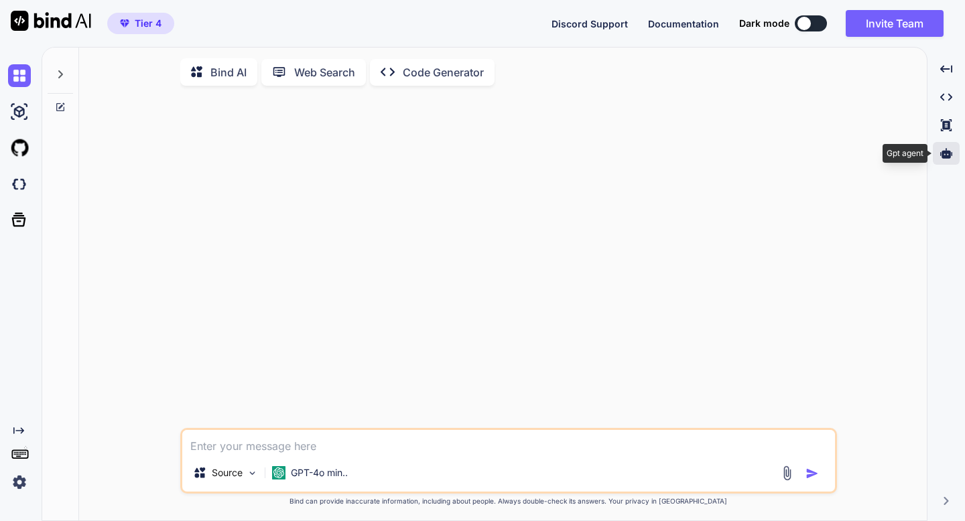
click at [938, 155] on div at bounding box center [946, 153] width 27 height 23
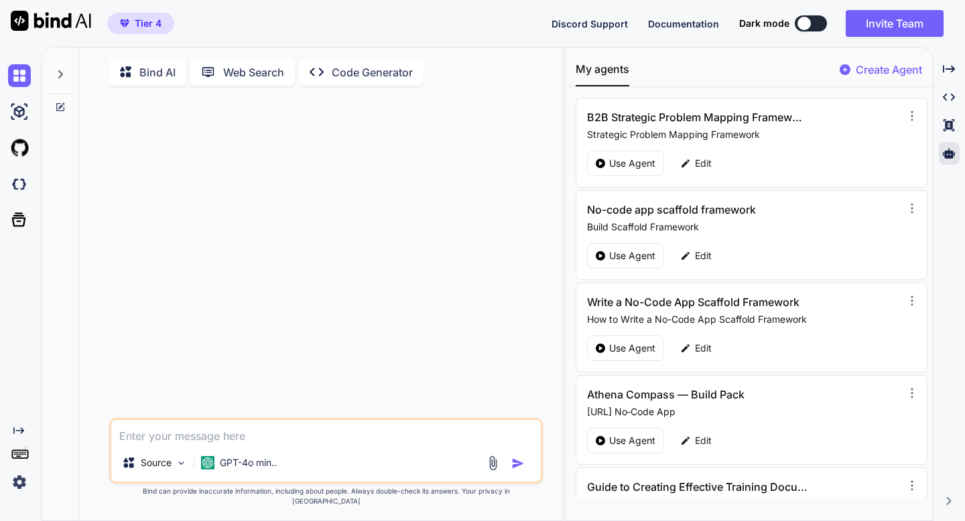
click at [633, 225] on p "Build Scaffold Framework" at bounding box center [744, 226] width 315 height 13
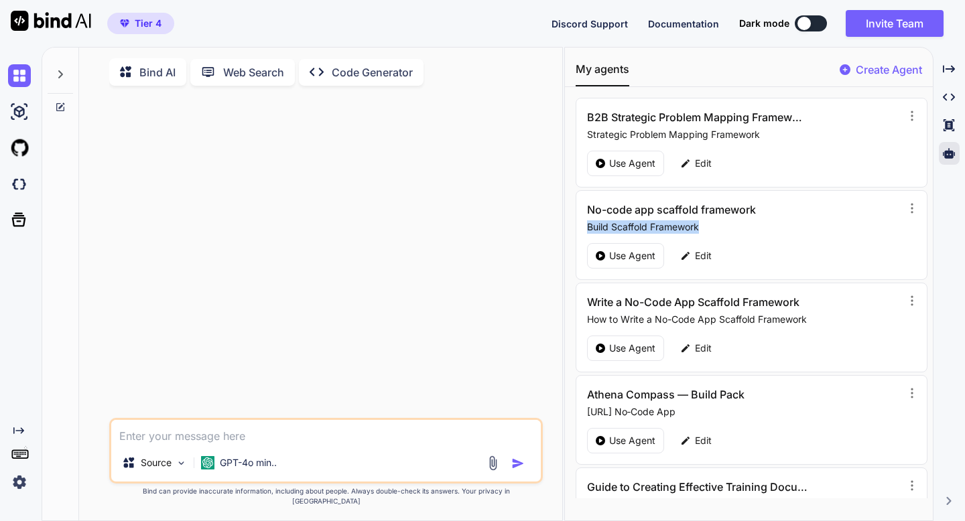
click at [652, 198] on div "No-code app scaffold framework Build Scaffold Framework Use Agent Edit" at bounding box center [752, 235] width 352 height 90
click at [613, 251] on p "Use Agent" at bounding box center [632, 255] width 46 height 13
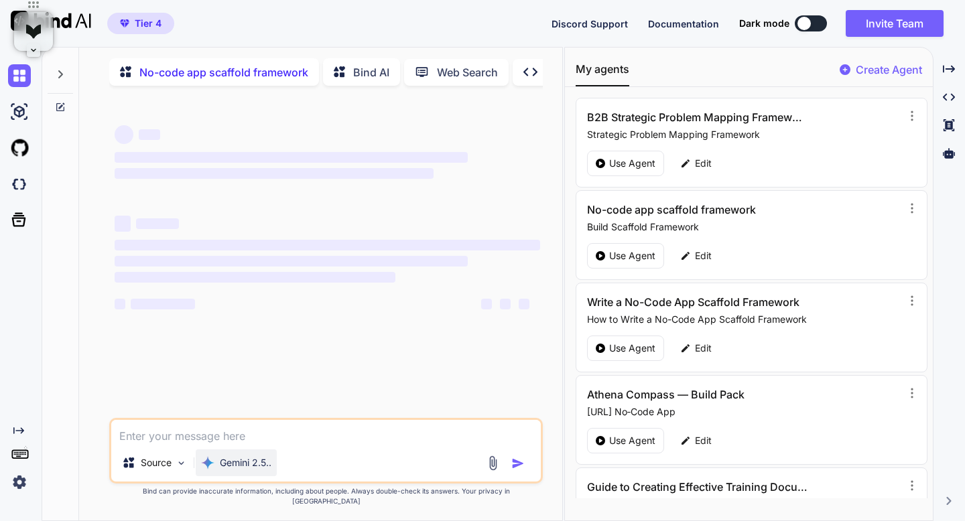
click at [238, 470] on p "Gemini 2.5.." at bounding box center [246, 462] width 52 height 13
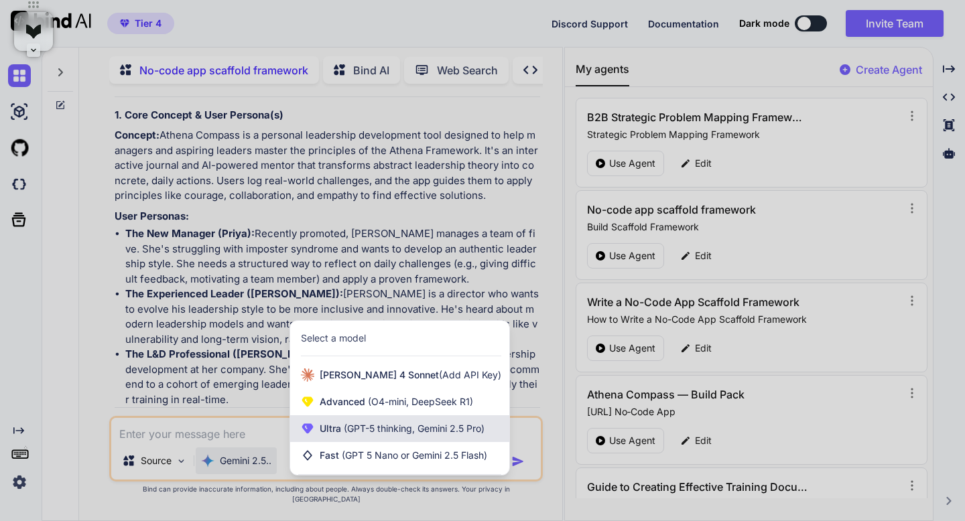
scroll to position [6831, 0]
click at [327, 436] on span "Ultra (GPT-5 thinking, Gemini 2.5 Pro)" at bounding box center [402, 428] width 165 height 13
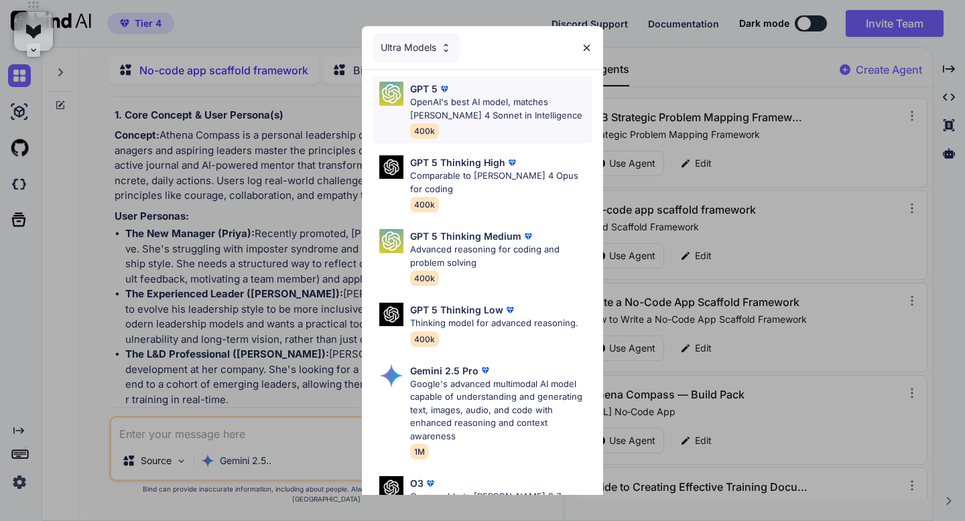
click at [446, 113] on p "OpenAI's best AI model, matches [PERSON_NAME] 4 Sonnet in Intelligence" at bounding box center [501, 109] width 182 height 26
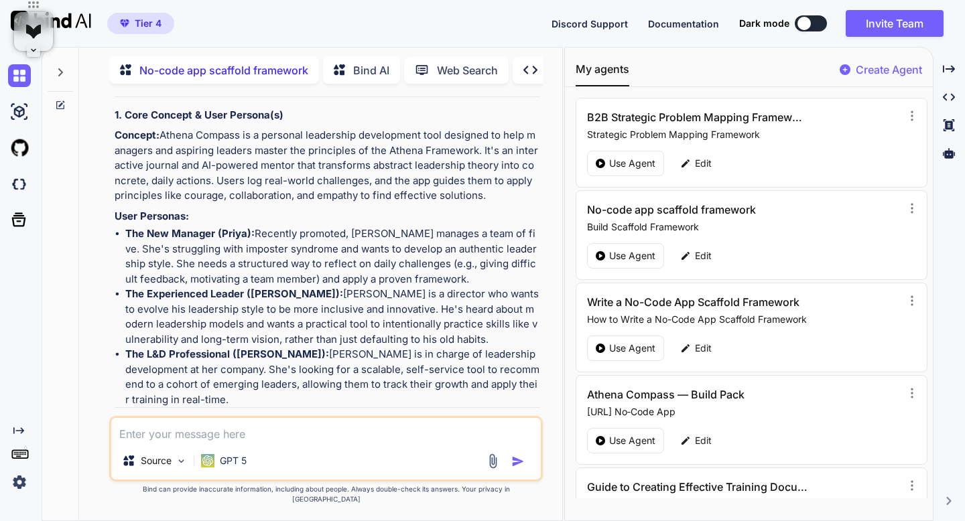
click at [212, 442] on textarea at bounding box center [325, 430] width 429 height 24
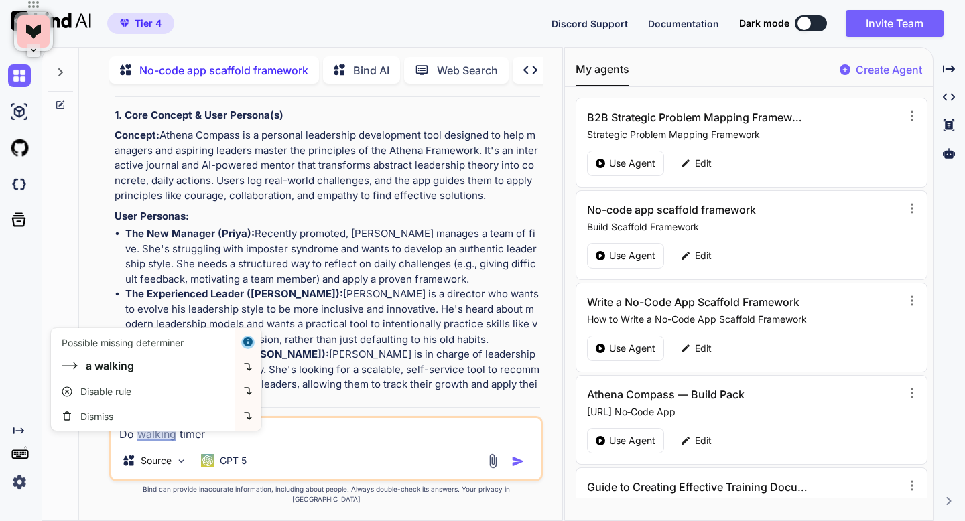
click at [134, 442] on textarea "Do walking timer" at bounding box center [325, 430] width 429 height 24
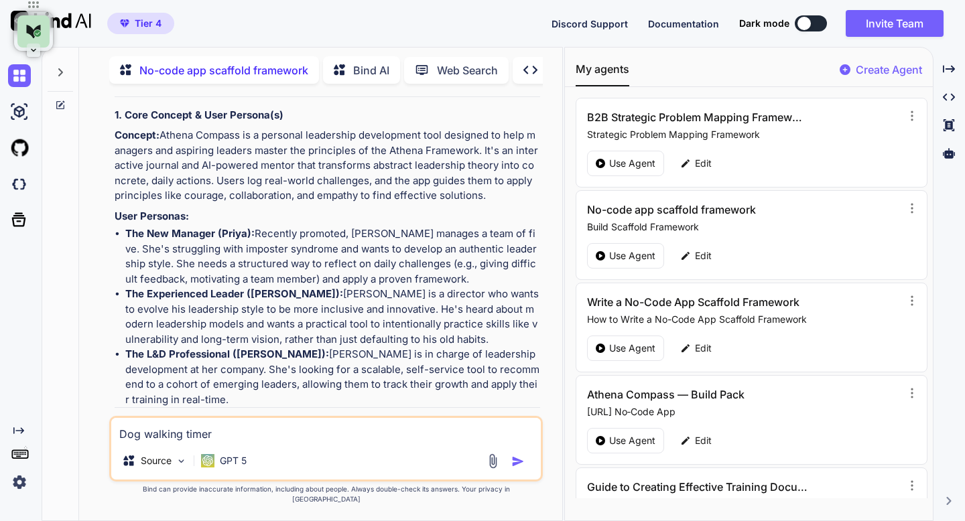
type textarea "Dog walking timer"
click at [517, 468] on img "button" at bounding box center [517, 461] width 13 height 13
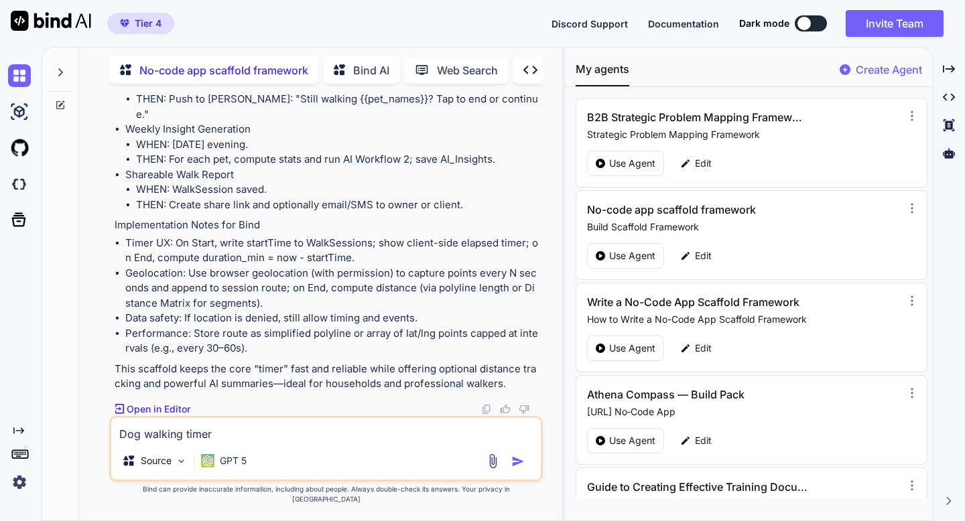
scroll to position [13171, 0]
click at [167, 416] on p "Open in Editor" at bounding box center [159, 409] width 64 height 13
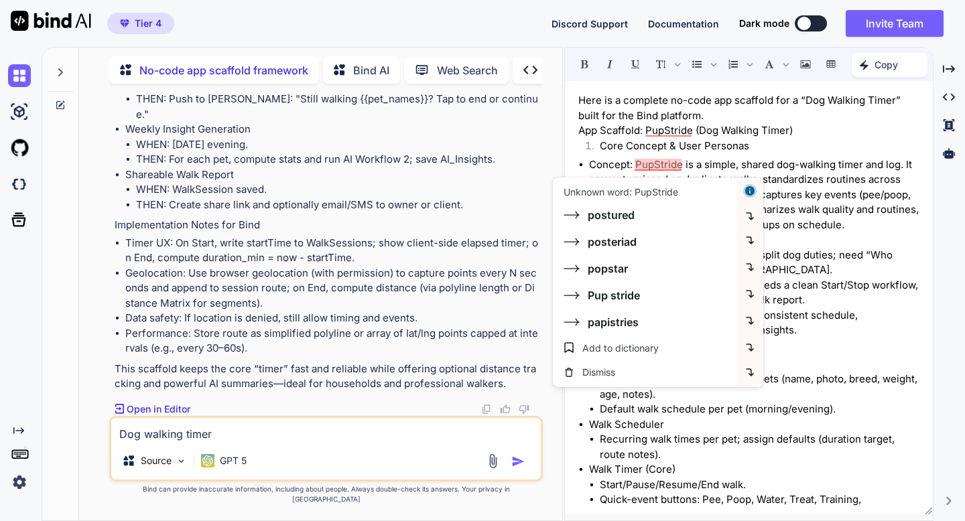
click at [358, 442] on textarea "Dog walking timer" at bounding box center [325, 430] width 429 height 24
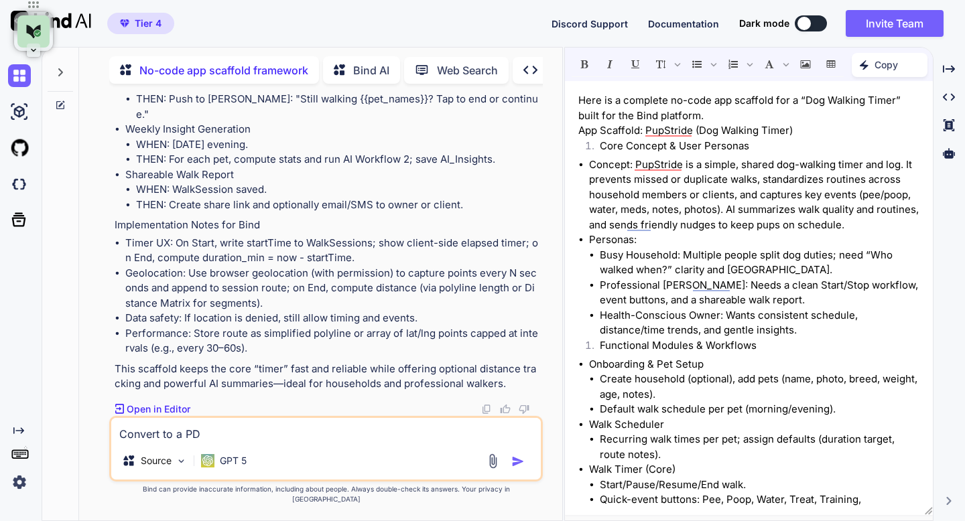
type textarea "Convert to a PDF"
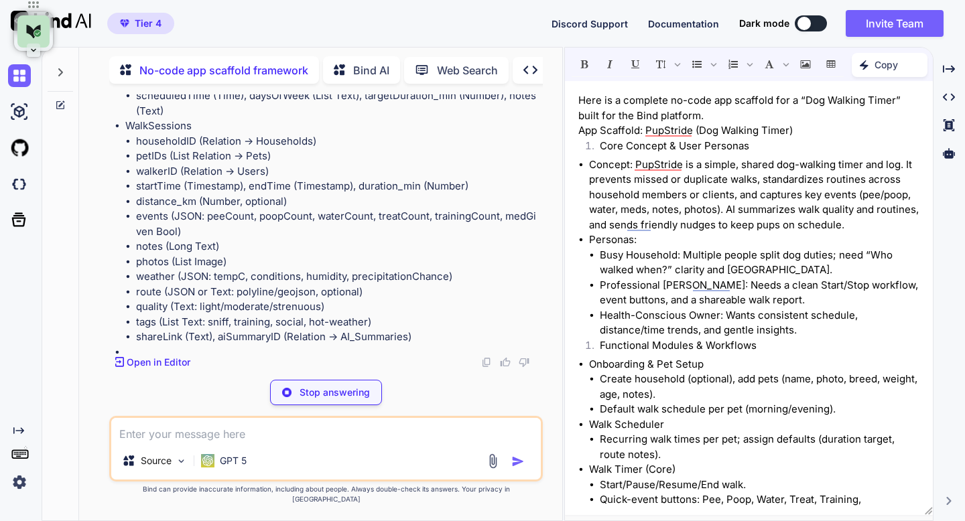
scroll to position [15052, 0]
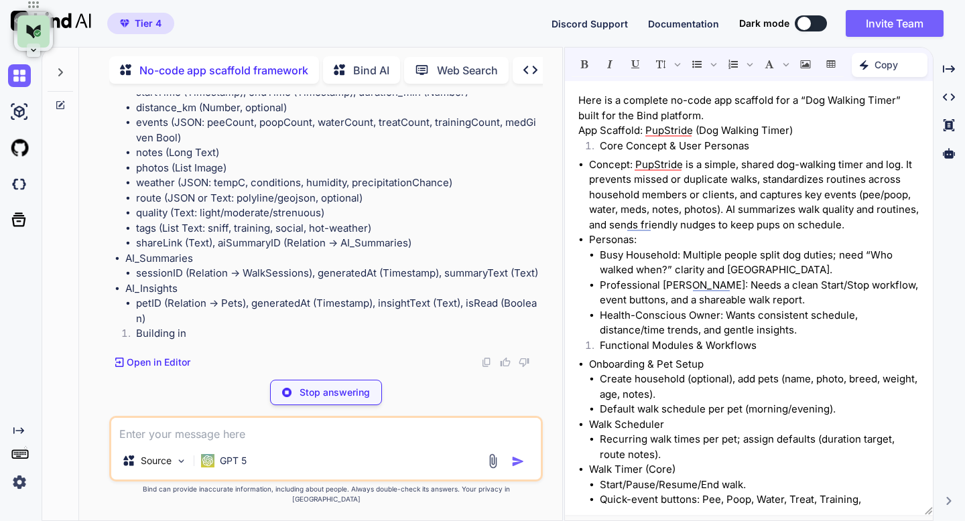
click at [655, 168] on li "Concept: PupStride is a simple, shared dog-walking timer and log. It prevents m…" at bounding box center [754, 195] width 330 height 76
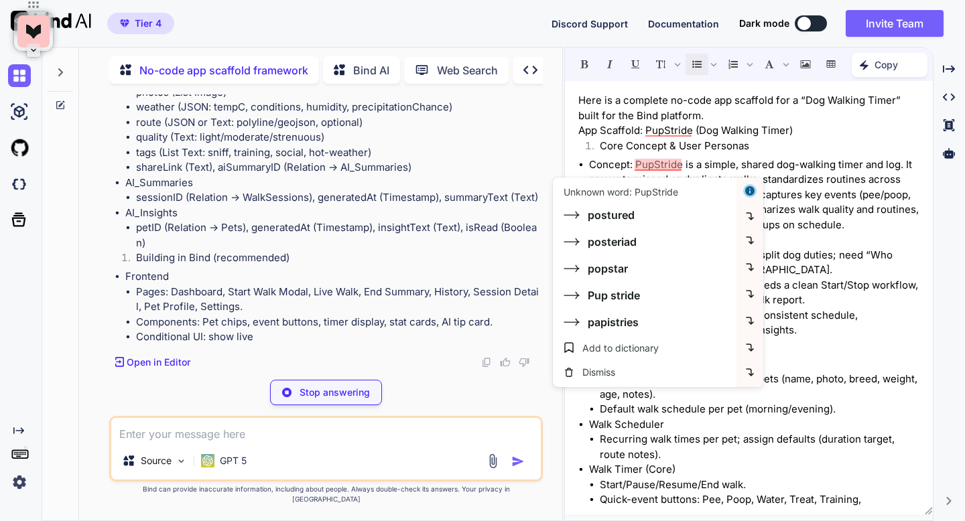
click at [770, 168] on li "Concept: PupStride is a simple, shared dog-walking timer and log. It prevents m…" at bounding box center [754, 195] width 330 height 76
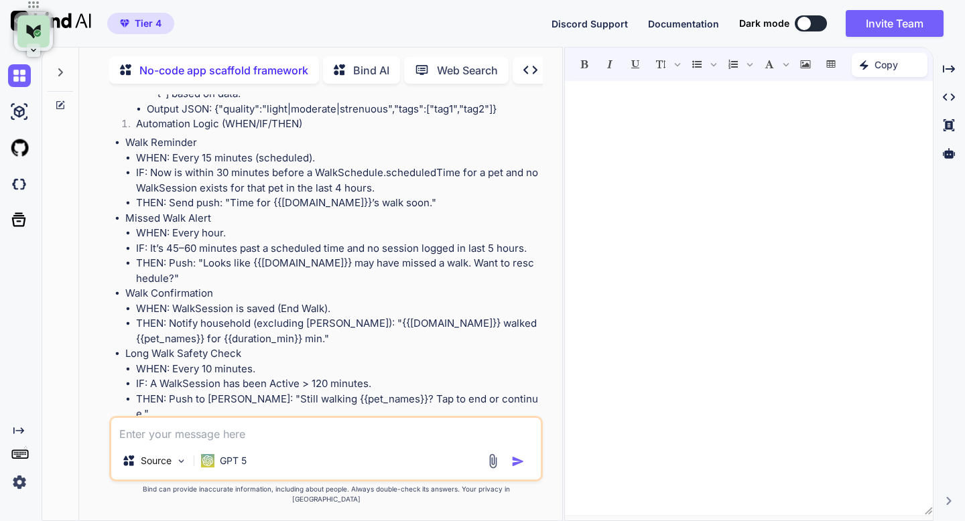
scroll to position [16523, 0]
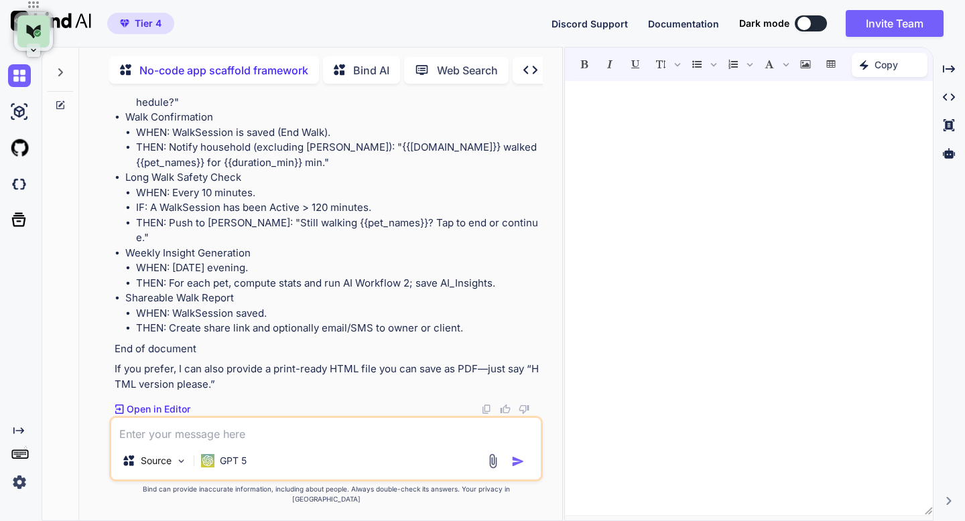
click at [153, 416] on p "Open in Editor" at bounding box center [159, 409] width 64 height 13
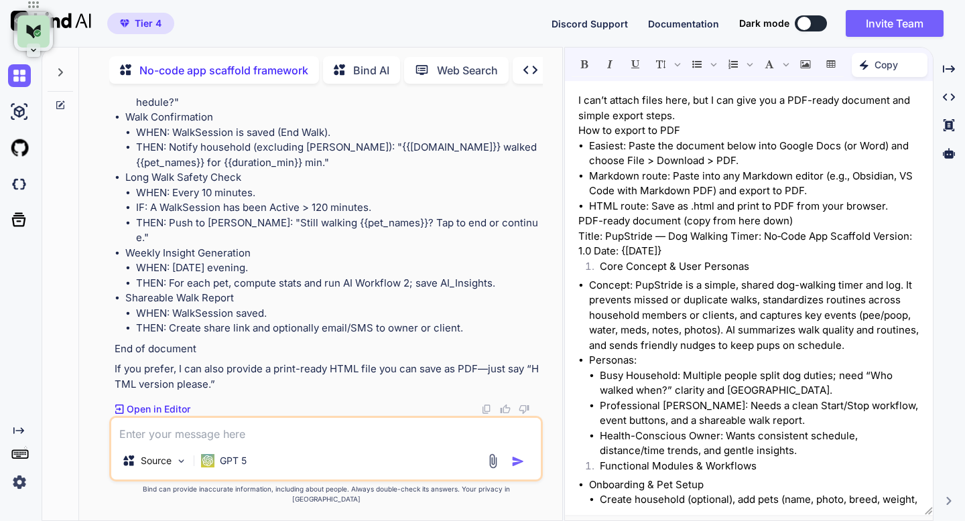
click at [590, 300] on li "Concept: PupStride is a simple, shared dog-walking timer and log. It prevents m…" at bounding box center [754, 316] width 330 height 76
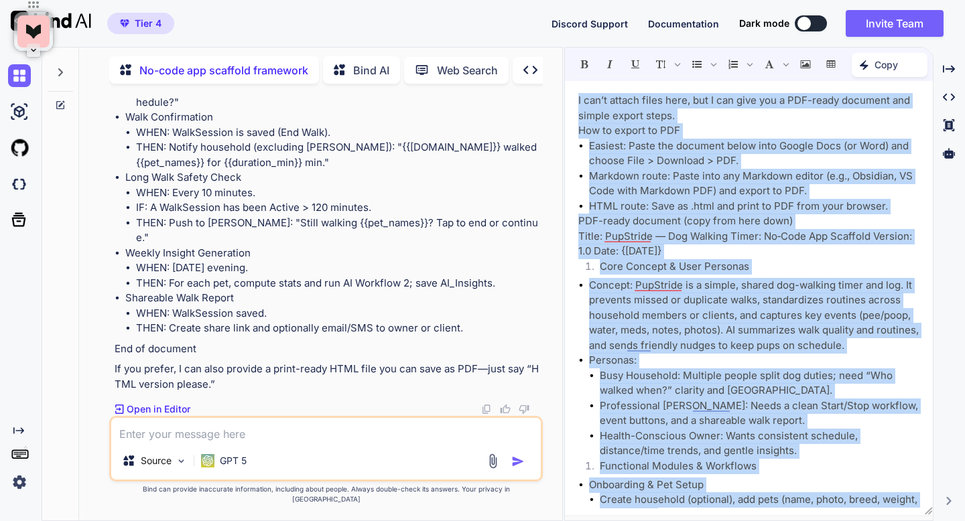
copy div "I can’t attach files here, but I can give you a PDF-ready document and simple e…"
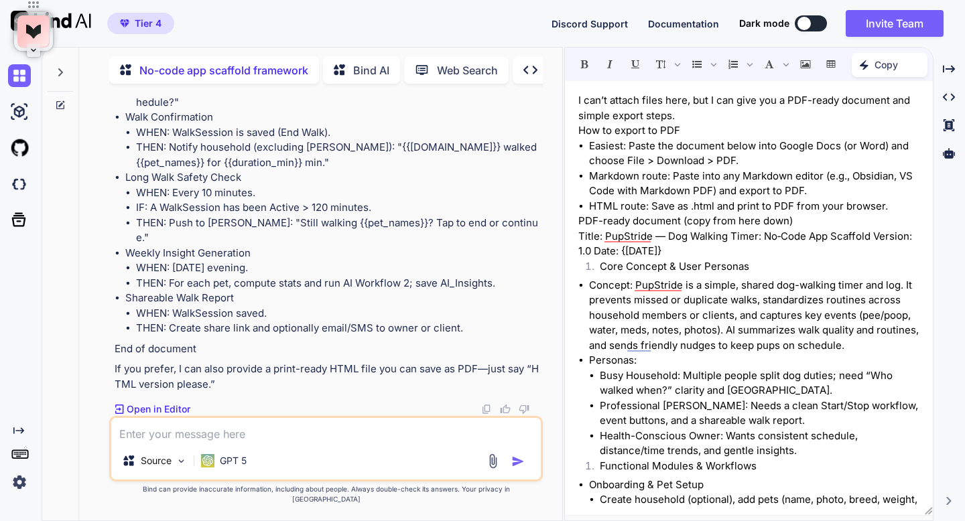
click at [535, 71] on icon "Created with Pixso." at bounding box center [530, 70] width 14 height 14
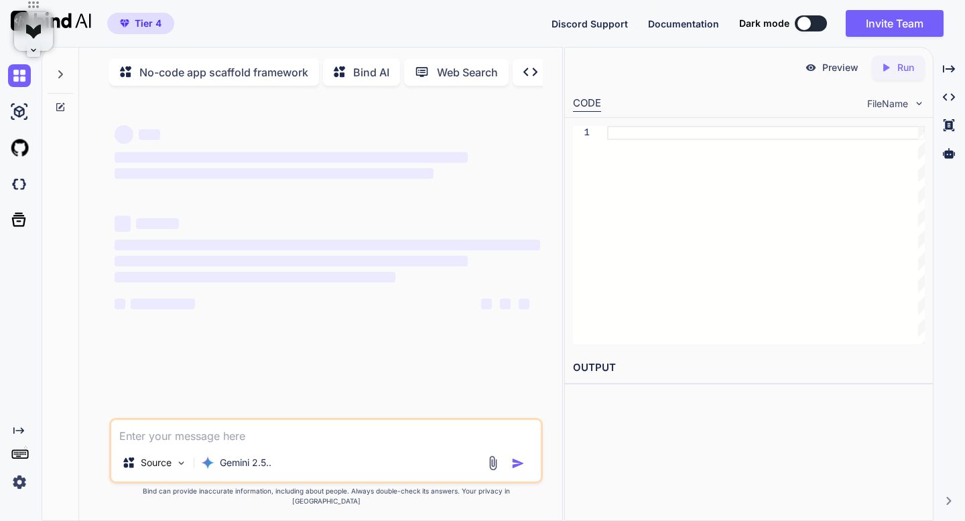
click at [284, 444] on textarea at bounding box center [325, 432] width 429 height 24
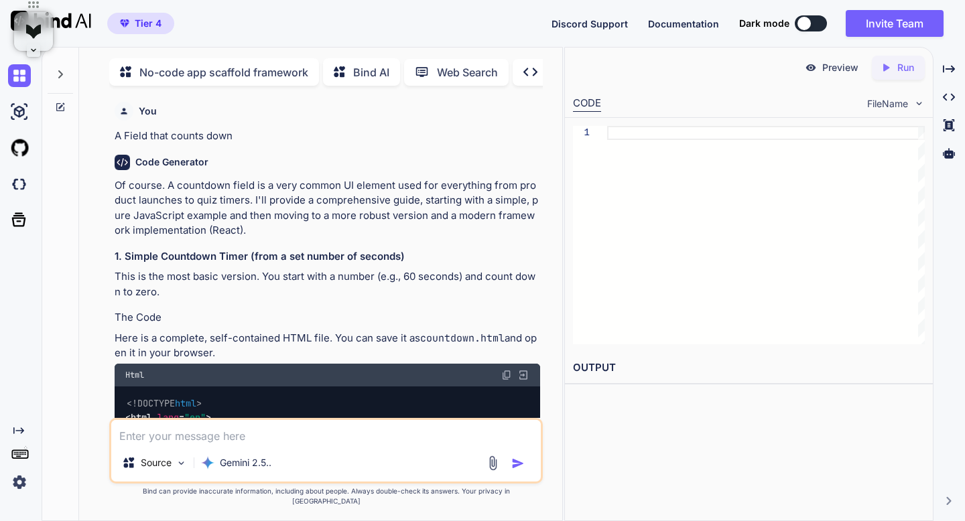
scroll to position [5, 0]
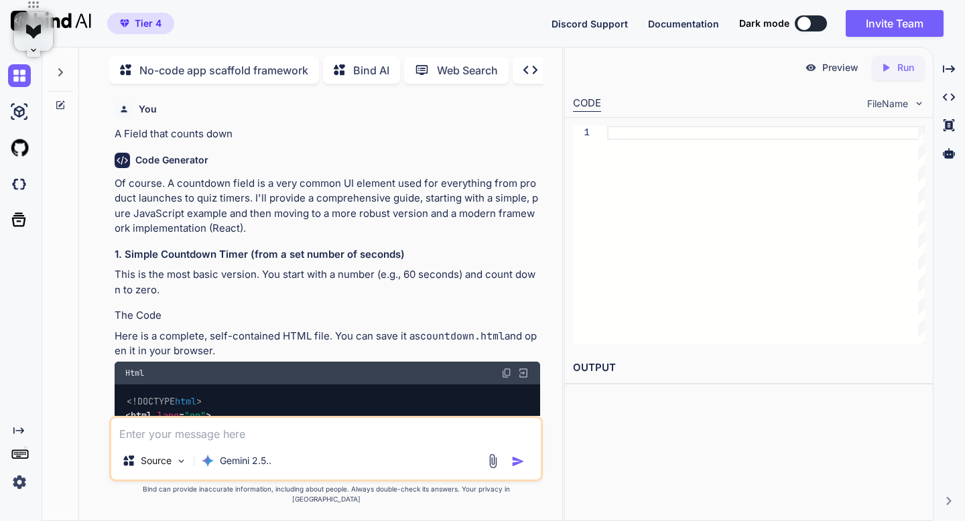
click at [62, 104] on icon at bounding box center [60, 105] width 11 height 11
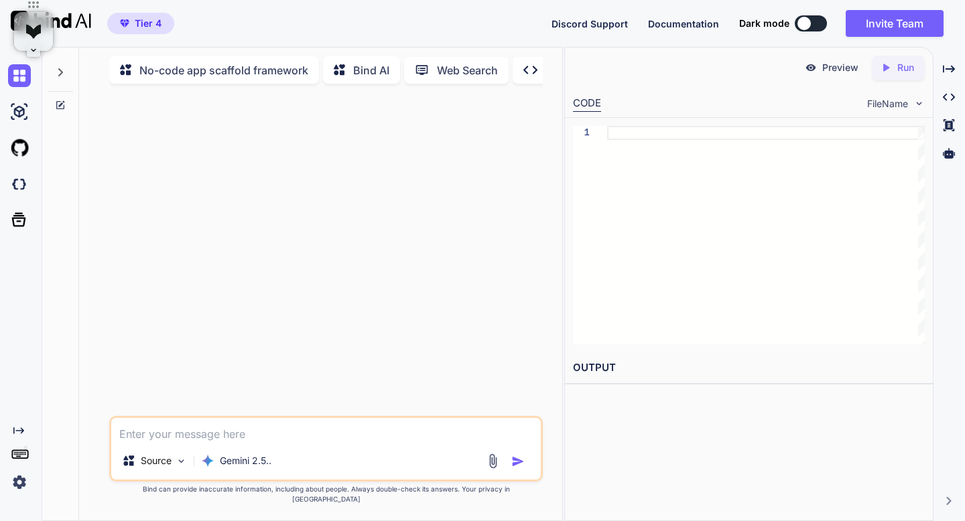
click at [141, 442] on textarea at bounding box center [325, 430] width 429 height 24
paste textarea "I can’t attach files here, but I can give you a PDF-ready document and simple e…"
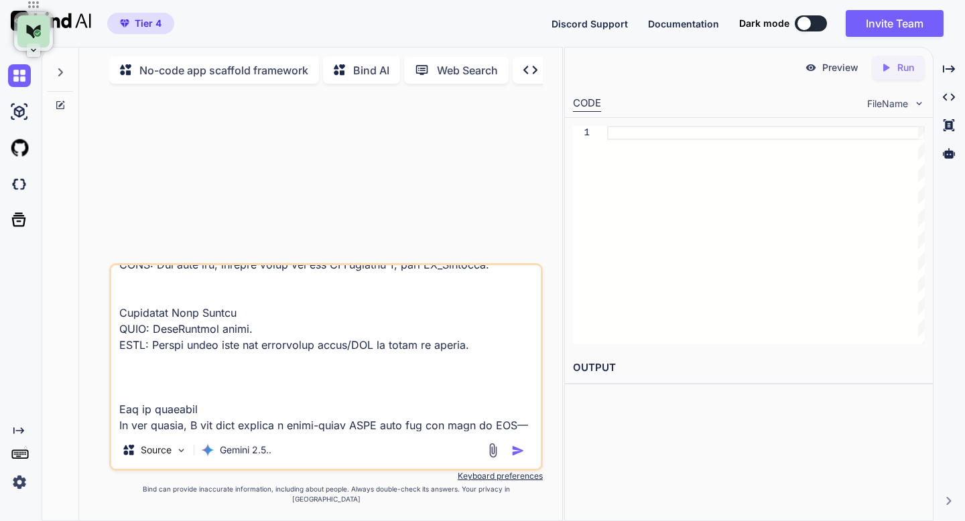
scroll to position [5326, 0]
drag, startPoint x: 120, startPoint y: 395, endPoint x: 296, endPoint y: 442, distance: 182.4
click at [296, 442] on div "Source Gemini 2.5.." at bounding box center [325, 367] width 433 height 208
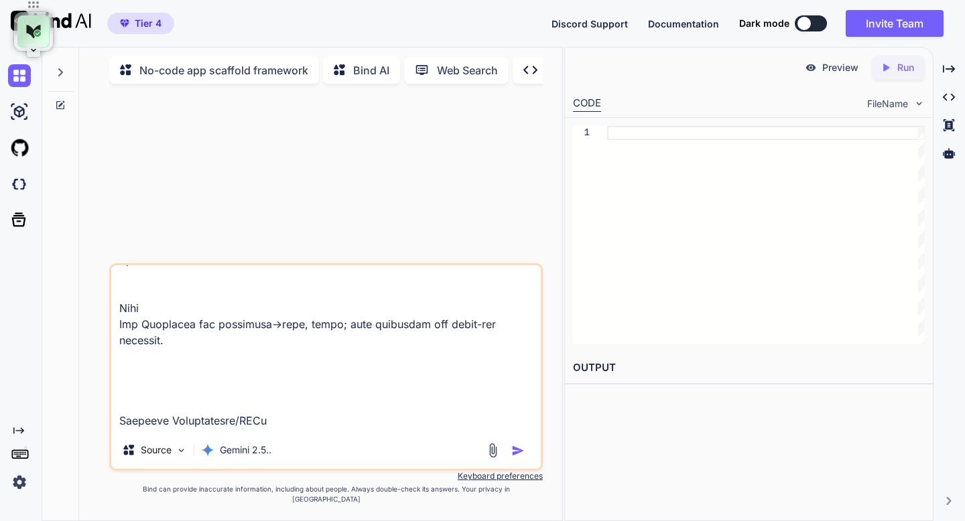
scroll to position [0, 0]
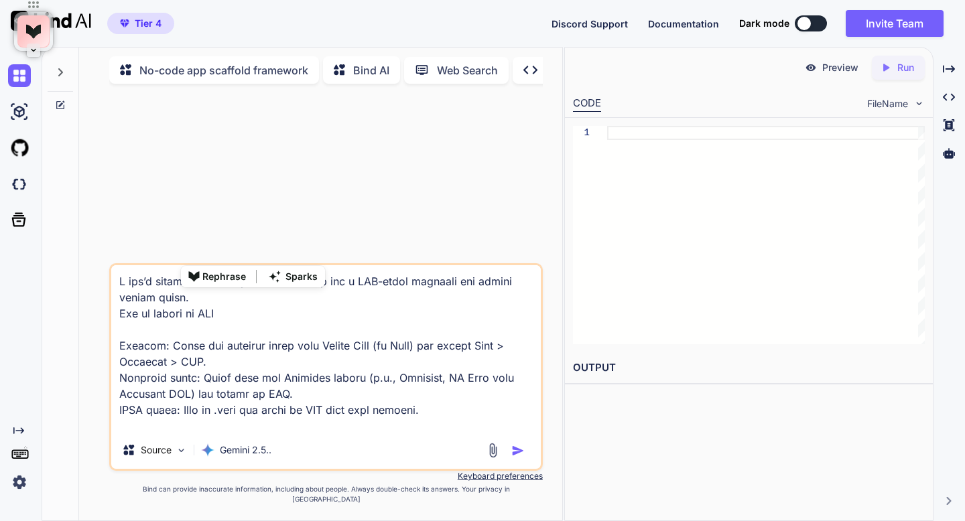
drag, startPoint x: 357, startPoint y: 409, endPoint x: 171, endPoint y: 234, distance: 255.5
click at [171, 234] on div "Source Gemini 2.5.. Created with Bind Always check its answers. Privacy in Bind…" at bounding box center [325, 307] width 433 height 426
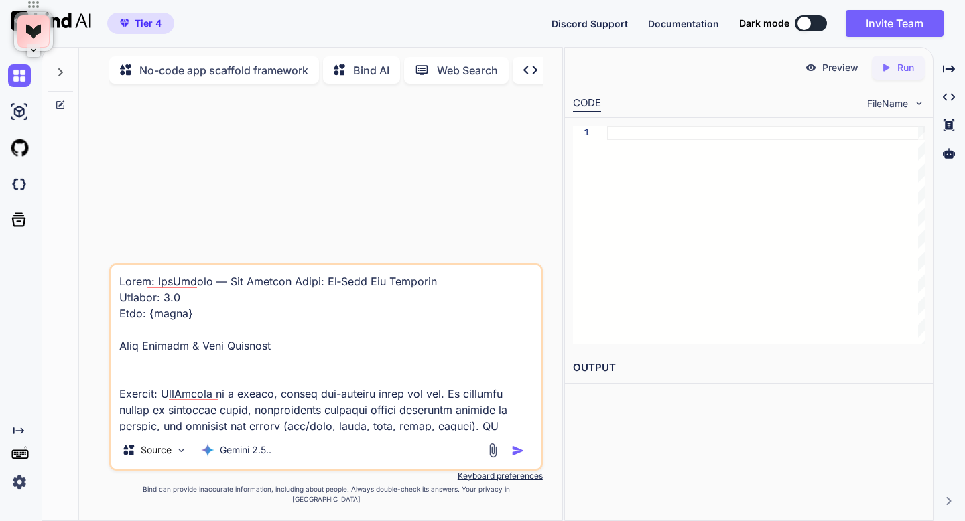
type textarea "Title: PupStride — Dog Walking Timer: No‑Code App Scaffold Version: 1.0 Date: {…"
click at [517, 458] on img "button" at bounding box center [517, 450] width 13 height 13
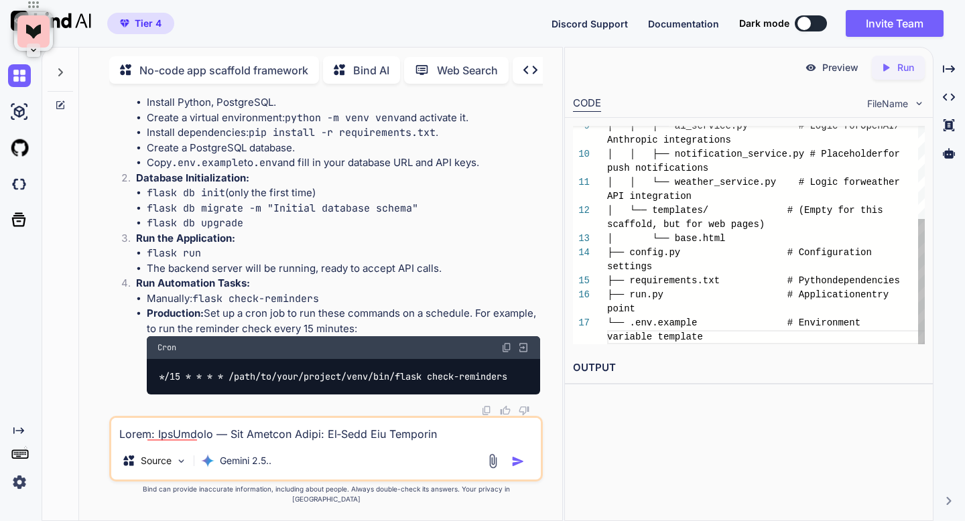
scroll to position [84, 0]
click at [893, 67] on icon "Created with Pixso." at bounding box center [888, 68] width 17 height 12
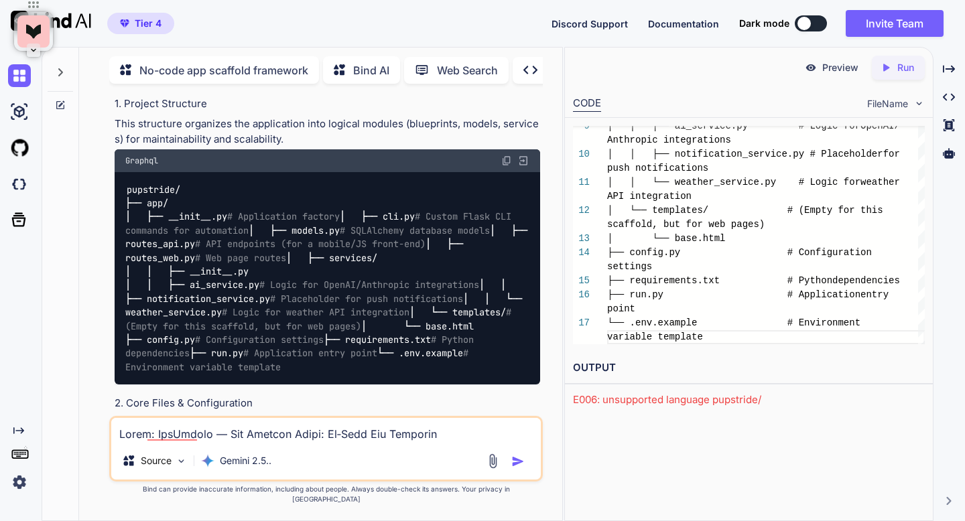
scroll to position [2118, 0]
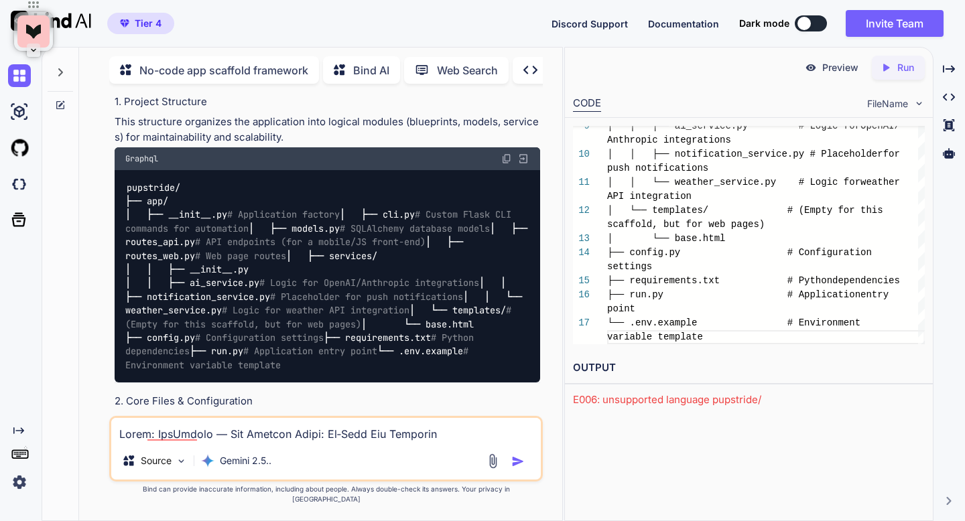
click at [505, 161] on img at bounding box center [506, 158] width 11 height 11
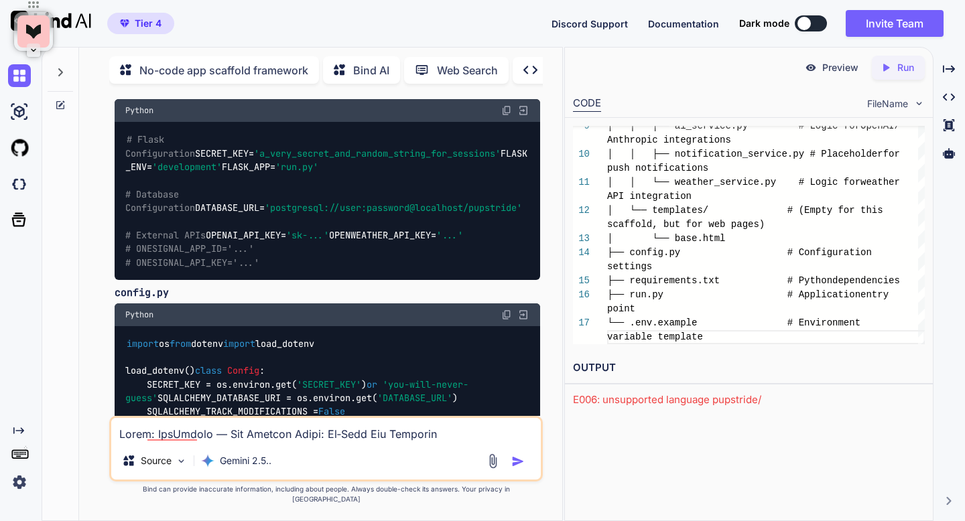
scroll to position [2486, 0]
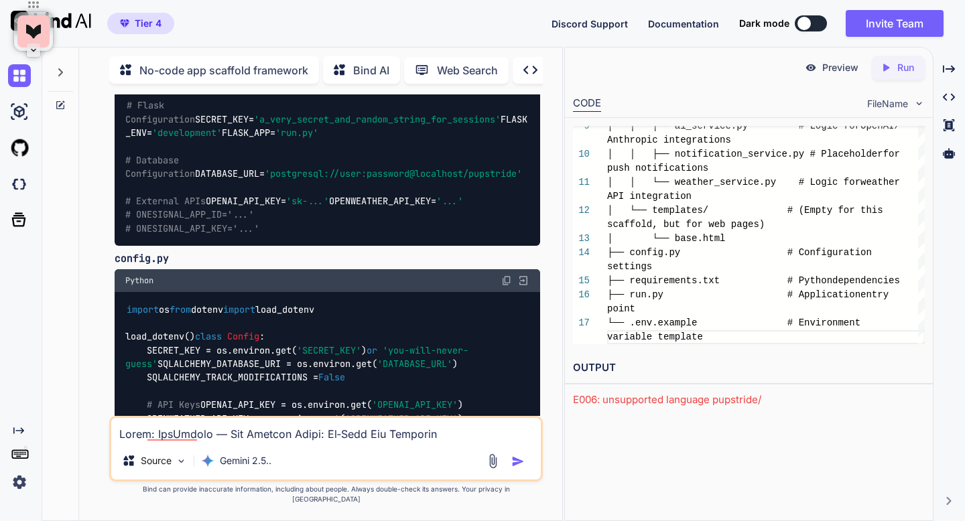
click at [505, 82] on img at bounding box center [506, 76] width 11 height 11
click at [506, 82] on img at bounding box center [506, 76] width 11 height 11
click at [708, 336] on div "│ │ ├── ai_service.py # Logic for OpenAI/ Anthropic integrations │ │ ├── notifi…" at bounding box center [766, 154] width 318 height 380
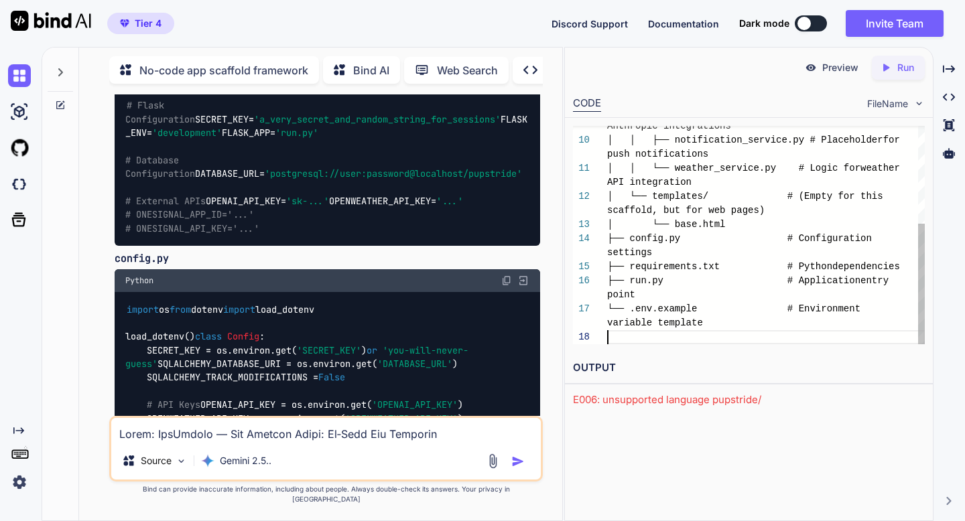
scroll to position [99, 0]
type textarea "├── config.py # Configuration settings ├── requirements.txt # Python dependenci…"
click at [524, 82] on img at bounding box center [523, 76] width 12 height 12
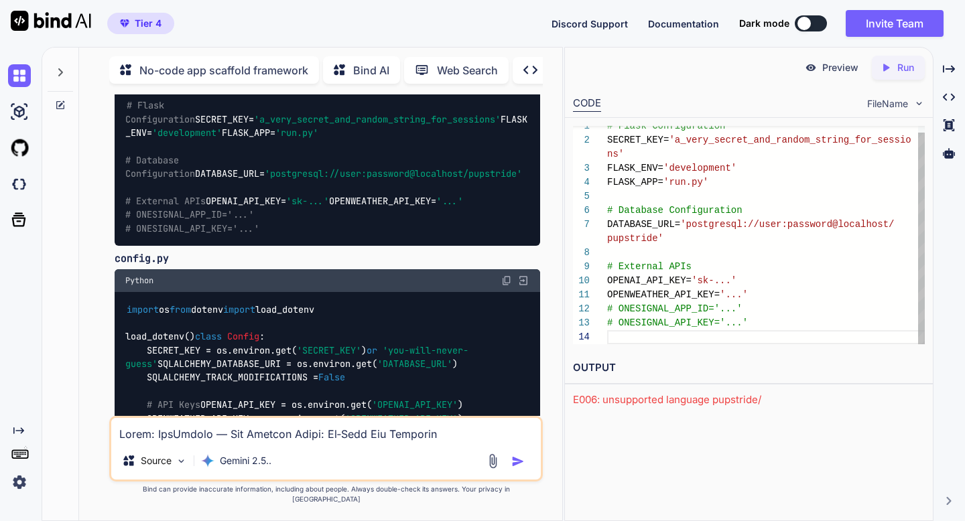
click at [627, 332] on div "OPENAI_API_KEY= 'sk-...' OPENWEATHER_API_KEY= '...' # ONESIGNAL_APP_ID='...' # …" at bounding box center [766, 231] width 318 height 225
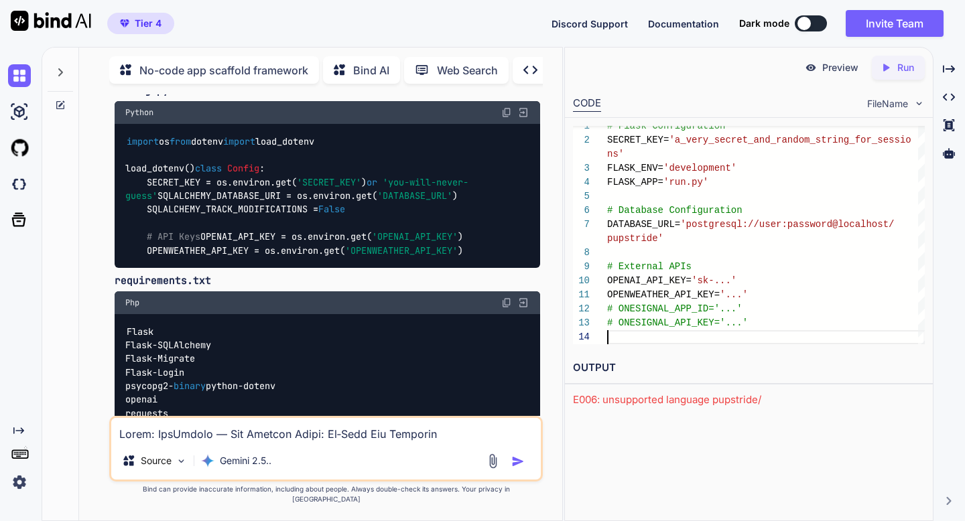
scroll to position [2654, 0]
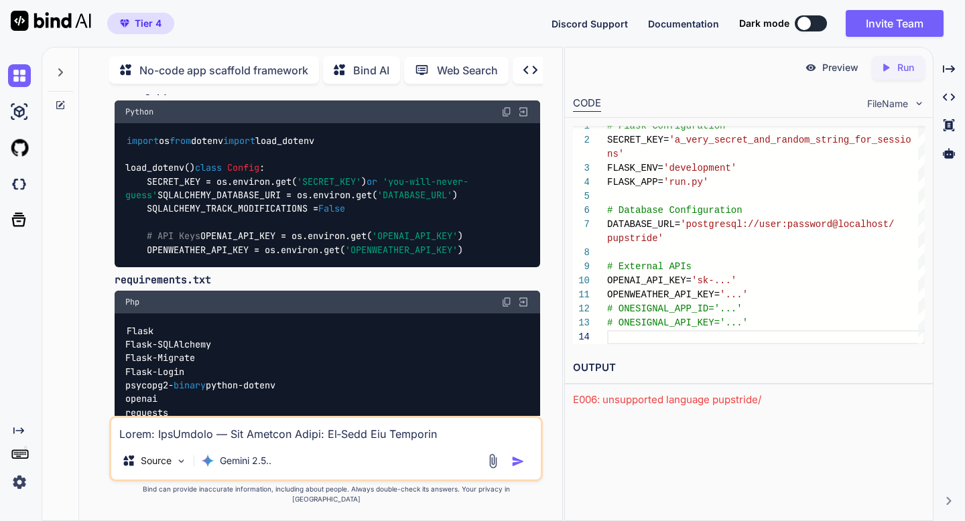
click at [523, 118] on img at bounding box center [523, 112] width 12 height 12
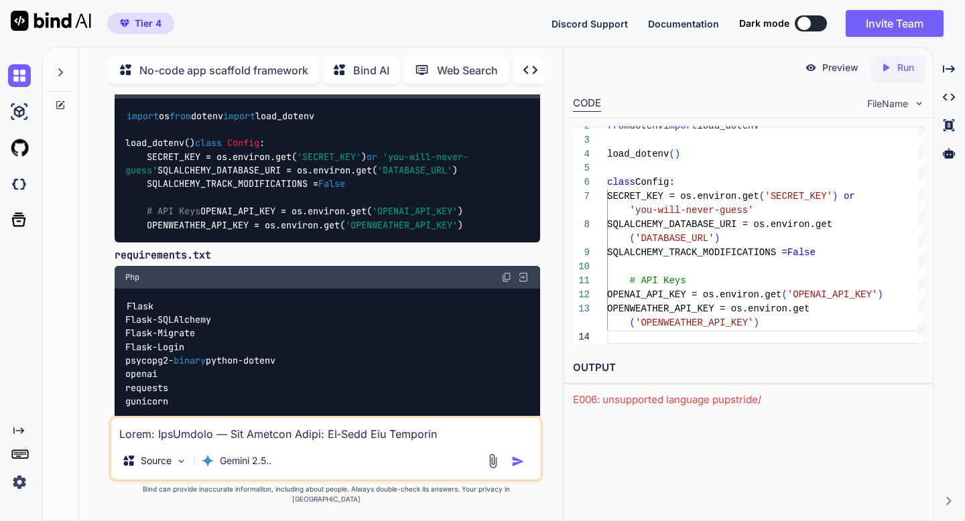
scroll to position [2709, 0]
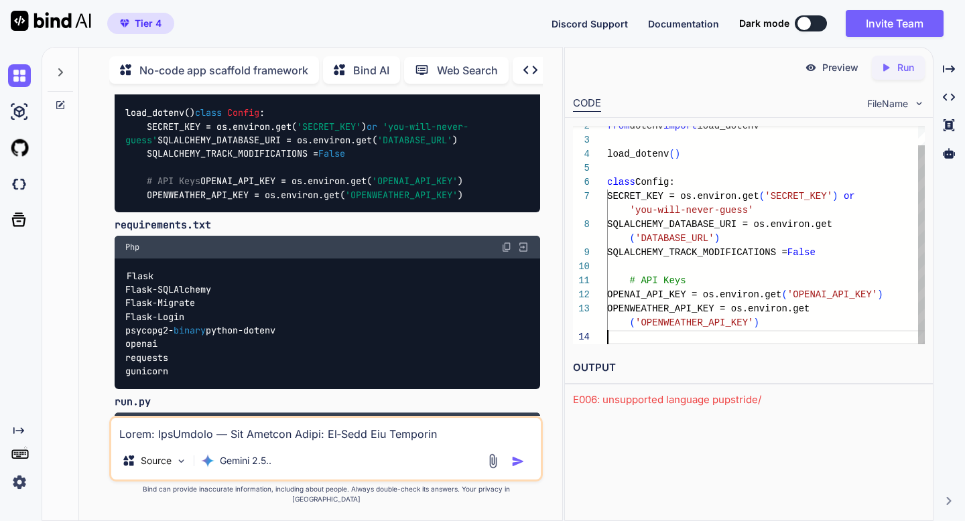
click at [755, 334] on div "# API Keys OPENAI_API_KEY = os.environ.get ( 'OPENAI_API_KEY' ) from dotenv imp…" at bounding box center [766, 224] width 318 height 239
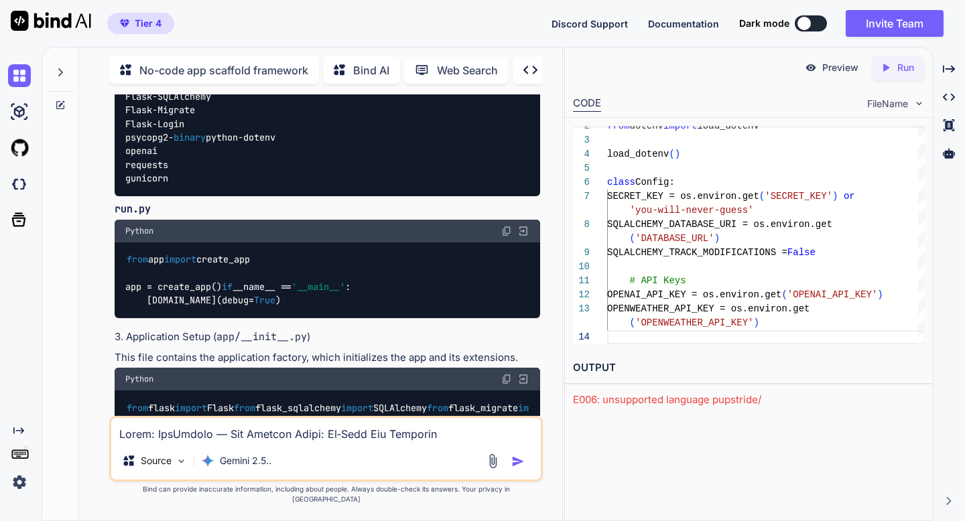
scroll to position [2905, 0]
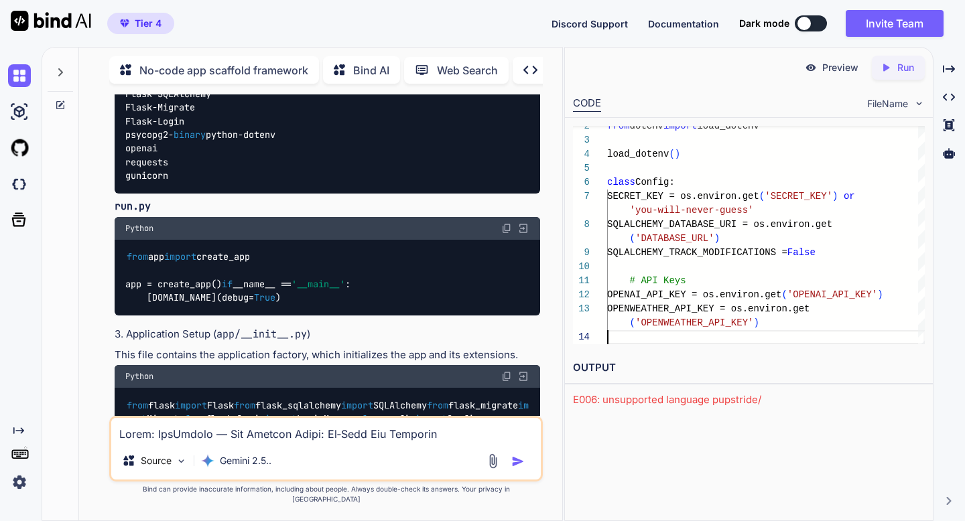
click at [523, 58] on img at bounding box center [523, 52] width 12 height 12
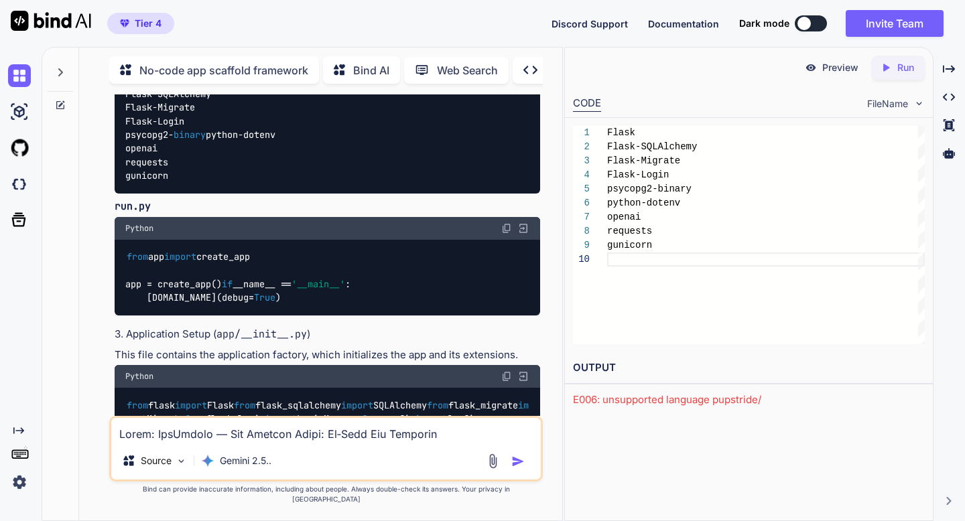
scroll to position [127, 0]
click at [613, 263] on div "Flask-SQLAlchemy Flask-Migrate Flask-Login psycopg2-binary python-dotenv openai…" at bounding box center [766, 235] width 318 height 218
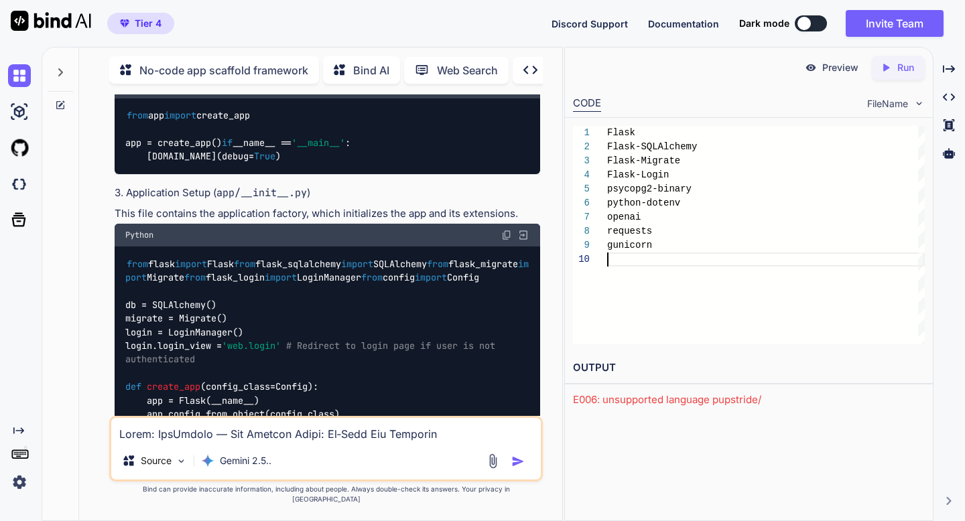
scroll to position [3054, 0]
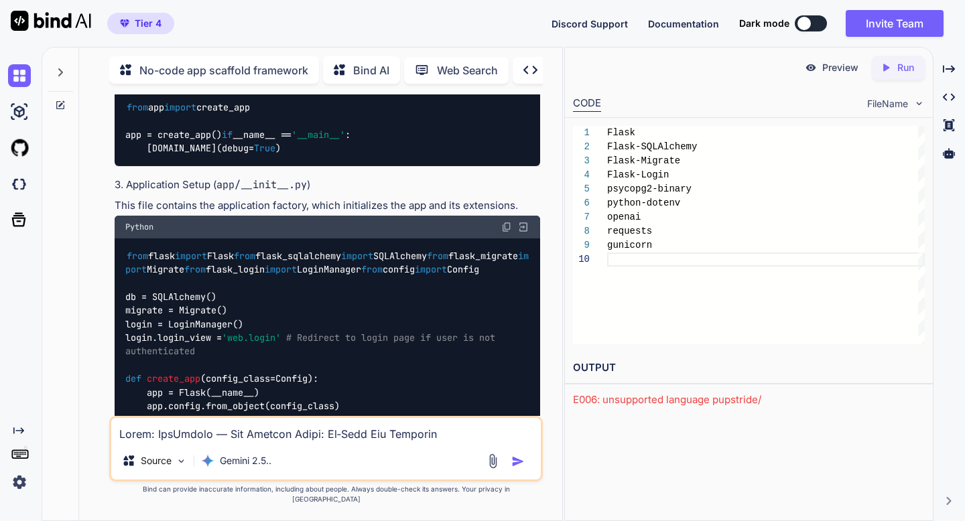
click at [522, 85] on img at bounding box center [523, 79] width 12 height 12
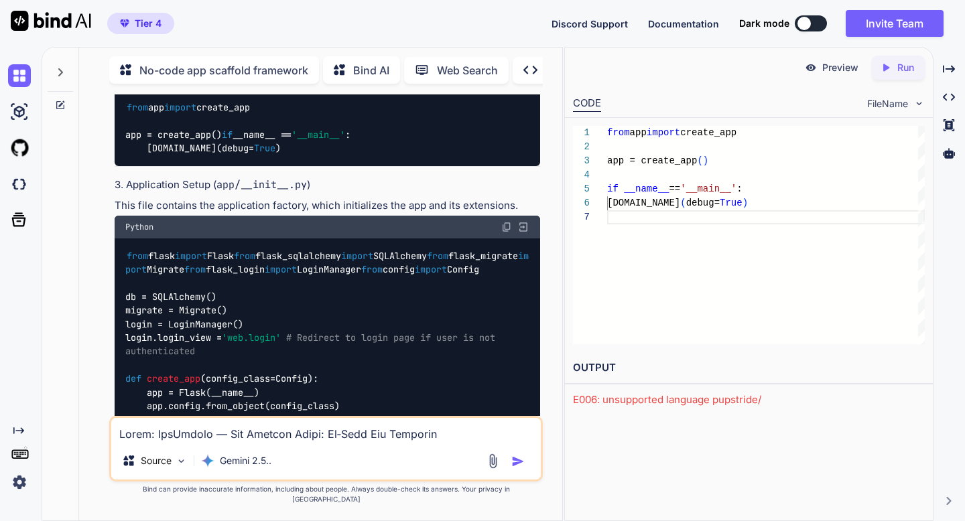
scroll to position [84, 0]
click at [619, 225] on div "app = create_app ( ) if __name__ == '__main__' : app.run ( debug= True ) from a…" at bounding box center [766, 235] width 318 height 218
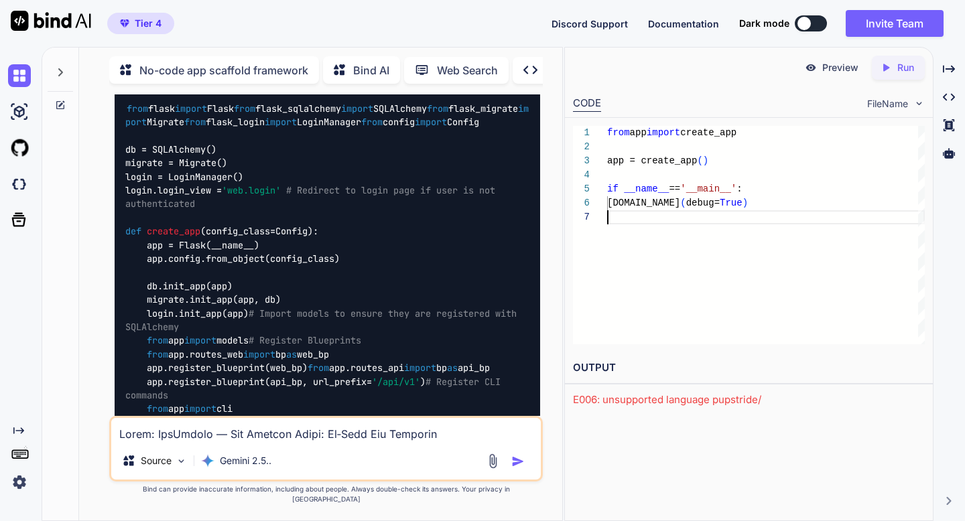
scroll to position [3219, 0]
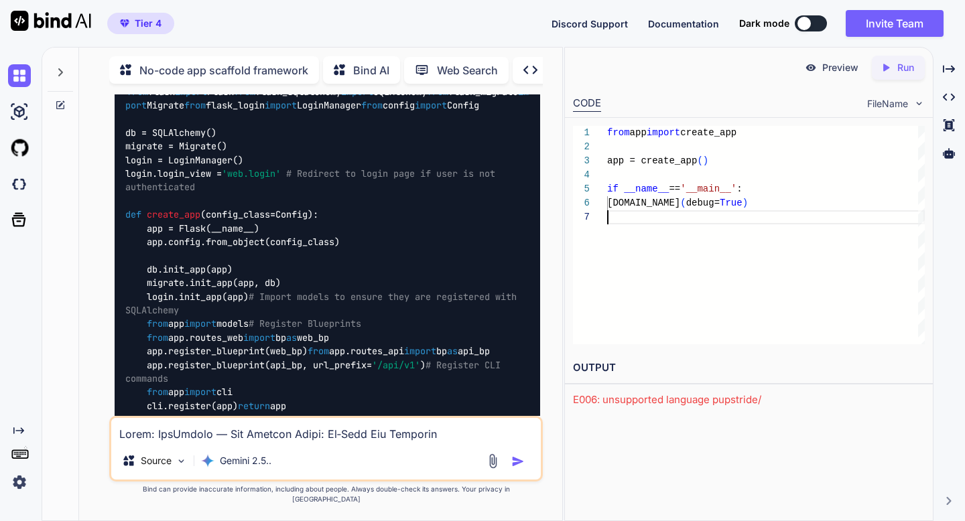
click at [525, 69] on img at bounding box center [523, 63] width 12 height 12
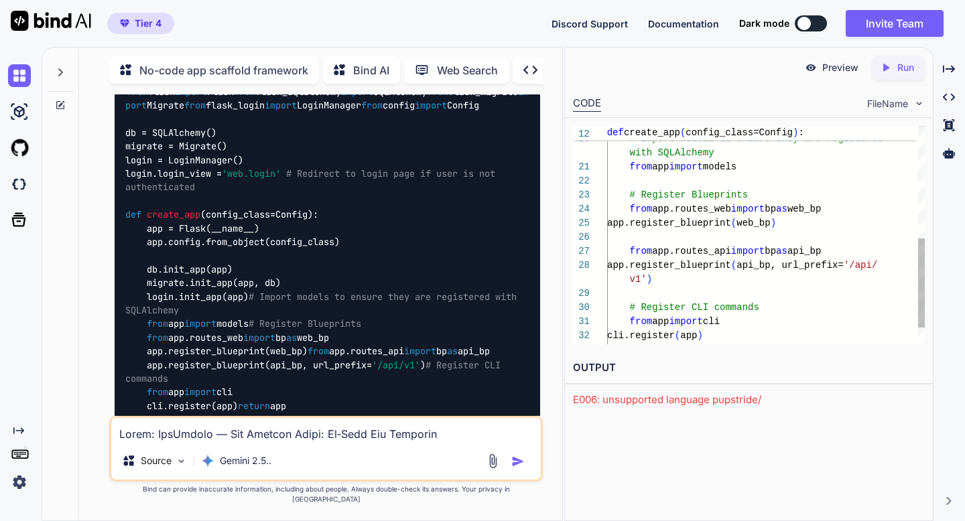
scroll to position [99, 0]
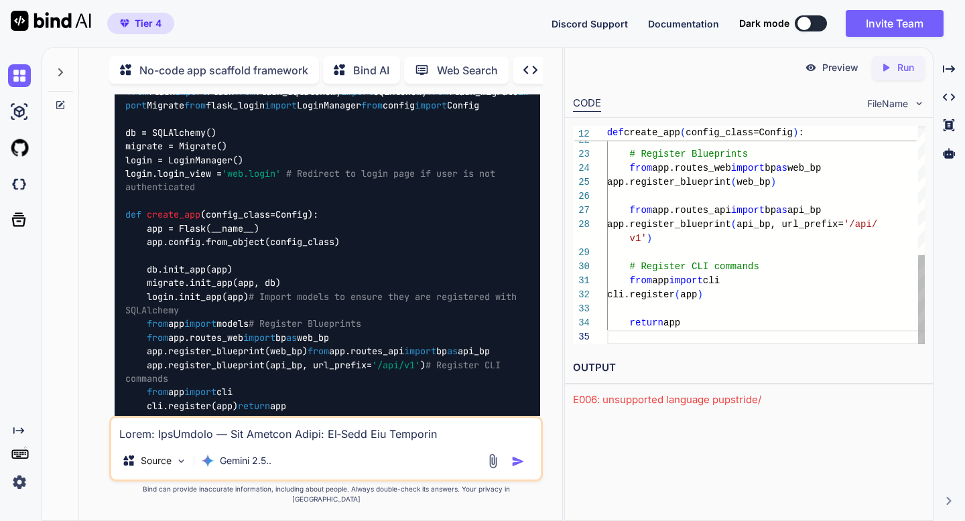
click at [629, 340] on div "from app import models # Register Blueprints from app.routes_web import bp as w…" at bounding box center [766, 77] width 318 height 535
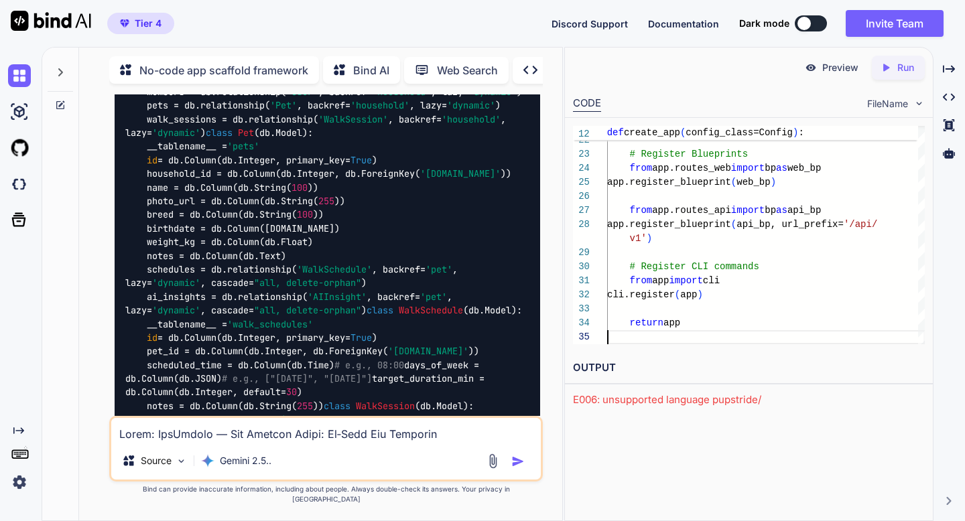
scroll to position [3991, 0]
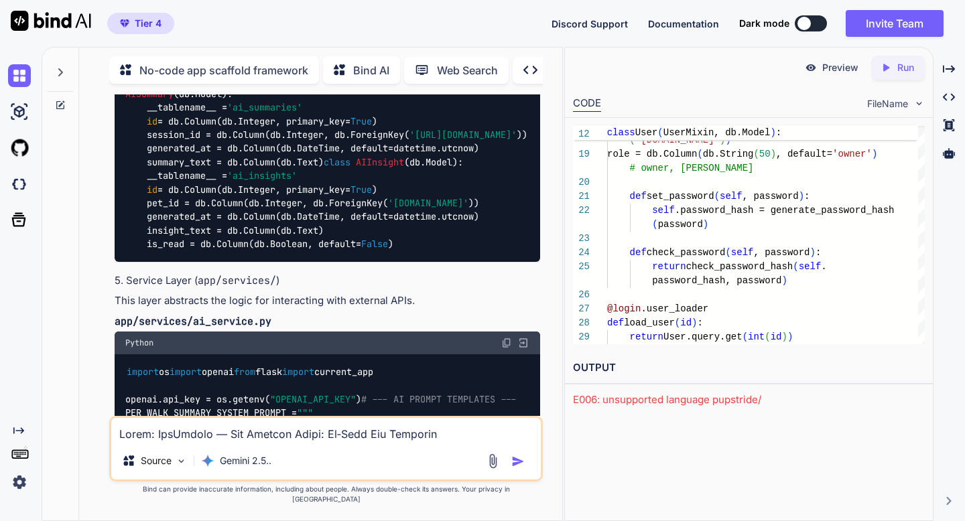
scroll to position [4679, 0]
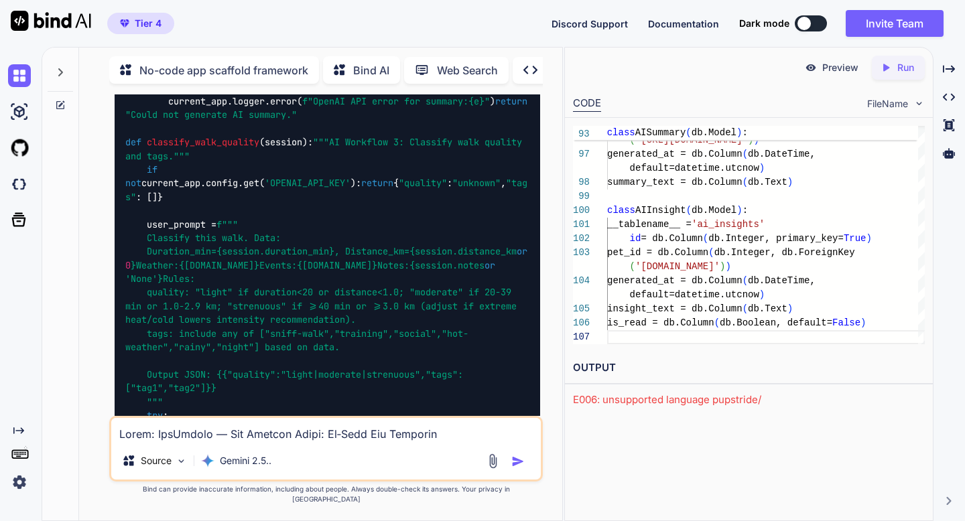
scroll to position [5526, 0]
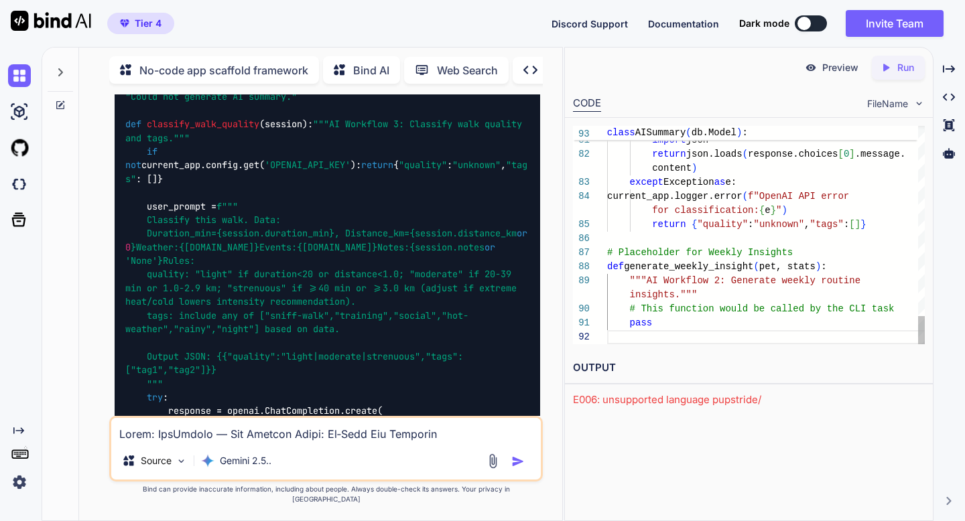
scroll to position [113, 0]
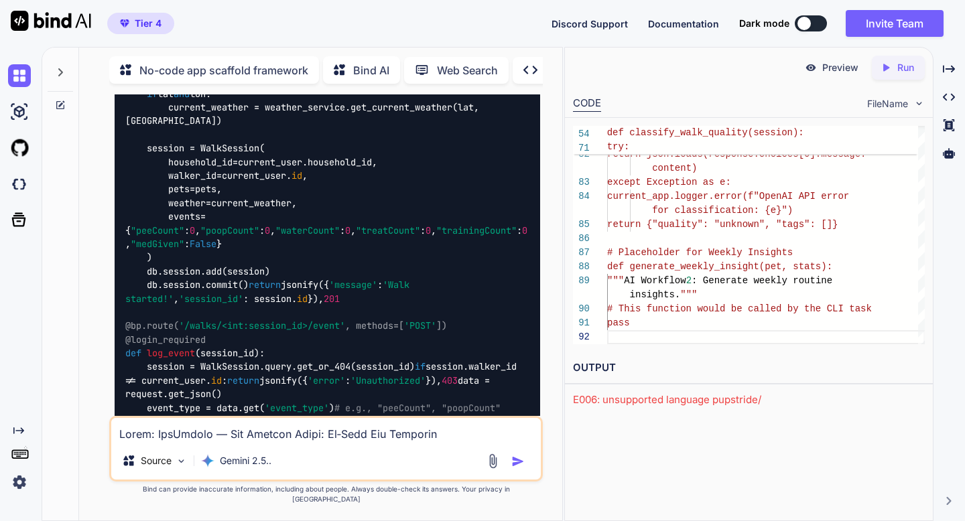
scroll to position [7022, 0]
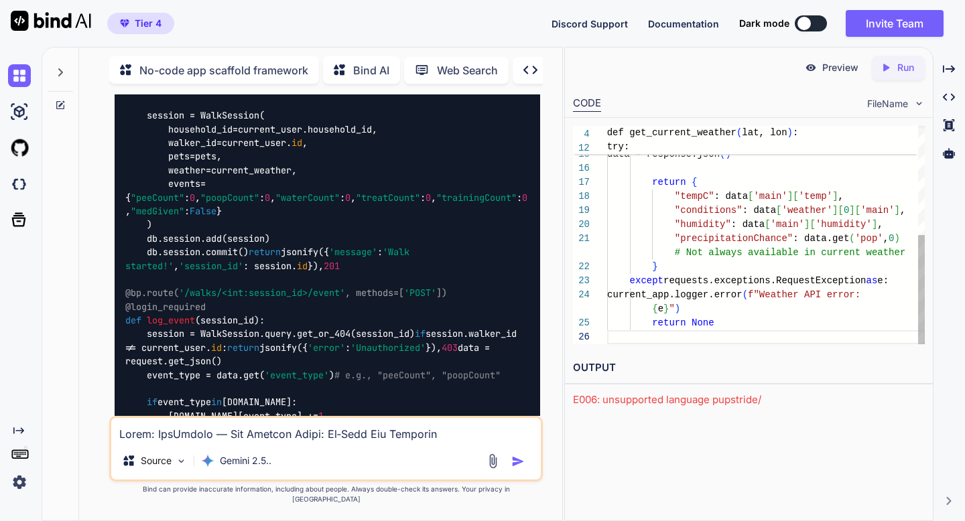
click at [615, 335] on div "response = requests.get ( url ) response.raise_for_status ( ) data = response.j…" at bounding box center [766, 126] width 318 height 436
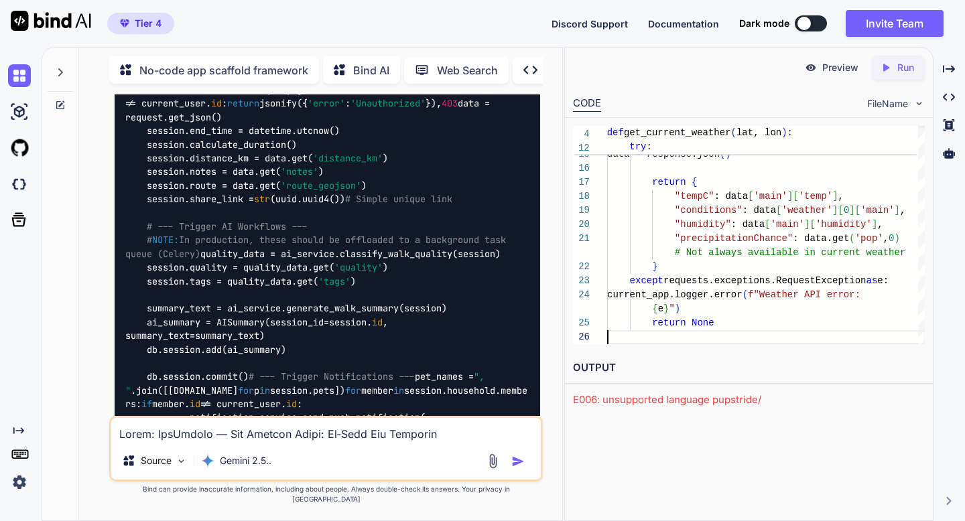
scroll to position [7499, 0]
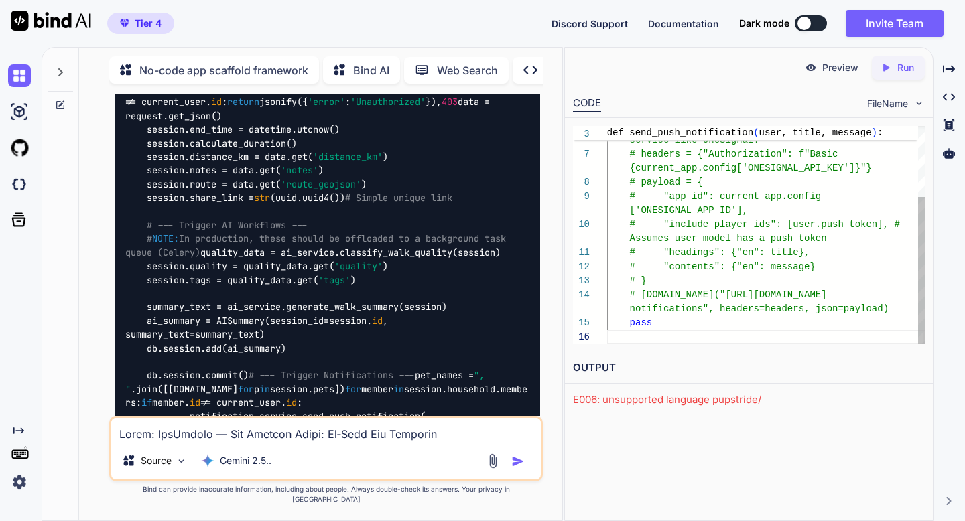
click at [612, 337] on div "# } # requests.post("https://onesignal.com/api/v1/ pass # In a real app, you wo…" at bounding box center [766, 183] width 318 height 324
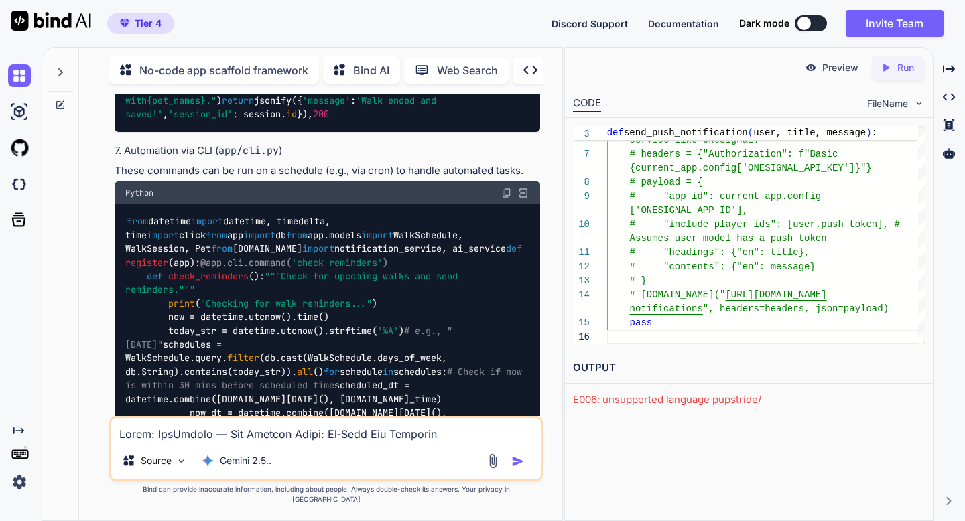
scroll to position [7861, 0]
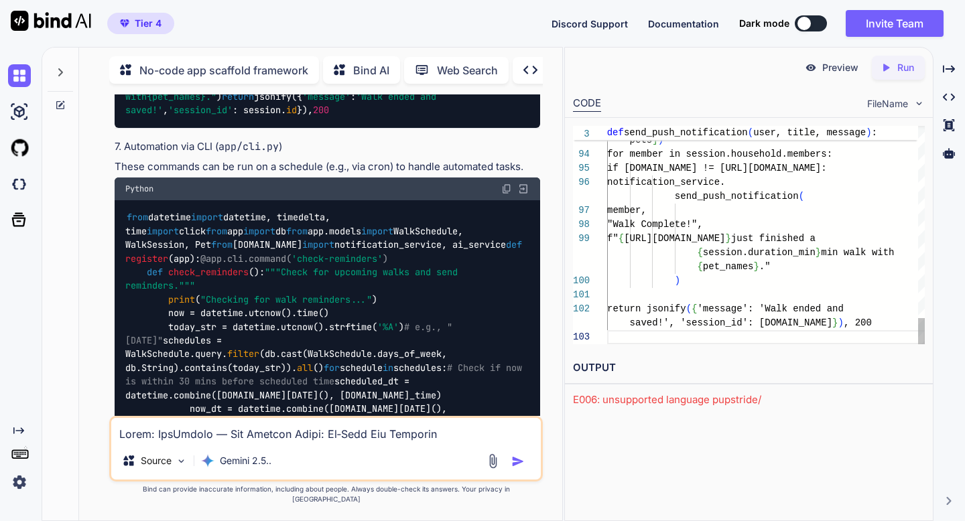
scroll to position [99, 0]
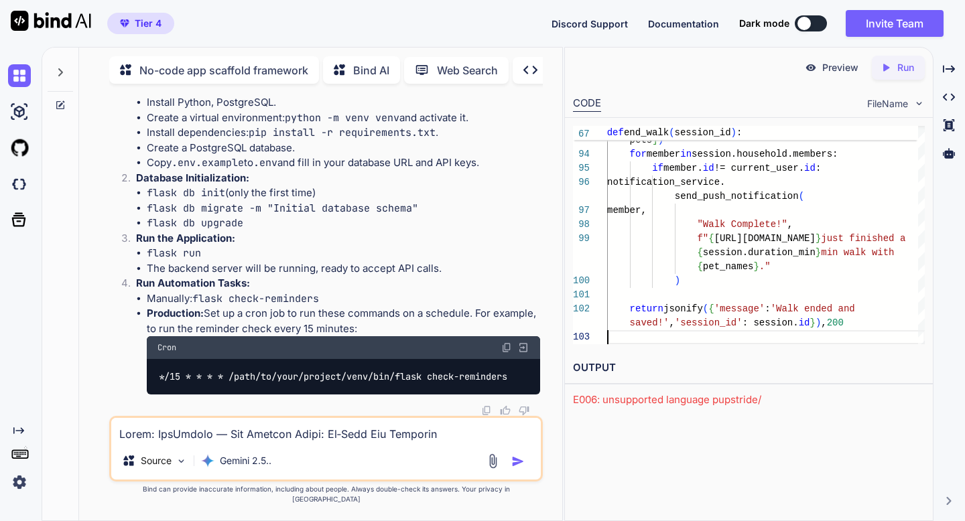
scroll to position [9510, 0]
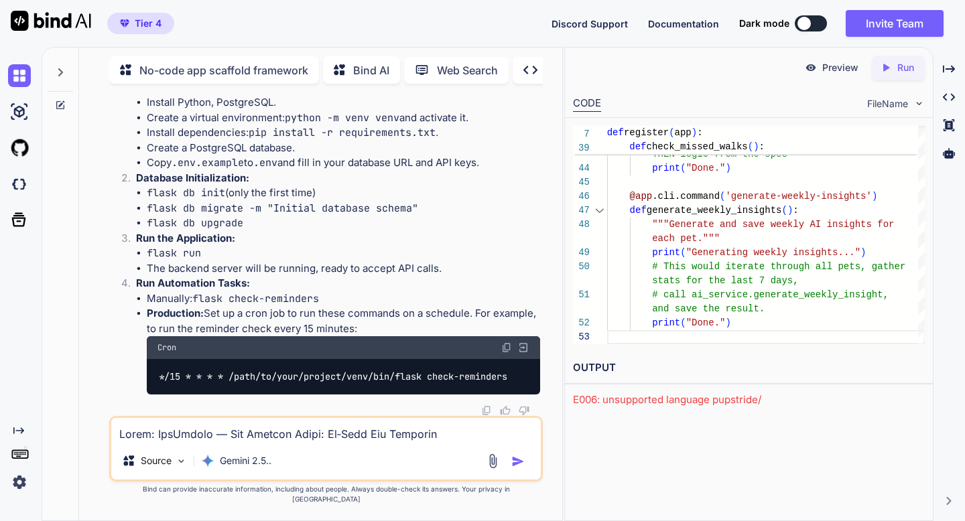
scroll to position [10313, 0]
click at [887, 73] on icon "Created with Pixso." at bounding box center [886, 68] width 12 height 12
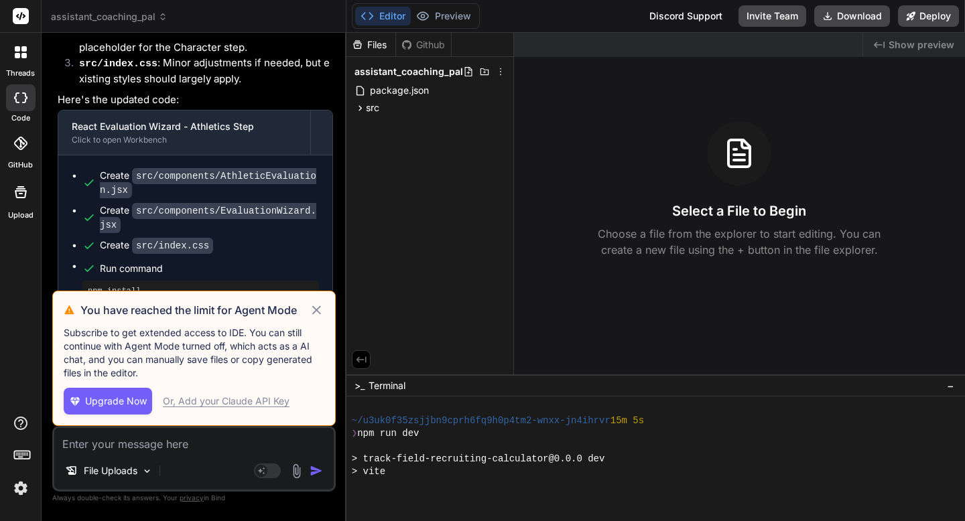
scroll to position [166, 0]
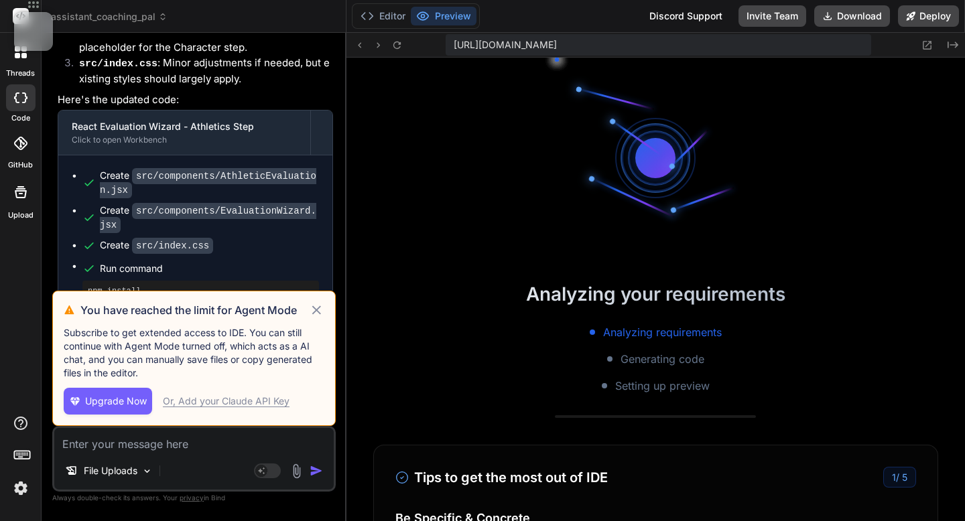
click at [318, 311] on icon at bounding box center [316, 310] width 9 height 9
type textarea "x"
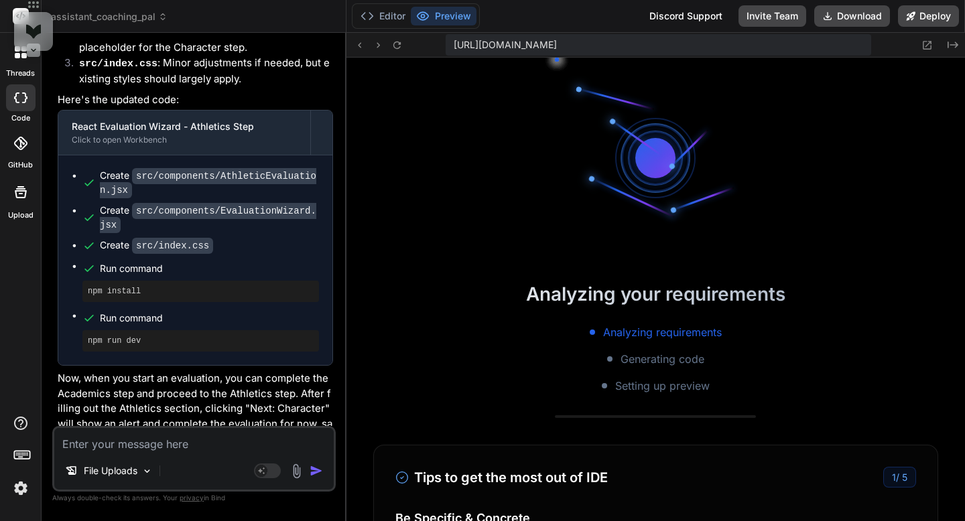
scroll to position [267, 0]
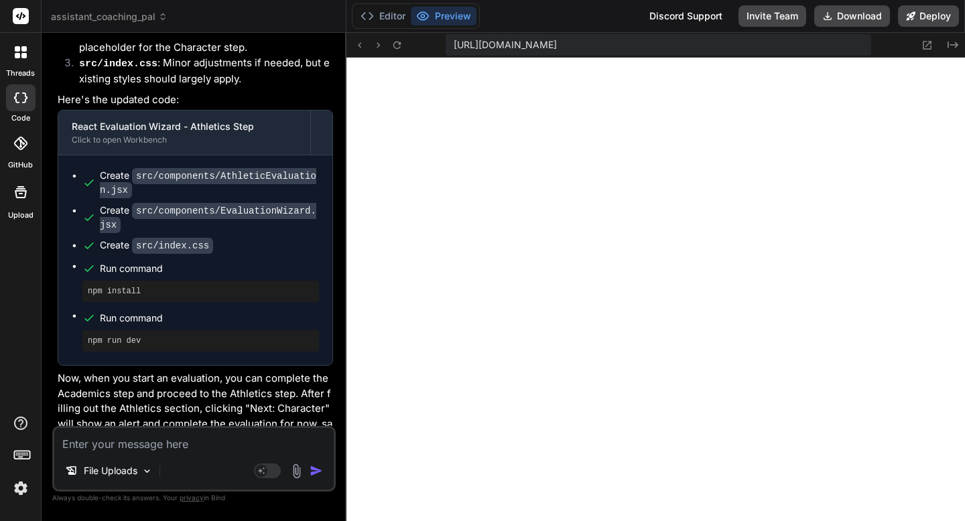
click at [158, 19] on icon at bounding box center [162, 16] width 9 height 9
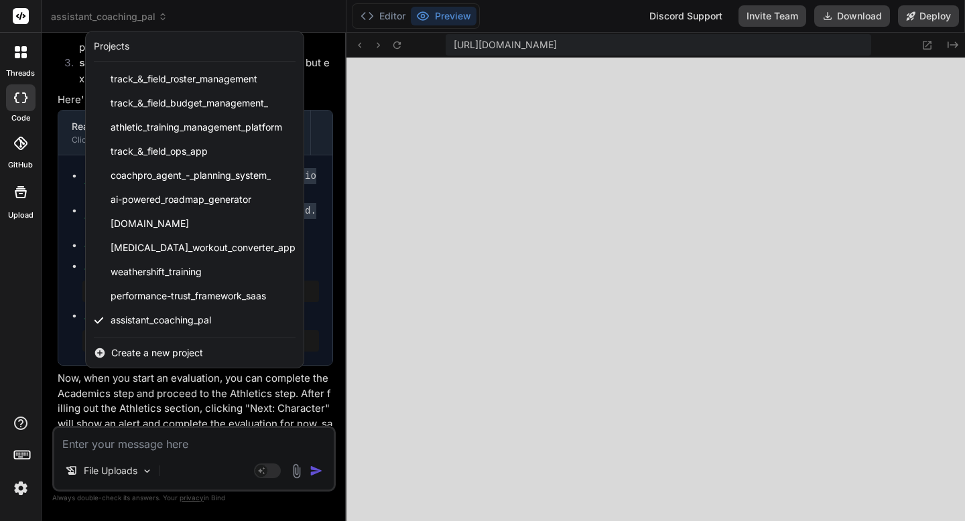
click at [143, 350] on span "Create a new project" at bounding box center [157, 352] width 92 height 13
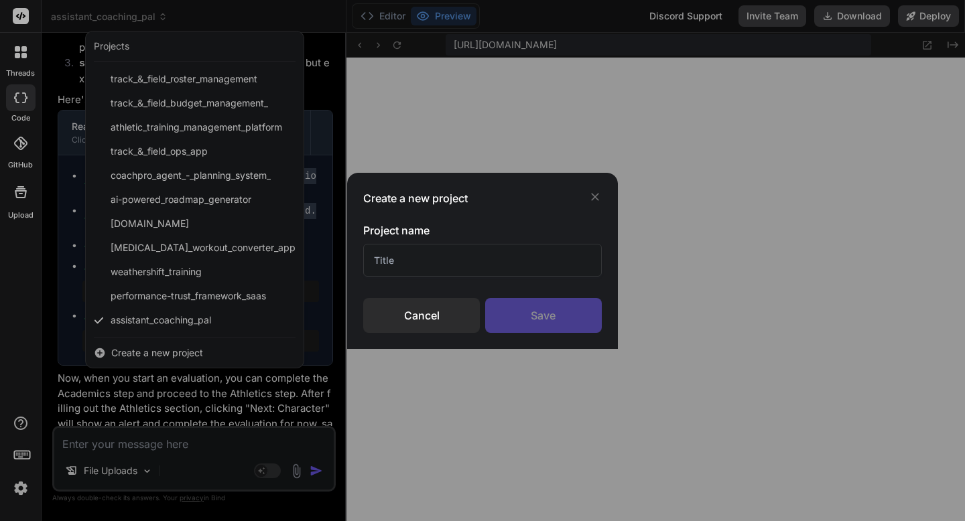
click at [383, 264] on input "text" at bounding box center [482, 260] width 238 height 33
type input "test"
click at [503, 311] on div "Save" at bounding box center [543, 315] width 117 height 35
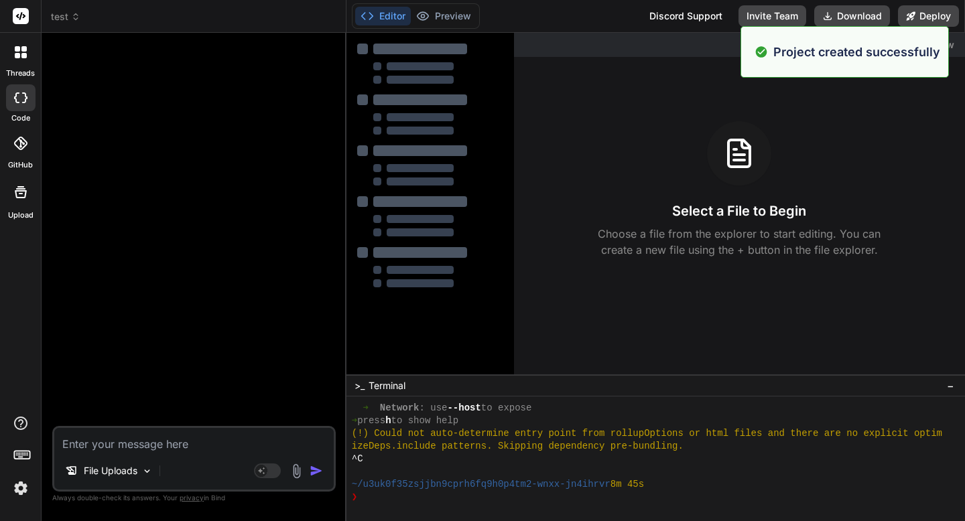
type textarea "x"
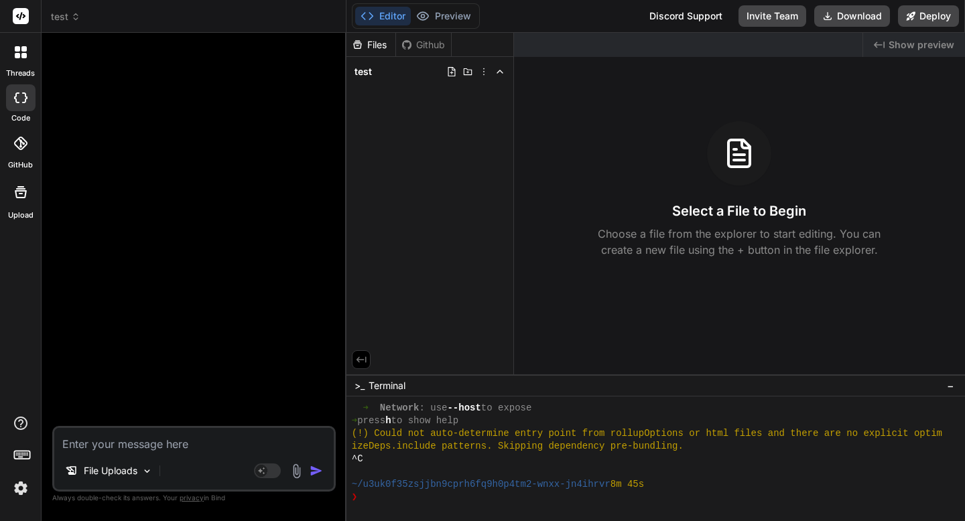
click at [261, 442] on textarea at bounding box center [193, 440] width 279 height 24
paste textarea "pupstride/ ├── app/ │ ├── __init__.py # Application factory │ ├── cli.py # Cust…"
type textarea "pupstride/ ├── app/ │ ├── __init__.py # Application factory │ ├── cli.py # Cust…"
type textarea "x"
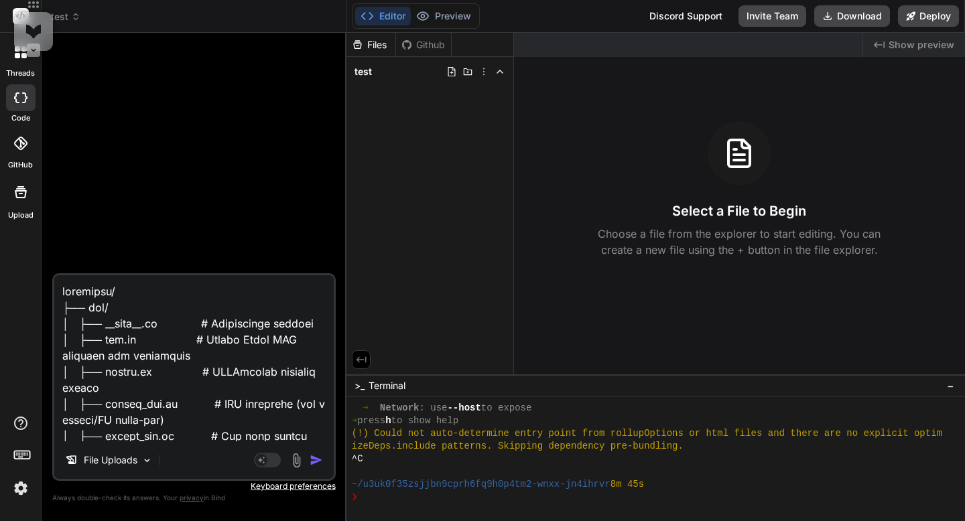
scroll to position [274, 0]
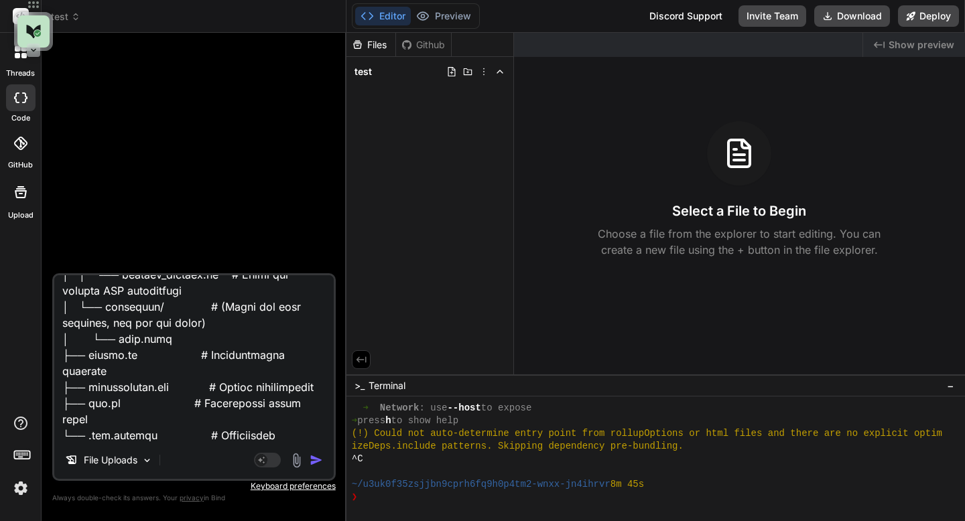
type textarea "pupstride/ ├── app/ │ ├── __init__.py # Application factory │ ├── cli.py # Cust…"
click at [316, 462] on img "button" at bounding box center [316, 460] width 13 height 13
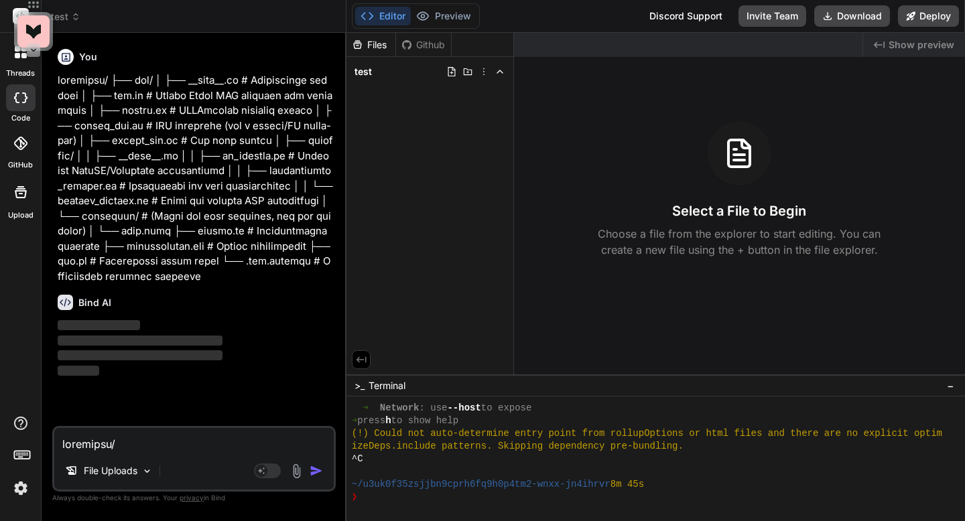
type textarea "x"
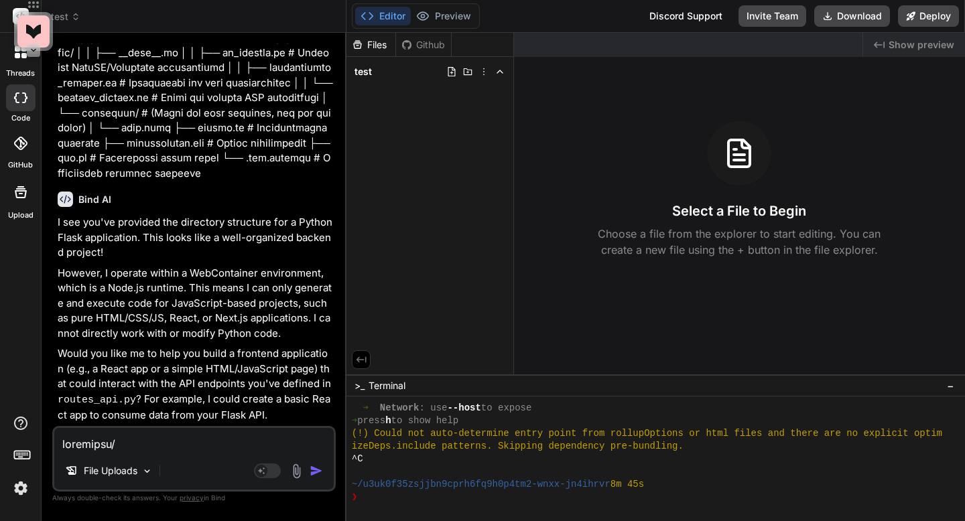
scroll to position [117, 0]
click at [191, 447] on textarea at bounding box center [193, 440] width 279 height 24
type textarea "y"
type textarea "x"
type textarea "ye"
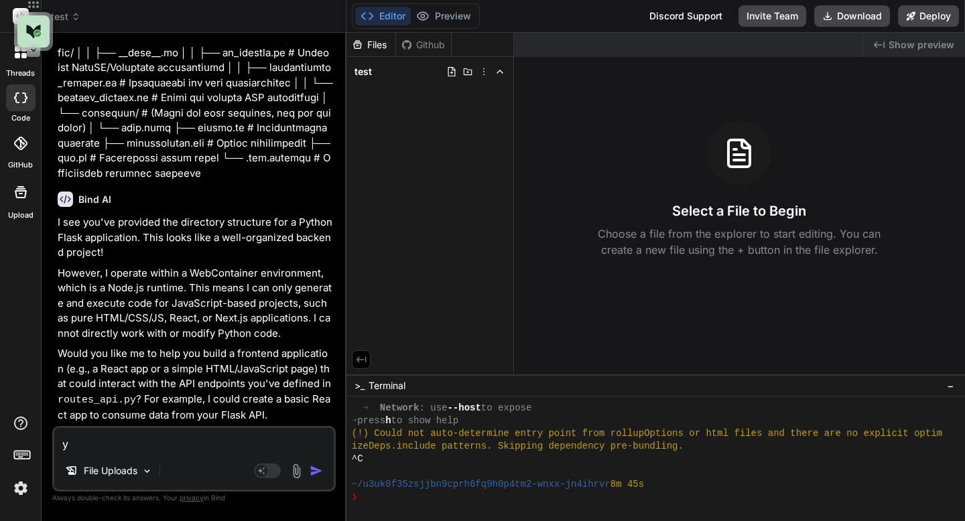
type textarea "x"
type textarea "yes"
type textarea "x"
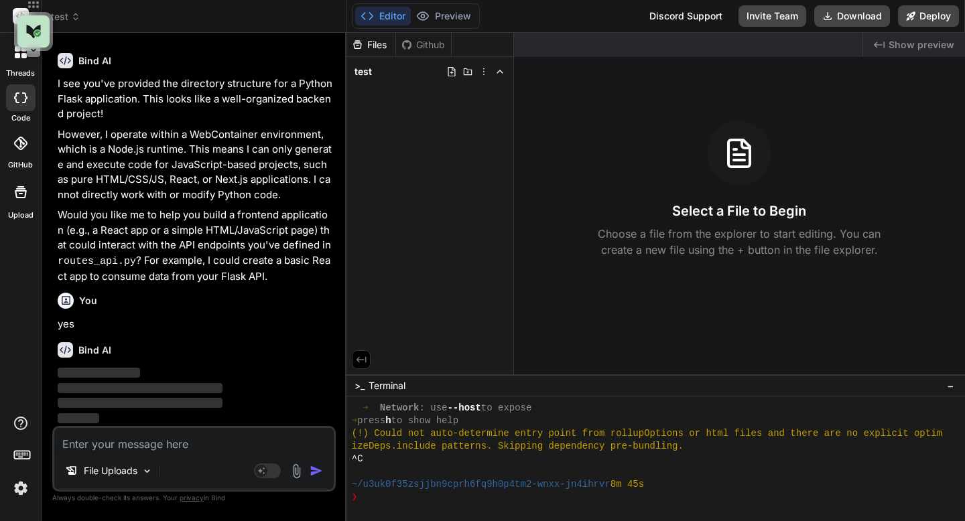
scroll to position [255, 0]
paste textarea "# Flask Configuration SECRET_KEY='a_very_secret_and_random_string_for_sessions'…"
type textarea "# Flask Configuration SECRET_KEY='a_very_secret_and_random_string_for_sessions'…"
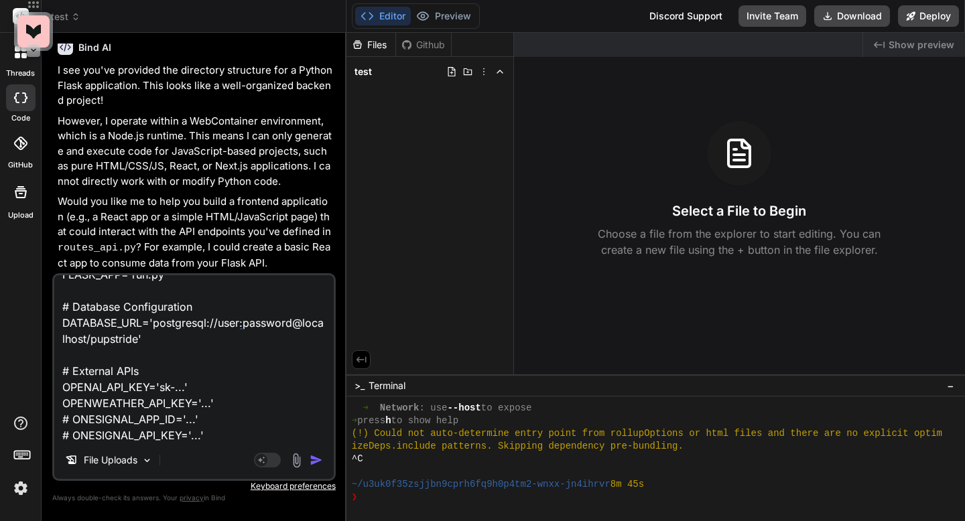
scroll to position [408, 0]
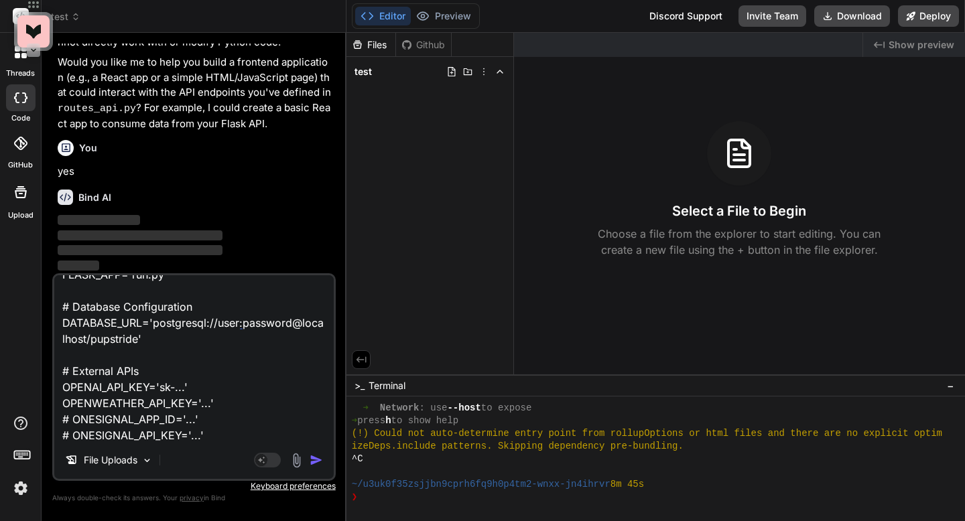
type textarea "x"
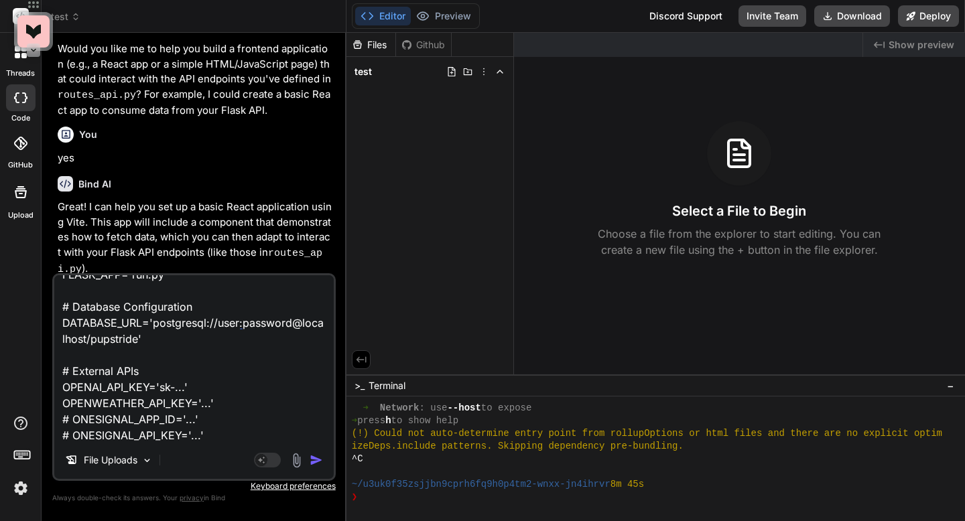
scroll to position [462, 0]
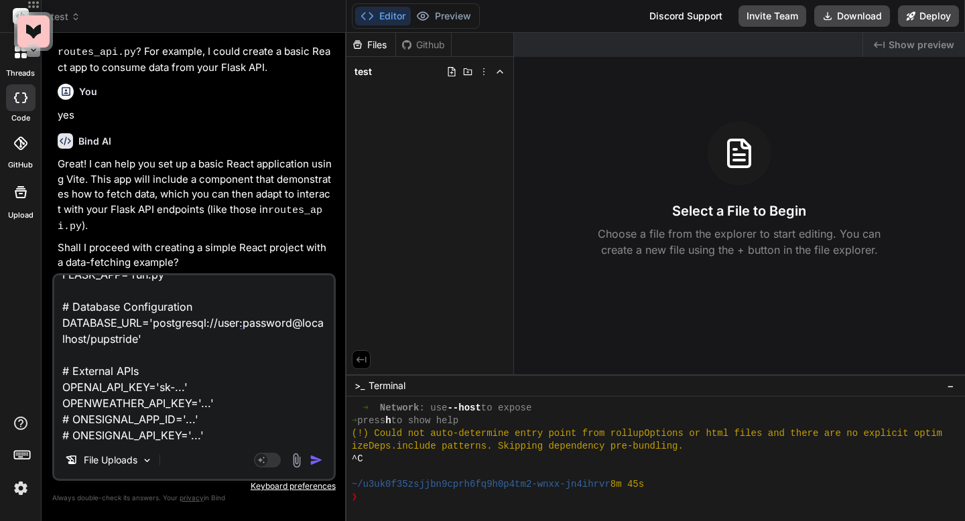
click at [192, 318] on textarea "# Flask Configuration SECRET_KEY='a_very_secret_and_random_string_for_sessions'…" at bounding box center [193, 358] width 279 height 166
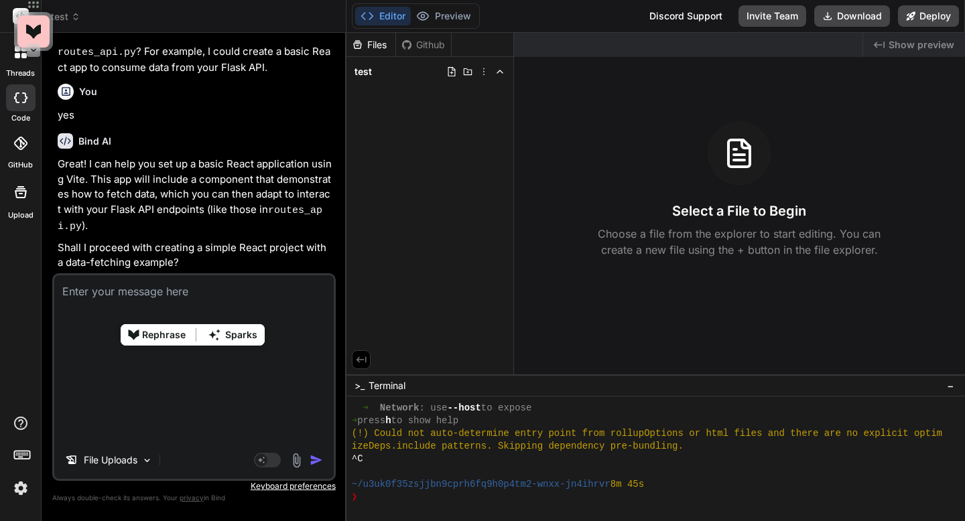
type textarea "x"
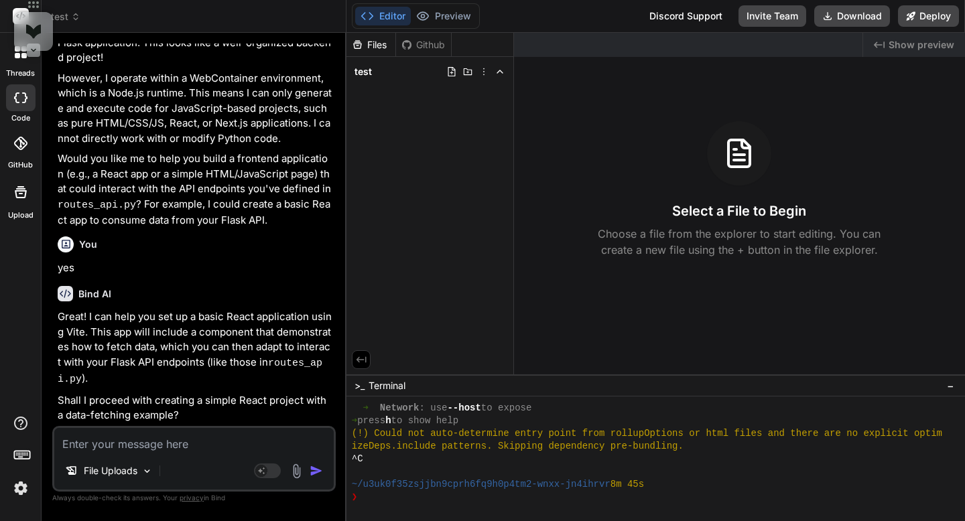
scroll to position [0, 0]
click at [168, 444] on textarea at bounding box center [193, 440] width 279 height 24
type textarea "y"
type textarea "x"
type textarea "ye"
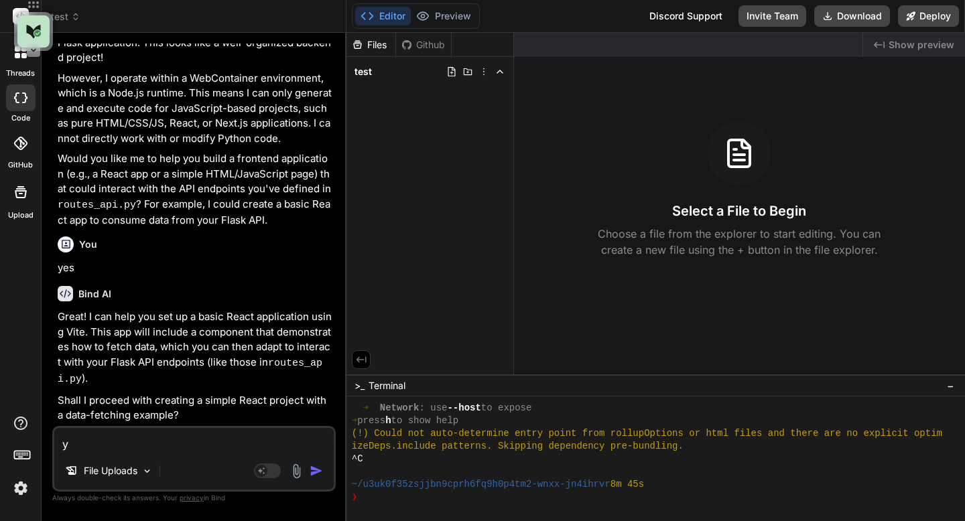
type textarea "x"
type textarea "yes"
type textarea "x"
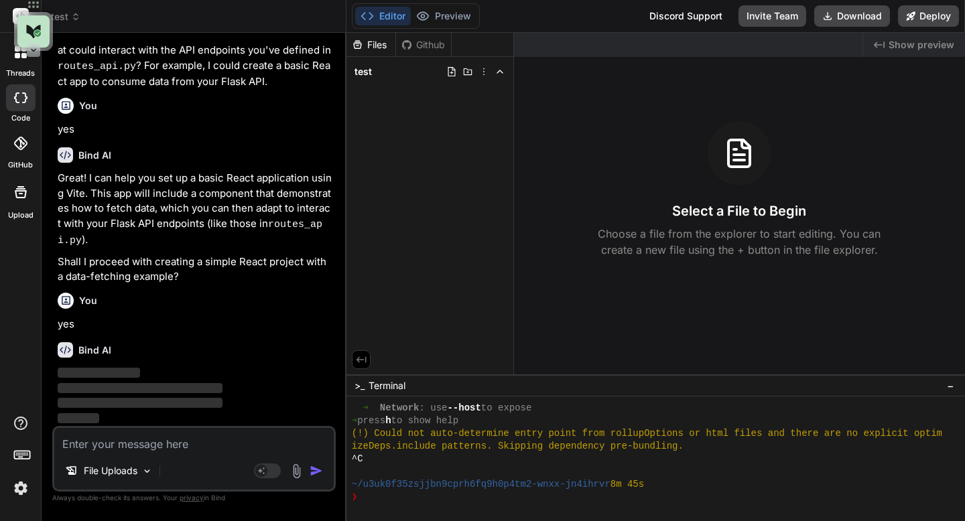
scroll to position [462, 0]
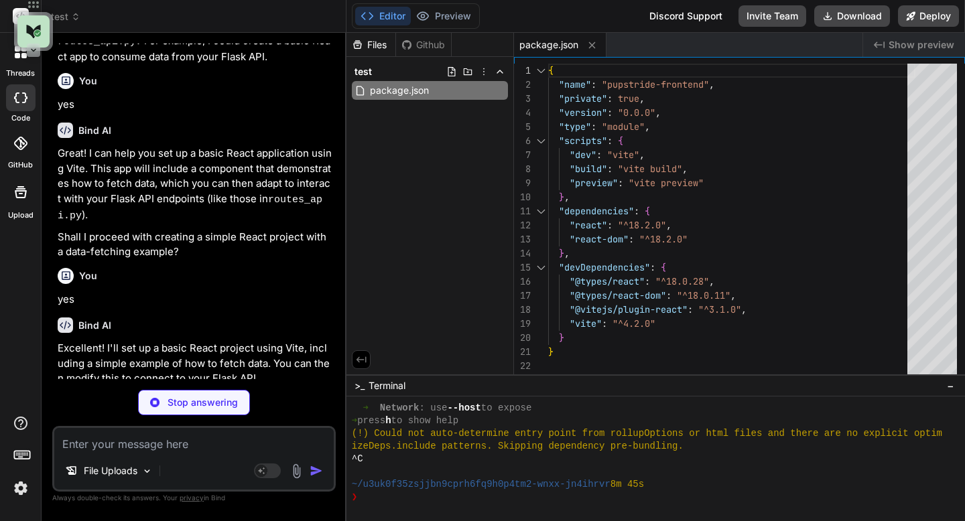
type textarea "x"
type textarea "<div id="root"></div> <script type="module" src="/src/main.jsx"></script> </bod…"
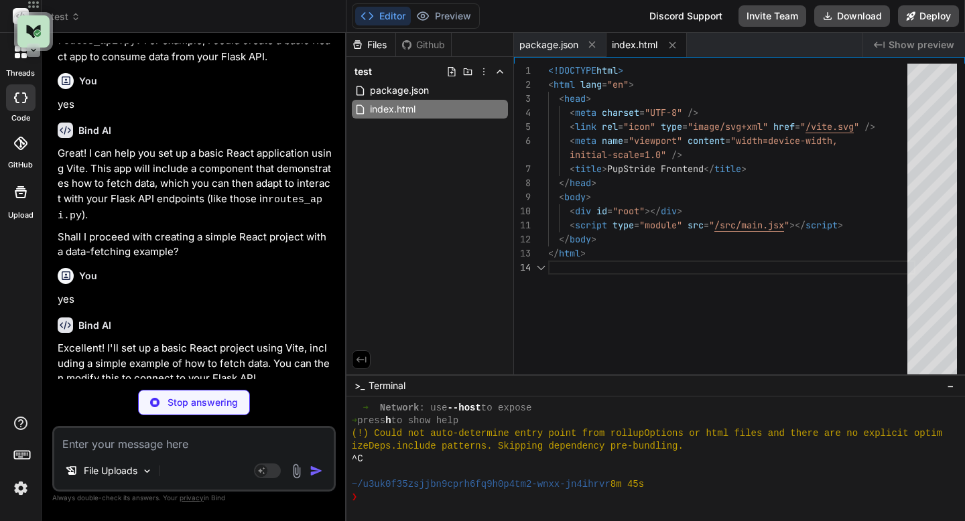
scroll to position [610, 0]
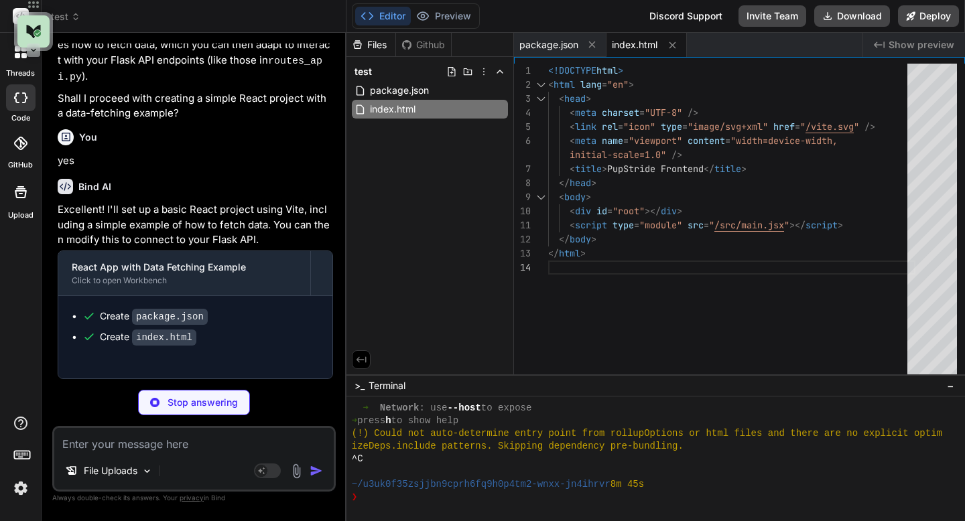
type textarea "x"
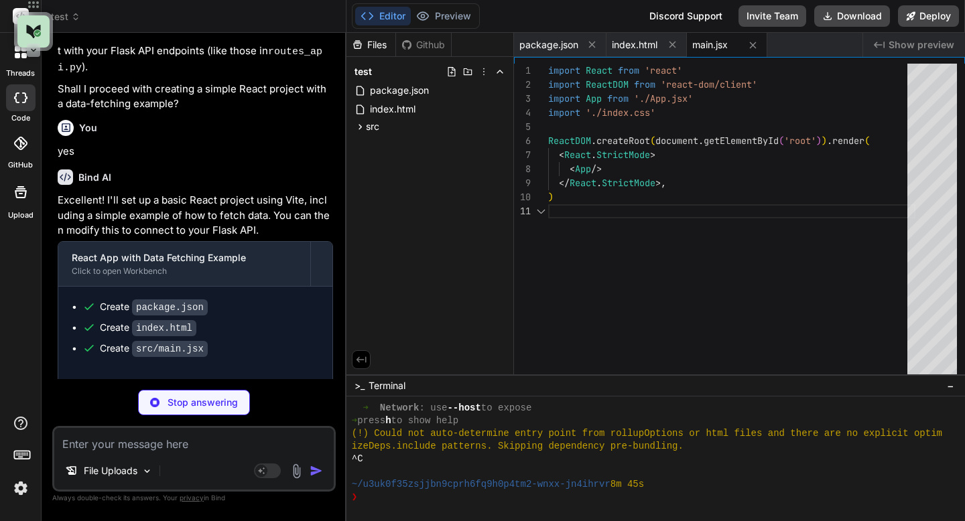
scroll to position [631, 0]
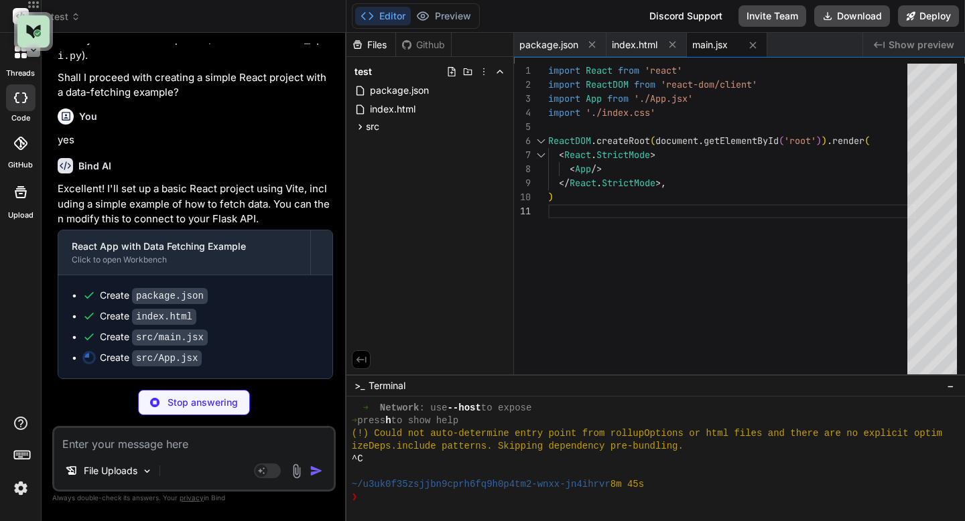
type textarea "x"
type textarea "</div> ); } export default App;"
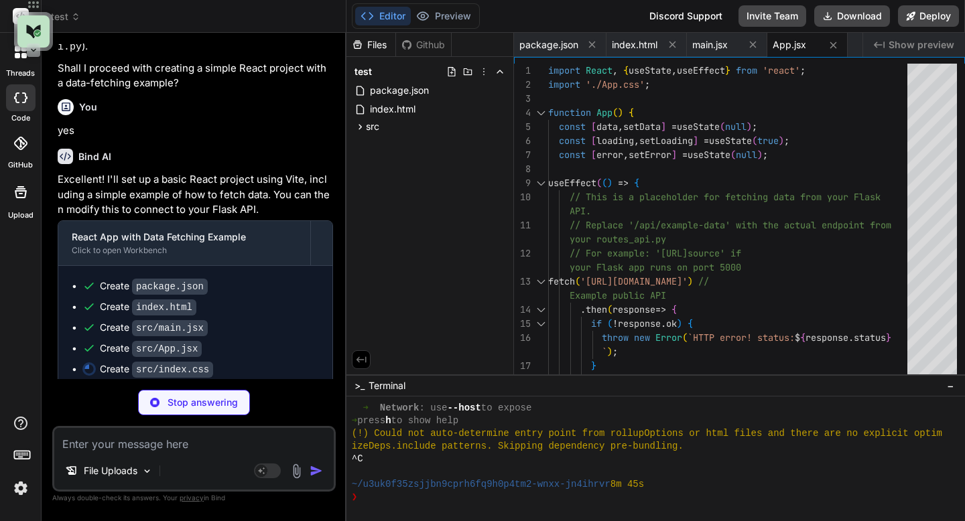
type textarea "x"
type textarea "color: white; } code { font-family: source-code-pro, Menlo, Monaco, Consolas, '…"
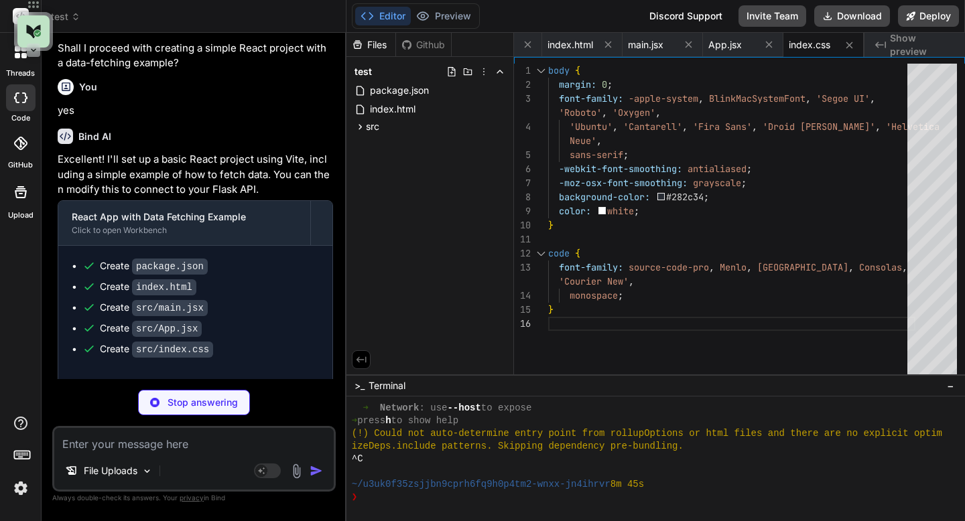
scroll to position [671, 0]
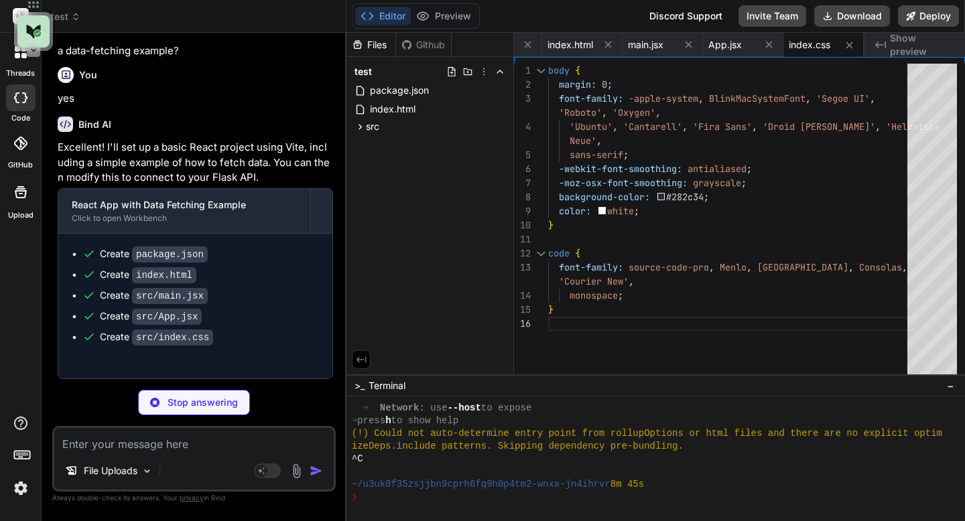
type textarea "x"
type textarea "max-width: 80%; overflow-x: auto; }"
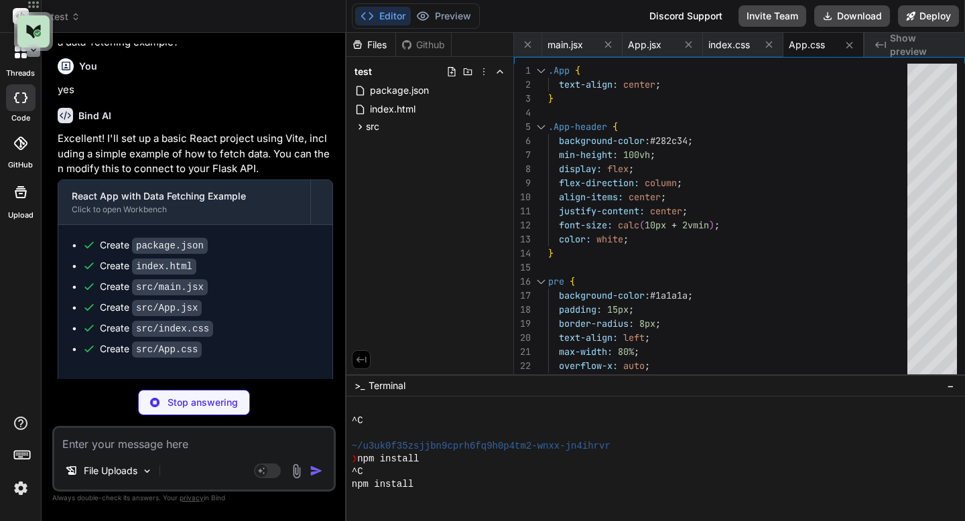
scroll to position [446, 0]
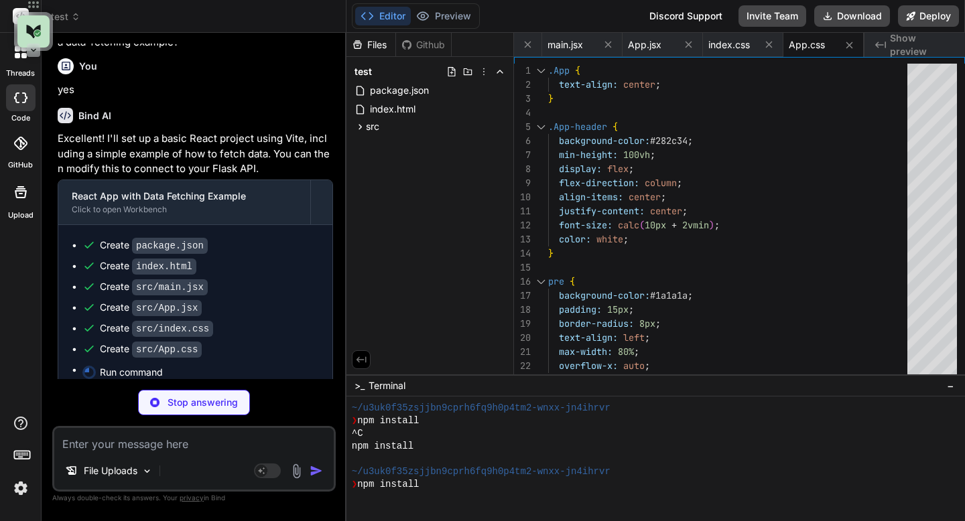
type textarea "x"
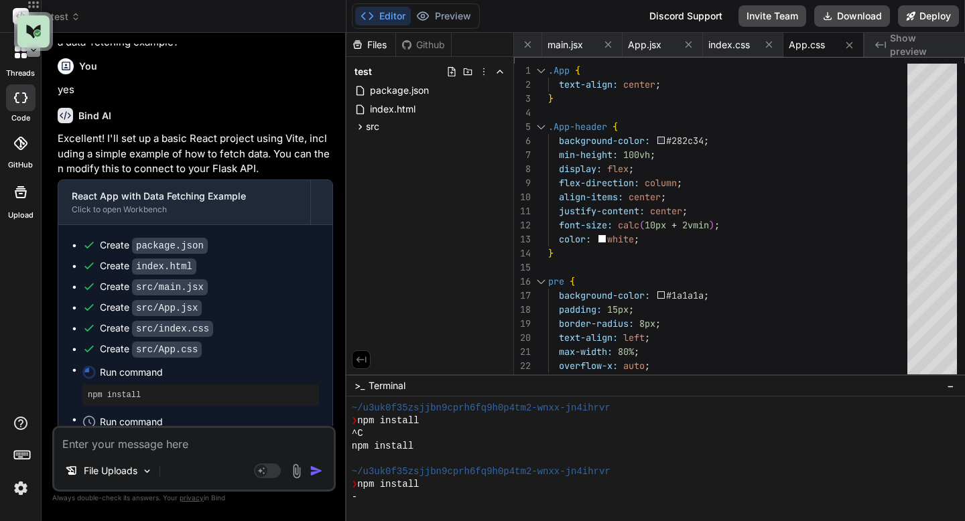
scroll to position [993, 0]
